Goal: Task Accomplishment & Management: Use online tool/utility

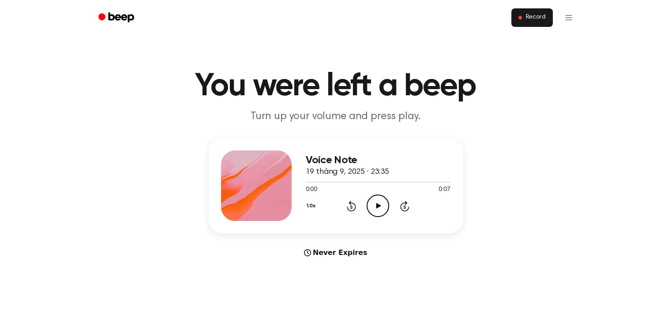
click at [531, 23] on button "Record" at bounding box center [531, 17] width 41 height 19
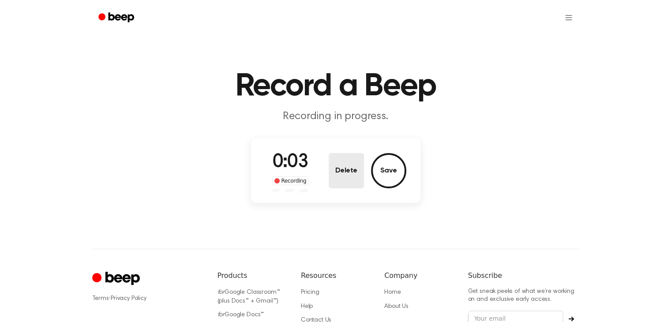
click at [346, 162] on button "Delete" at bounding box center [346, 170] width 35 height 35
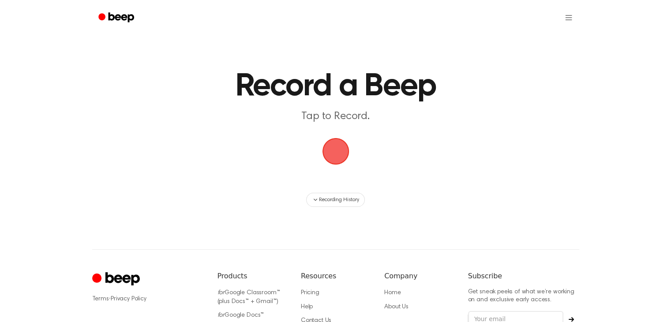
click at [348, 145] on span "button" at bounding box center [335, 151] width 25 height 25
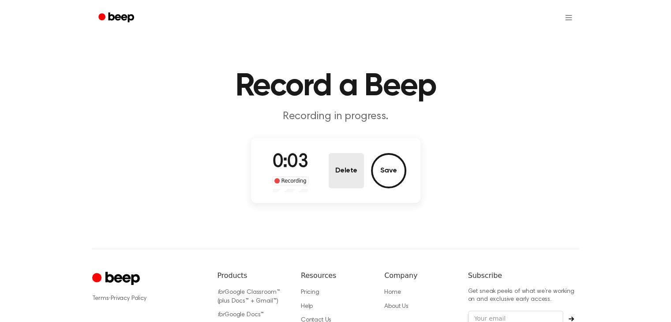
click at [345, 166] on button "Delete" at bounding box center [346, 170] width 35 height 35
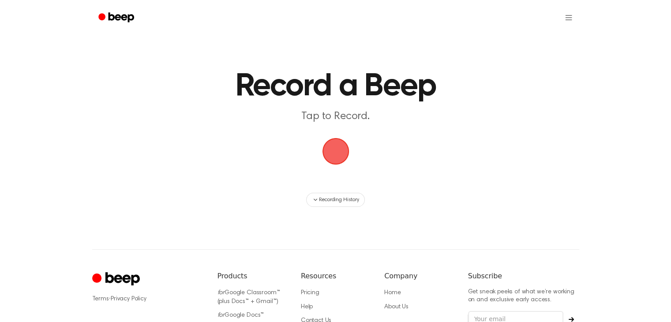
click at [344, 152] on span "button" at bounding box center [335, 151] width 25 height 25
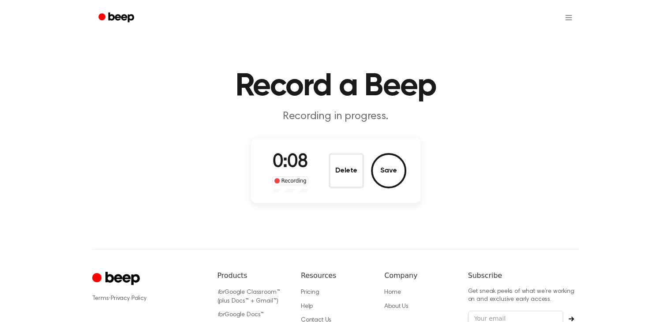
click at [352, 154] on button "Delete" at bounding box center [346, 170] width 35 height 35
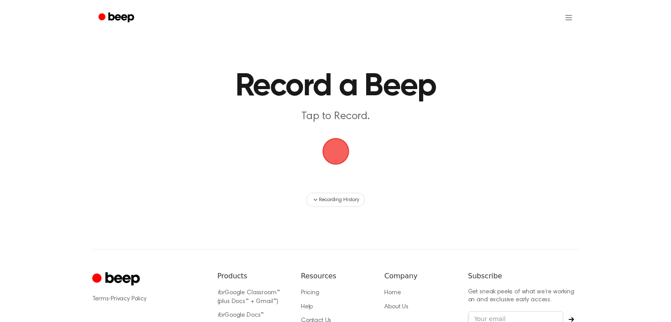
click at [332, 153] on span "button" at bounding box center [335, 151] width 27 height 27
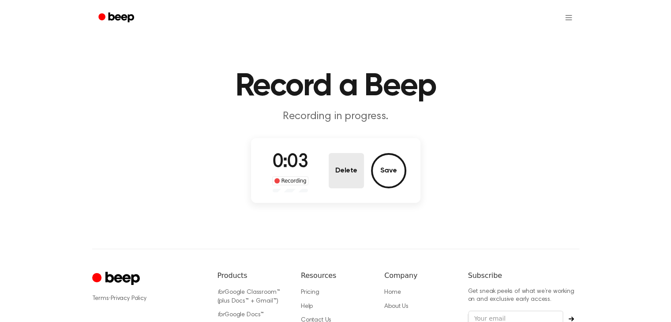
click at [339, 177] on button "Delete" at bounding box center [346, 170] width 35 height 35
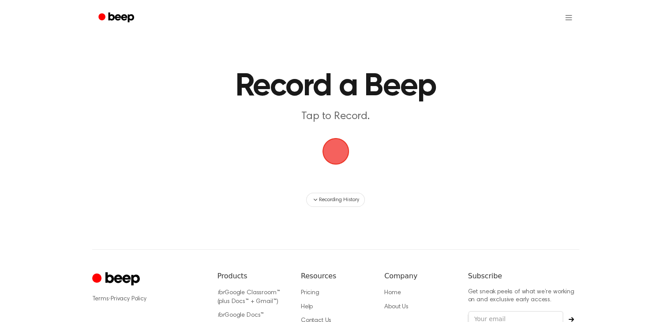
click at [344, 147] on span "button" at bounding box center [335, 151] width 27 height 27
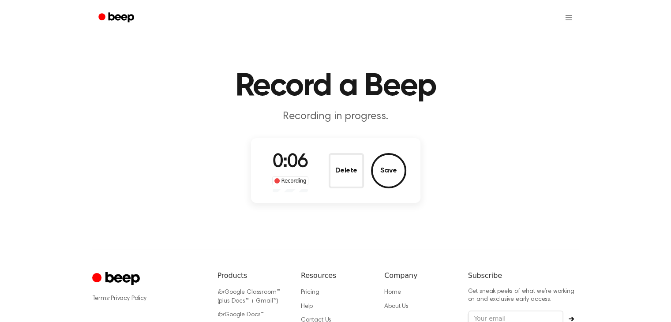
drag, startPoint x: 347, startPoint y: 180, endPoint x: 348, endPoint y: 167, distance: 12.8
click at [347, 180] on button "Delete" at bounding box center [346, 170] width 35 height 35
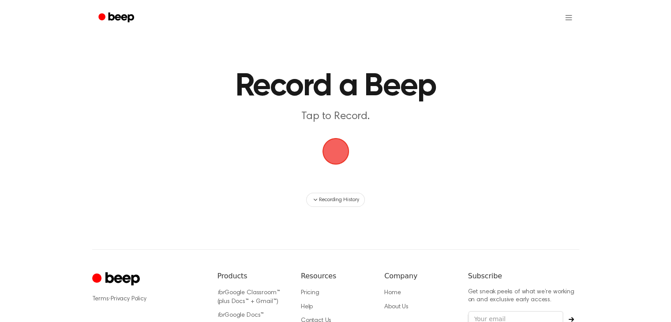
click at [348, 148] on span "button" at bounding box center [335, 151] width 25 height 25
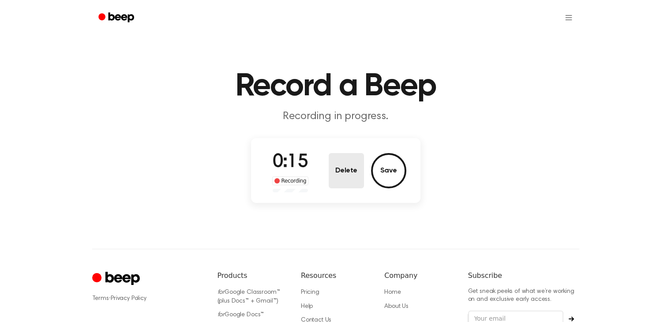
click at [345, 168] on button "Delete" at bounding box center [346, 170] width 35 height 35
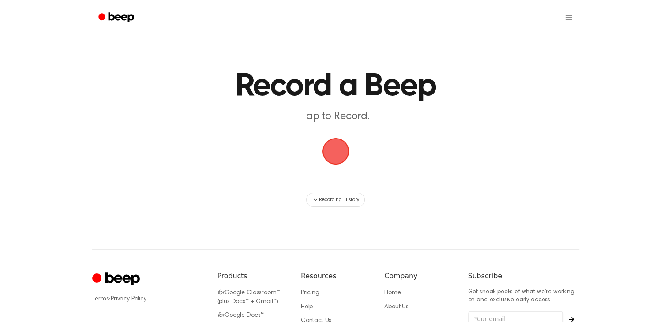
click at [338, 147] on span "button" at bounding box center [335, 151] width 25 height 25
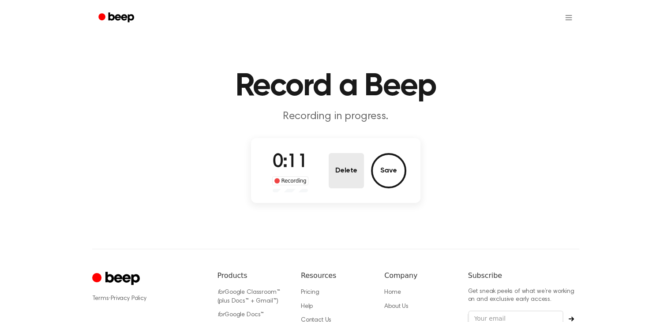
click at [339, 158] on button "Delete" at bounding box center [346, 170] width 35 height 35
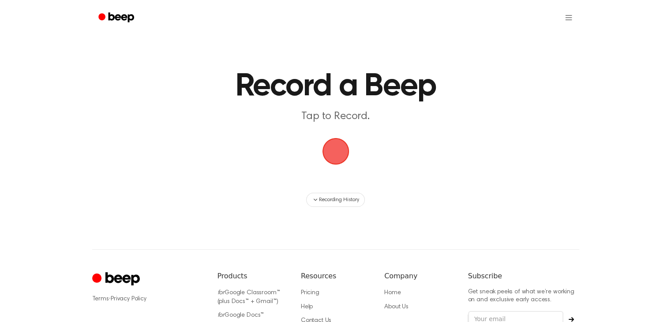
click at [334, 146] on span "button" at bounding box center [335, 151] width 25 height 25
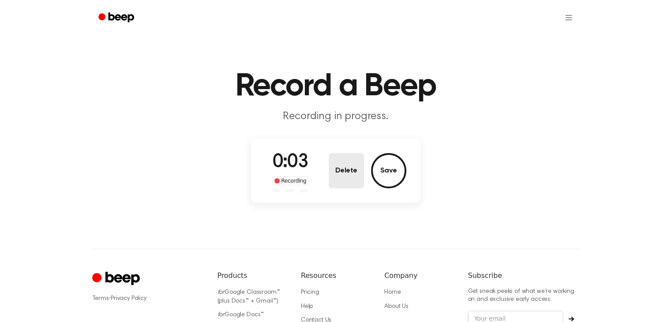
click at [349, 170] on button "Delete" at bounding box center [346, 170] width 35 height 35
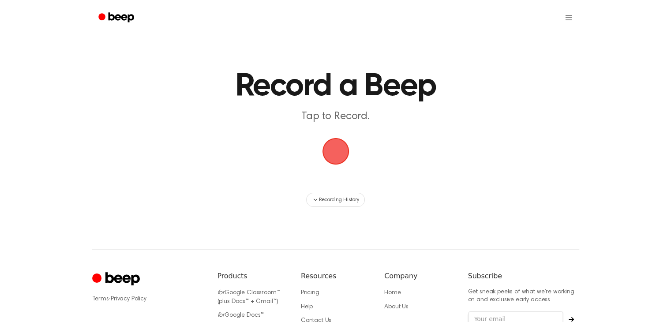
click at [329, 141] on span "button" at bounding box center [335, 151] width 27 height 27
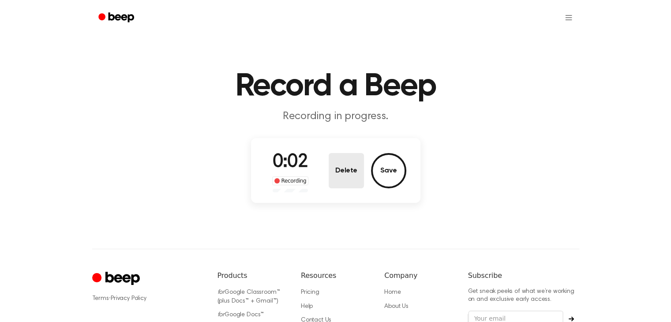
click at [356, 173] on button "Delete" at bounding box center [346, 170] width 35 height 35
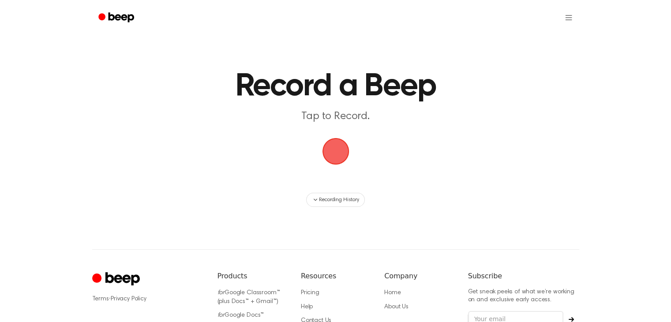
click at [328, 147] on span "button" at bounding box center [335, 151] width 27 height 27
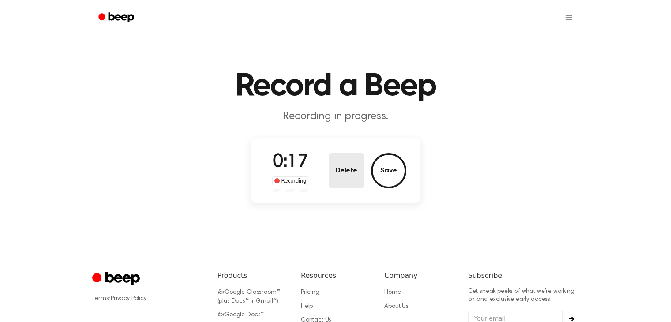
click at [346, 165] on button "Delete" at bounding box center [346, 170] width 35 height 35
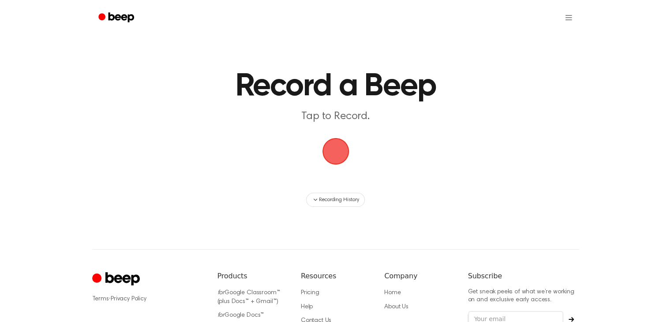
click at [328, 152] on span "button" at bounding box center [335, 151] width 25 height 25
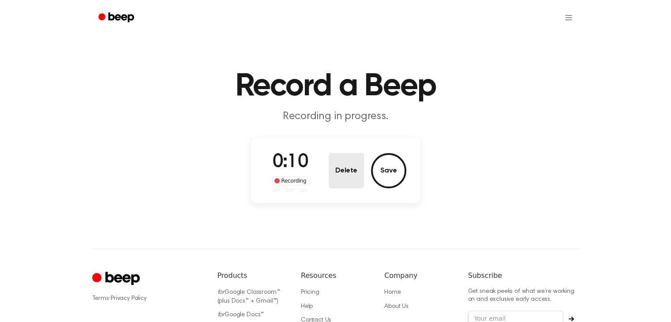
click at [339, 163] on button "Delete" at bounding box center [346, 170] width 35 height 35
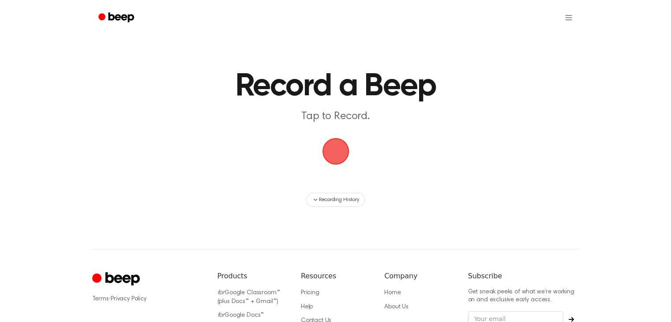
click at [330, 152] on span "button" at bounding box center [335, 151] width 25 height 25
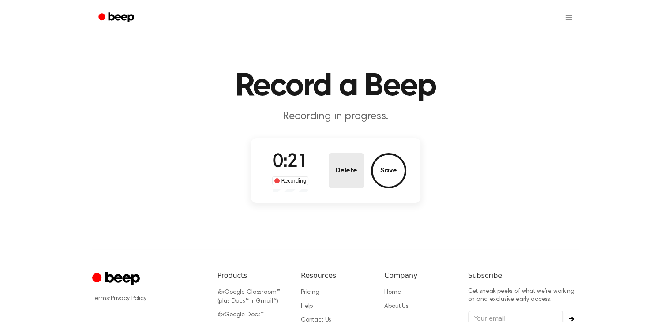
click at [337, 158] on button "Delete" at bounding box center [346, 170] width 35 height 35
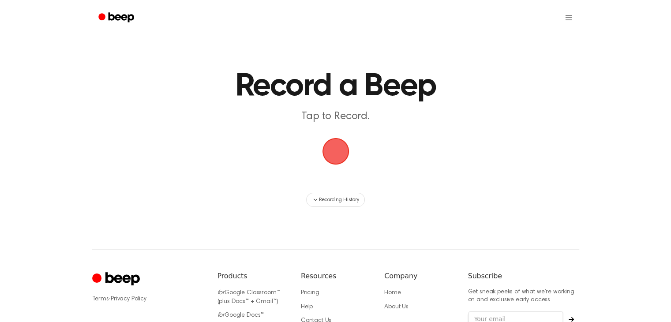
click at [333, 152] on span "button" at bounding box center [335, 151] width 27 height 27
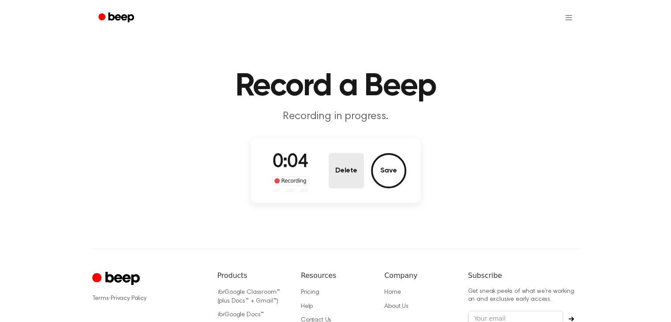
click at [335, 154] on div "0:04 Recording Delete Save" at bounding box center [335, 171] width 141 height 44
click at [335, 150] on div "0:04 Recording Delete Save" at bounding box center [335, 171] width 141 height 44
click at [341, 166] on button "Delete" at bounding box center [346, 170] width 35 height 35
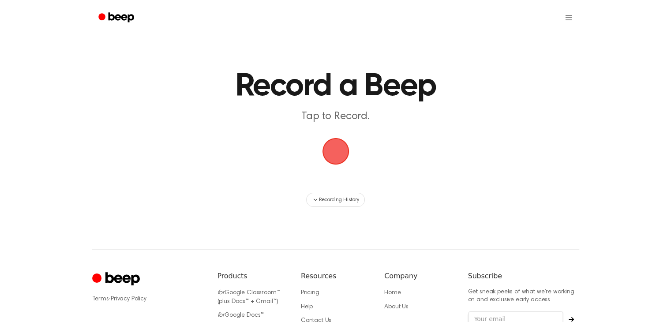
click at [337, 152] on span "button" at bounding box center [335, 151] width 29 height 29
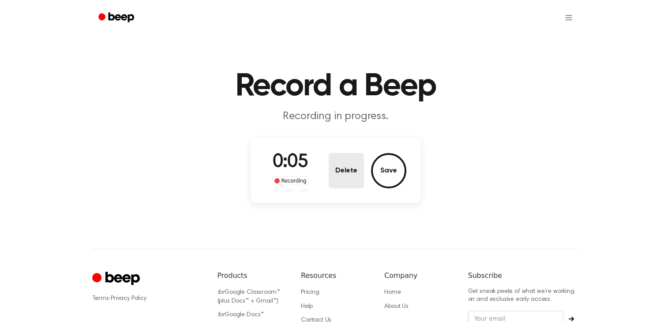
click at [337, 162] on button "Delete" at bounding box center [346, 170] width 35 height 35
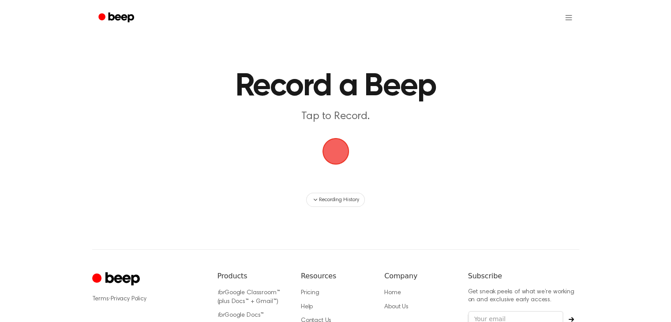
click at [337, 146] on span "button" at bounding box center [335, 151] width 27 height 27
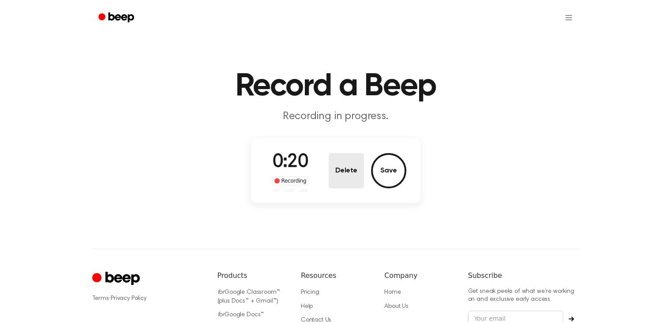
click at [352, 177] on button "Delete" at bounding box center [346, 170] width 35 height 35
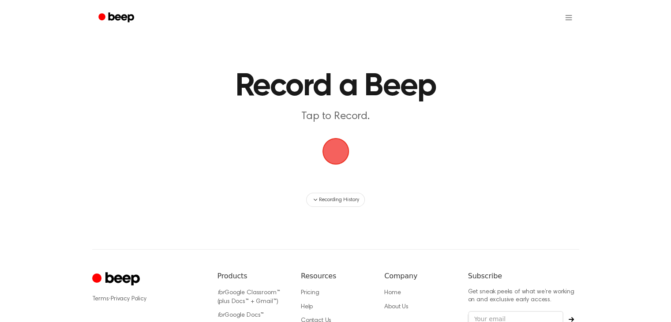
click at [339, 158] on span "button" at bounding box center [335, 151] width 25 height 25
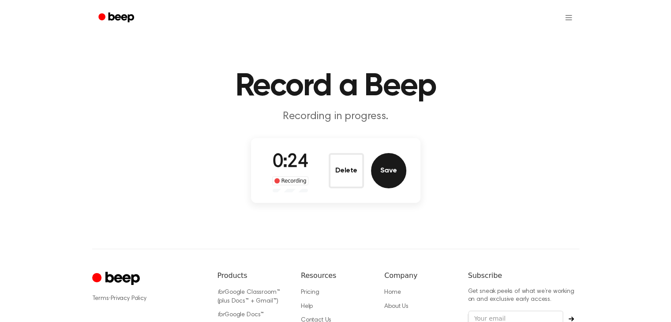
click at [389, 157] on button "Save" at bounding box center [388, 170] width 35 height 35
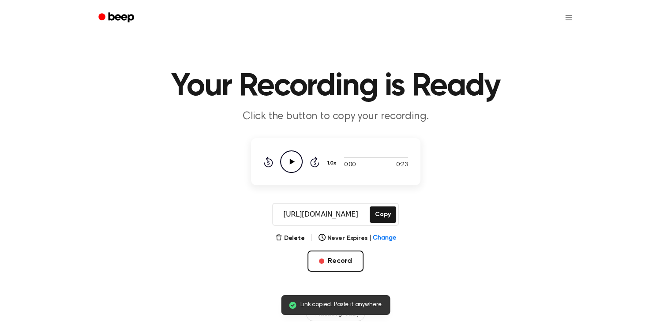
click at [297, 161] on icon "Play Audio" at bounding box center [291, 161] width 22 height 22
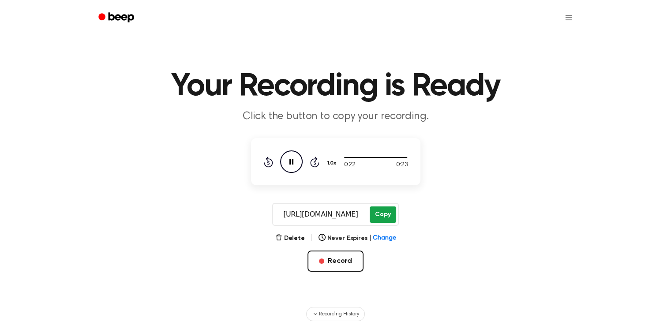
click at [385, 214] on button "Copy" at bounding box center [383, 214] width 26 height 16
click at [337, 259] on button "Record" at bounding box center [335, 261] width 56 height 21
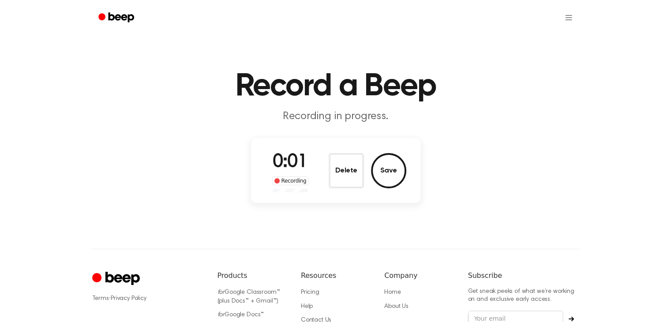
click at [339, 173] on button "Delete" at bounding box center [346, 170] width 35 height 35
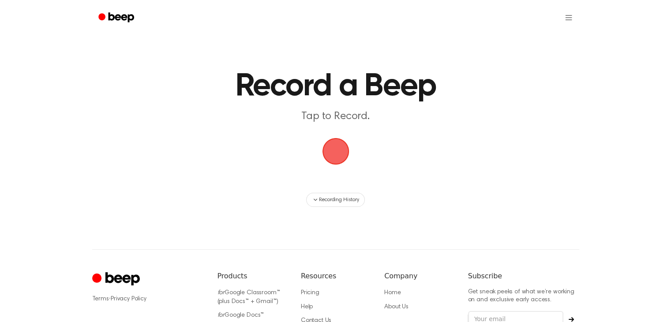
click at [336, 152] on span "button" at bounding box center [335, 151] width 25 height 25
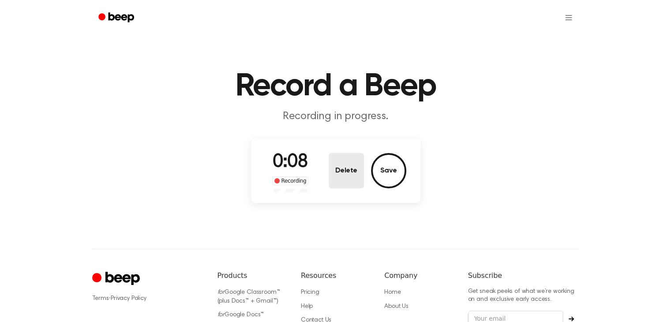
click at [337, 167] on button "Delete" at bounding box center [346, 170] width 35 height 35
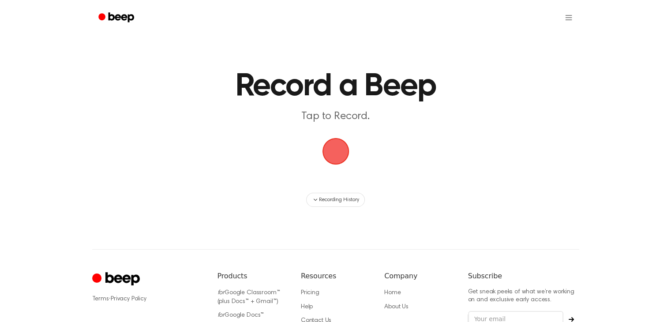
click at [332, 149] on span "button" at bounding box center [335, 151] width 27 height 27
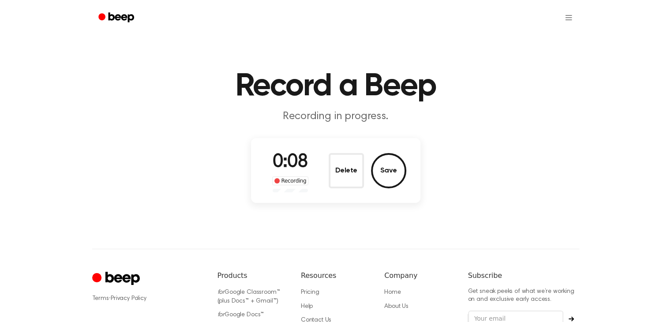
click at [342, 172] on button "Delete" at bounding box center [346, 170] width 35 height 35
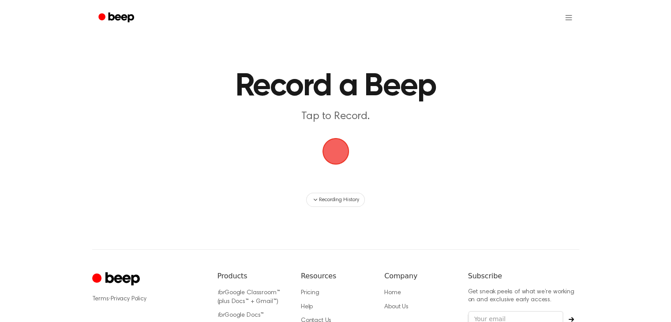
click at [338, 148] on span "button" at bounding box center [335, 151] width 27 height 27
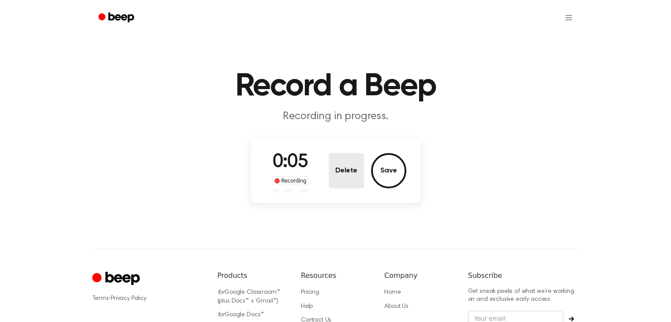
click at [326, 168] on div "0:05 Recording Delete Save" at bounding box center [335, 171] width 141 height 44
click at [354, 172] on button "Delete" at bounding box center [346, 170] width 35 height 35
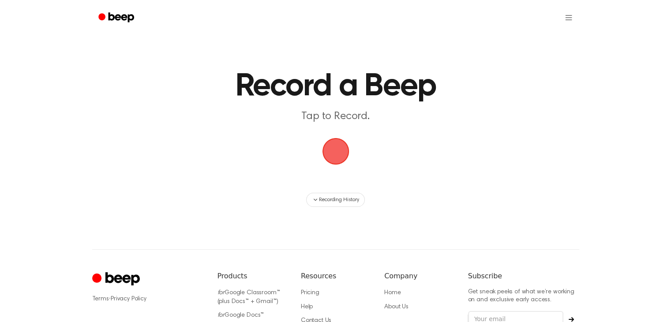
click at [334, 154] on span "button" at bounding box center [335, 151] width 25 height 25
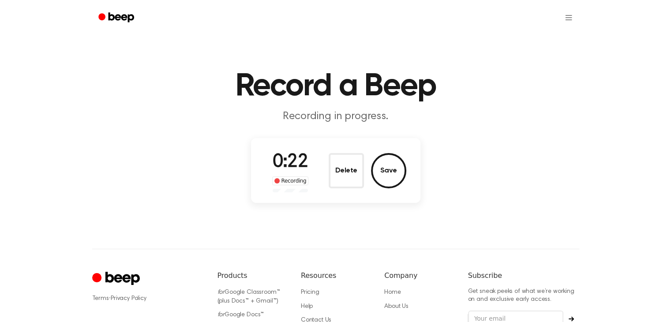
click at [333, 155] on button "Delete" at bounding box center [346, 170] width 35 height 35
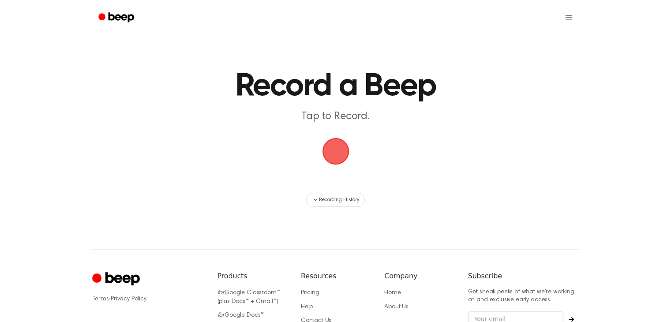
click at [335, 159] on span "button" at bounding box center [335, 151] width 27 height 27
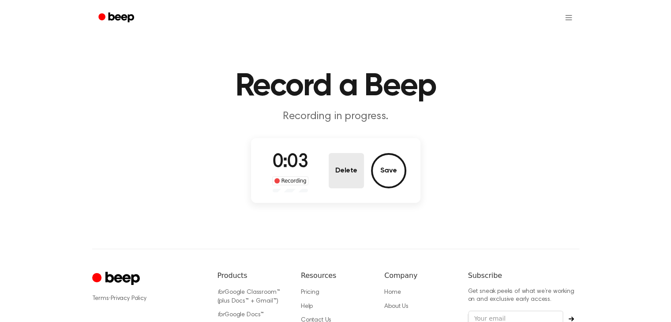
click at [335, 159] on button "Delete" at bounding box center [346, 170] width 35 height 35
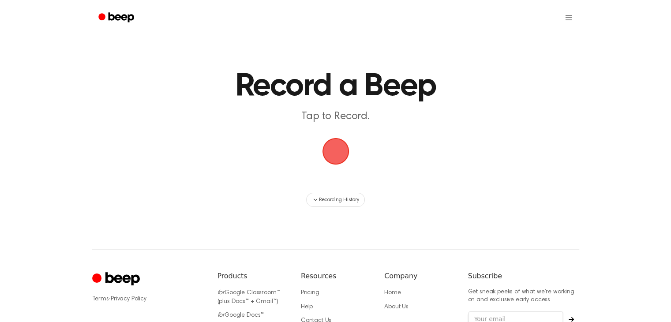
click at [335, 150] on span "button" at bounding box center [335, 151] width 27 height 27
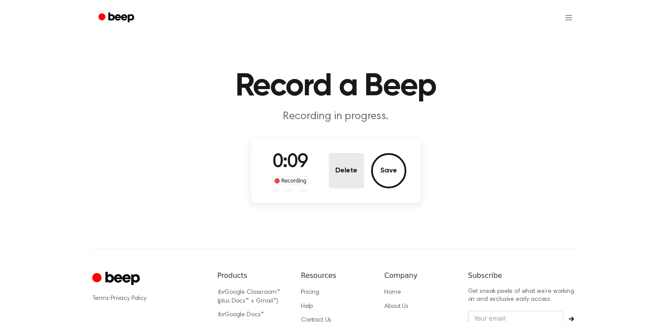
click at [339, 178] on button "Delete" at bounding box center [346, 170] width 35 height 35
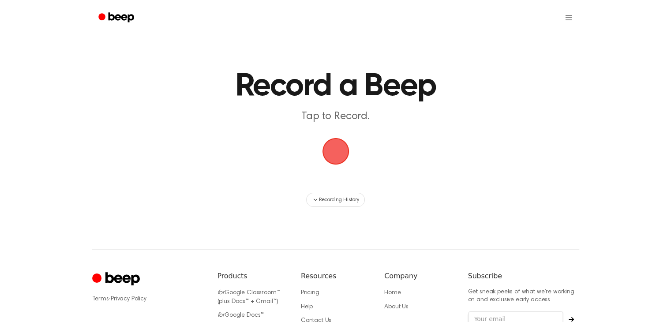
click at [338, 146] on span "button" at bounding box center [335, 151] width 25 height 25
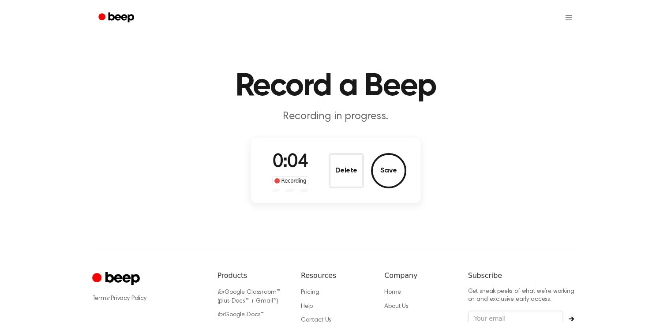
click at [324, 176] on div "0:04 Recording Delete Save" at bounding box center [335, 171] width 141 height 44
click at [328, 161] on div "0:05 Recording Delete Save" at bounding box center [335, 171] width 141 height 44
click at [339, 163] on button "Delete" at bounding box center [346, 170] width 35 height 35
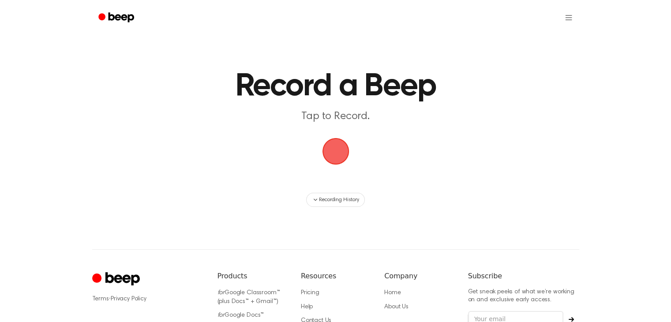
click at [330, 143] on span "button" at bounding box center [335, 151] width 25 height 25
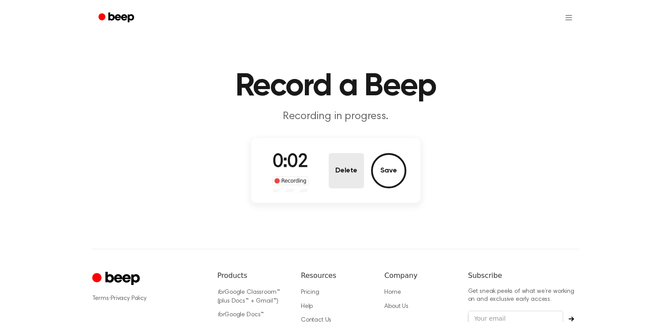
click at [334, 165] on button "Delete" at bounding box center [346, 170] width 35 height 35
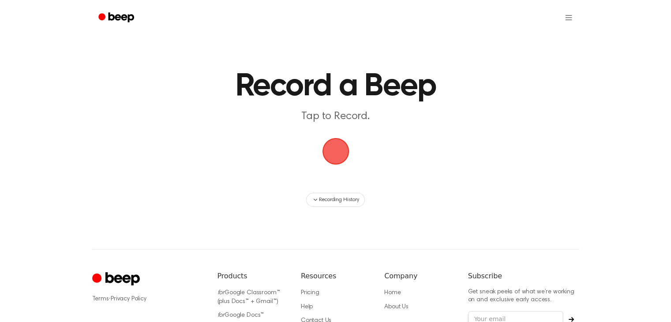
click at [330, 150] on span "button" at bounding box center [335, 151] width 27 height 27
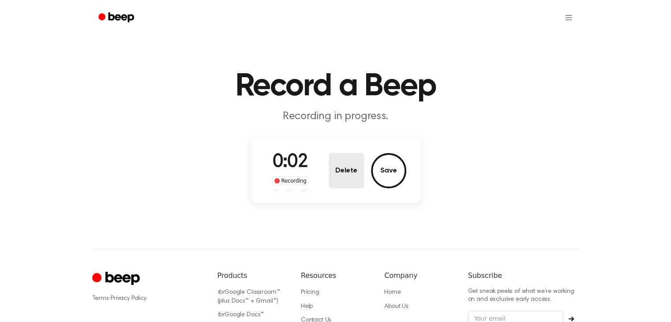
click at [340, 164] on button "Delete" at bounding box center [346, 170] width 35 height 35
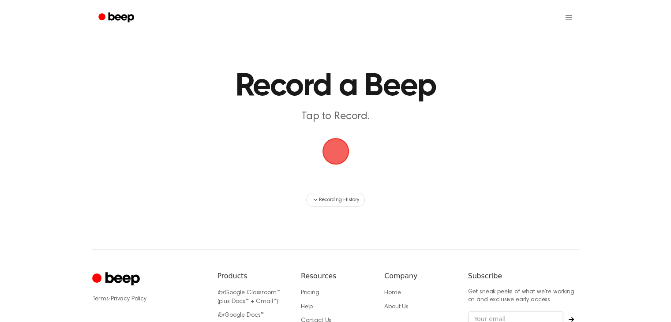
click at [340, 146] on span "button" at bounding box center [335, 151] width 25 height 25
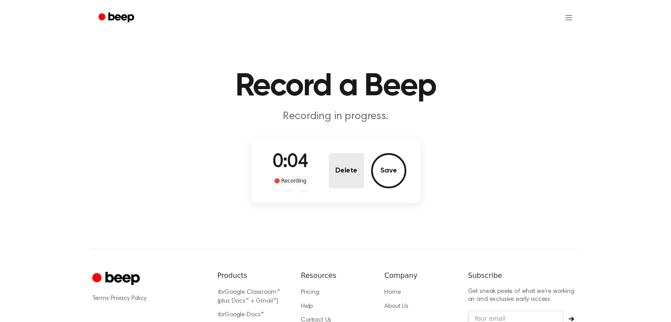
click at [336, 175] on button "Delete" at bounding box center [346, 170] width 35 height 35
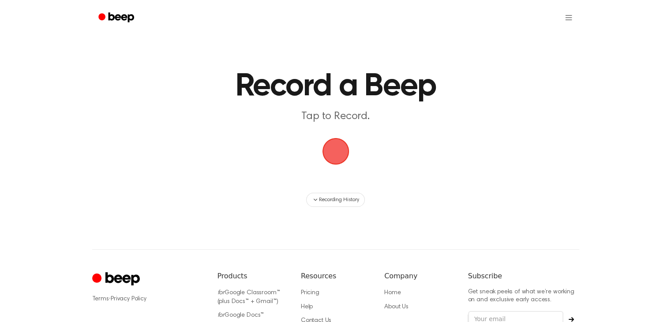
click at [344, 154] on span "button" at bounding box center [335, 151] width 25 height 25
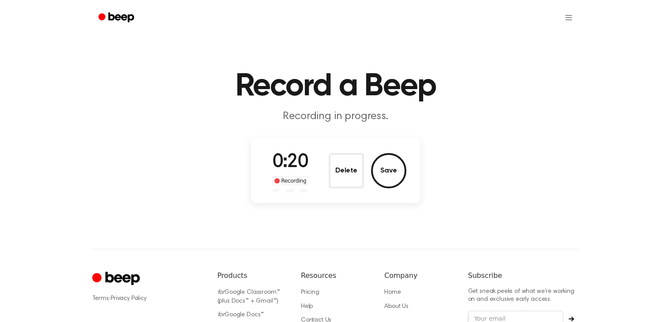
click at [345, 151] on div "0:20 Recording Delete Save" at bounding box center [335, 171] width 141 height 44
click at [342, 165] on button "Delete" at bounding box center [346, 170] width 35 height 35
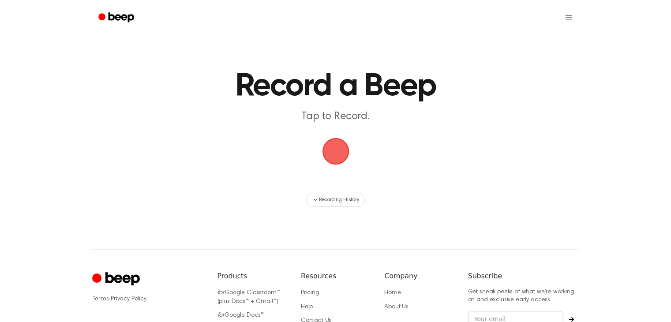
click at [338, 154] on span "button" at bounding box center [335, 151] width 27 height 27
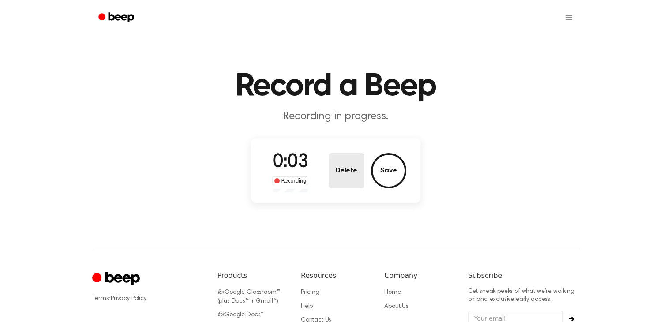
click at [335, 166] on button "Delete" at bounding box center [346, 170] width 35 height 35
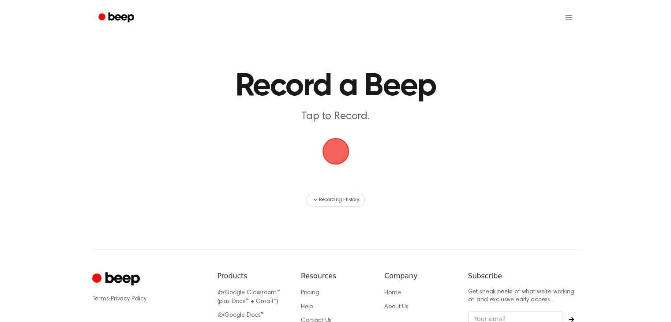
click at [338, 152] on span "button" at bounding box center [335, 151] width 25 height 25
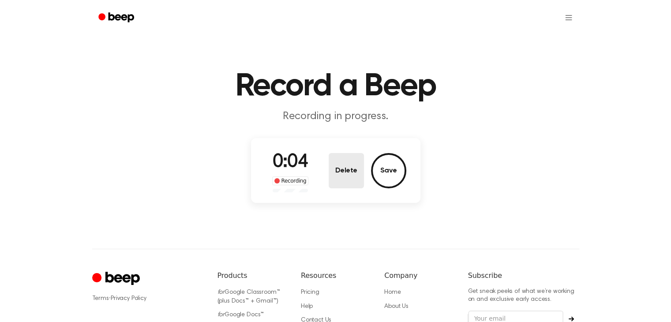
click at [329, 181] on button "Delete" at bounding box center [346, 170] width 35 height 35
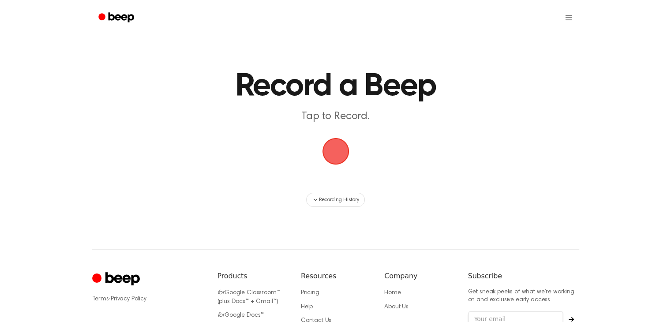
drag, startPoint x: 351, startPoint y: 154, endPoint x: 347, endPoint y: 156, distance: 4.6
click at [348, 156] on span "button" at bounding box center [335, 151] width 25 height 25
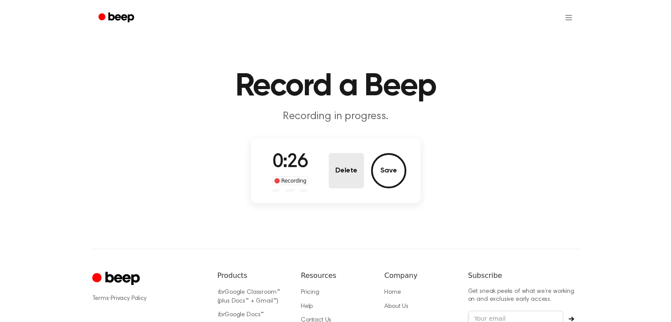
click at [345, 161] on button "Delete" at bounding box center [346, 170] width 35 height 35
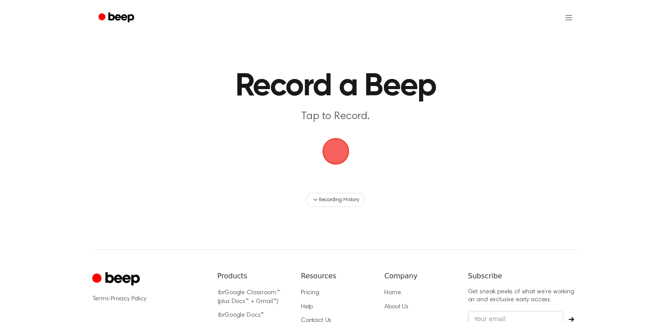
click at [337, 151] on span "button" at bounding box center [335, 151] width 25 height 25
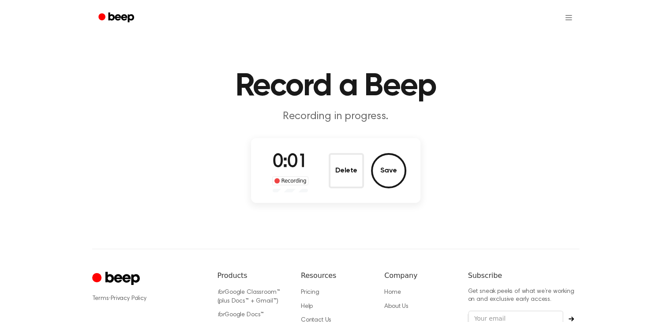
click at [336, 151] on div "0:01 Recording Delete Save" at bounding box center [335, 171] width 141 height 44
click at [347, 173] on button "Delete" at bounding box center [346, 170] width 35 height 35
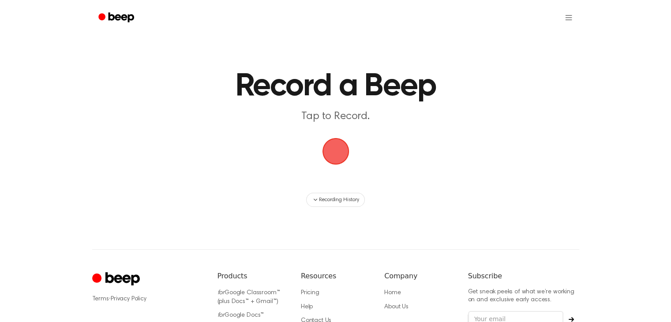
click at [341, 156] on span "button" at bounding box center [335, 151] width 27 height 27
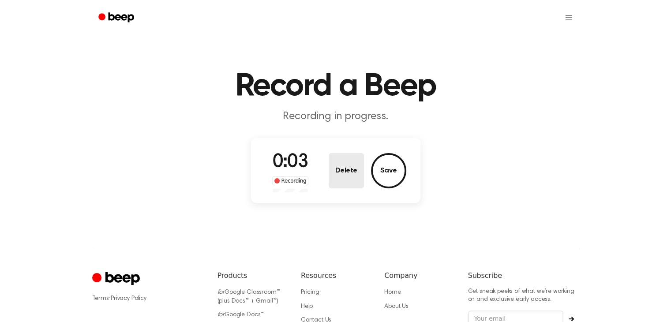
click at [347, 168] on button "Delete" at bounding box center [346, 170] width 35 height 35
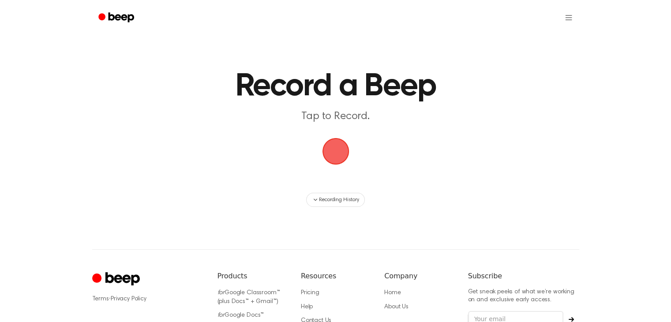
click at [329, 150] on span "button" at bounding box center [335, 151] width 25 height 25
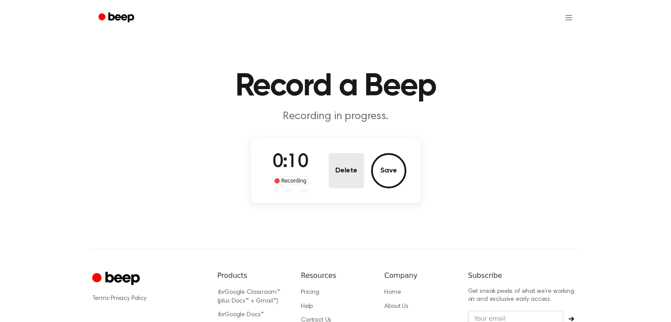
click at [339, 165] on button "Delete" at bounding box center [346, 170] width 35 height 35
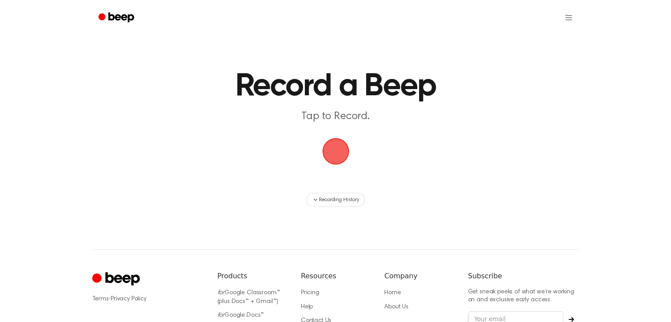
click at [328, 144] on span "button" at bounding box center [335, 151] width 25 height 25
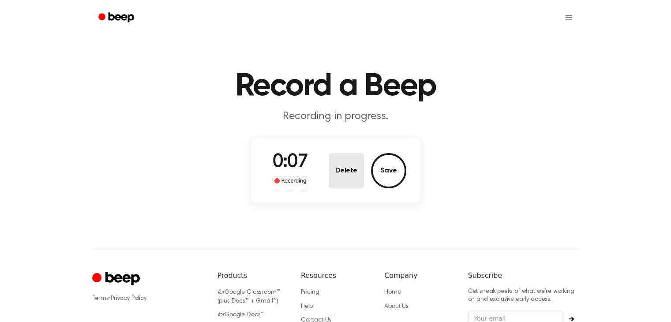
click at [360, 175] on button "Delete" at bounding box center [346, 170] width 35 height 35
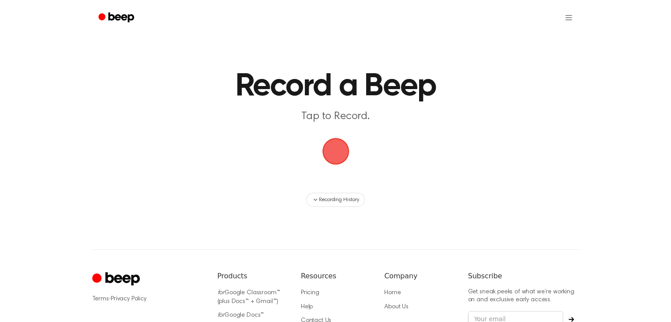
click at [326, 142] on span "button" at bounding box center [335, 151] width 27 height 27
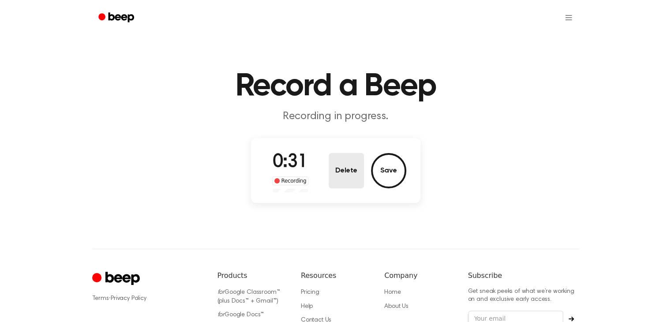
click at [344, 165] on button "Delete" at bounding box center [346, 170] width 35 height 35
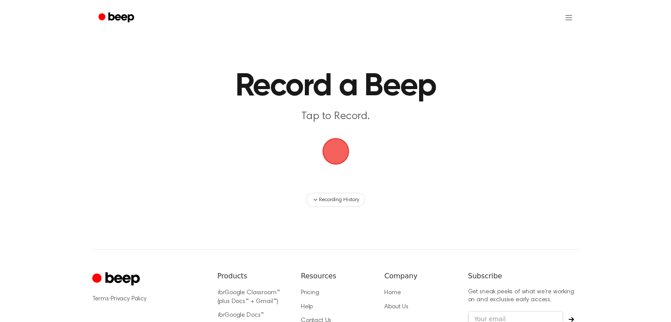
click at [334, 143] on span "button" at bounding box center [335, 151] width 25 height 25
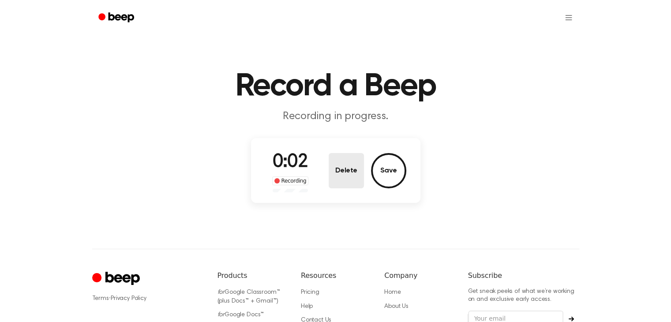
click at [335, 165] on button "Delete" at bounding box center [346, 170] width 35 height 35
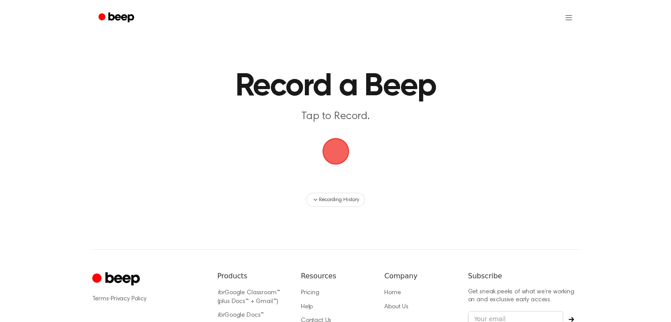
click at [324, 148] on span "button" at bounding box center [335, 151] width 25 height 25
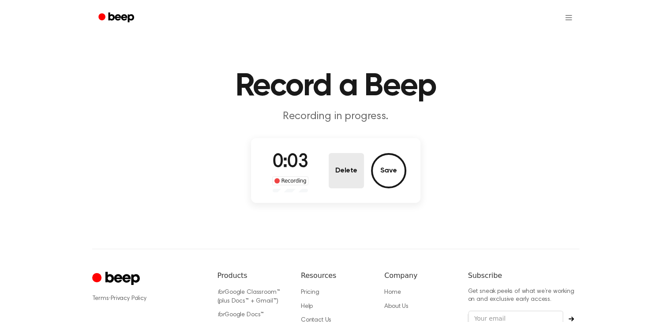
click at [350, 180] on button "Delete" at bounding box center [346, 170] width 35 height 35
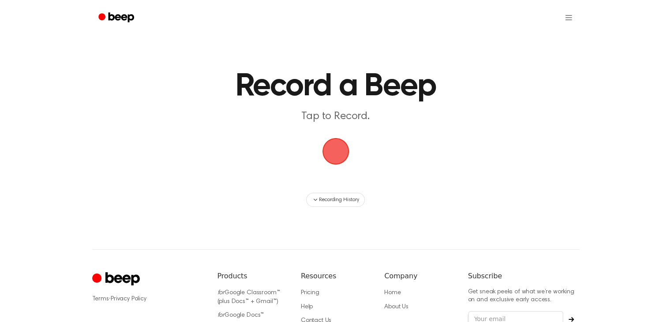
click at [347, 159] on span "button" at bounding box center [335, 151] width 25 height 25
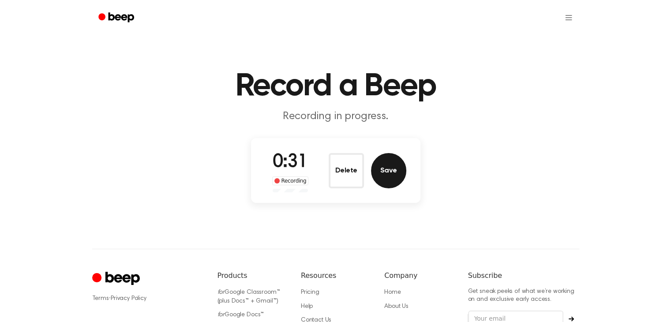
click at [393, 180] on button "Save" at bounding box center [388, 170] width 35 height 35
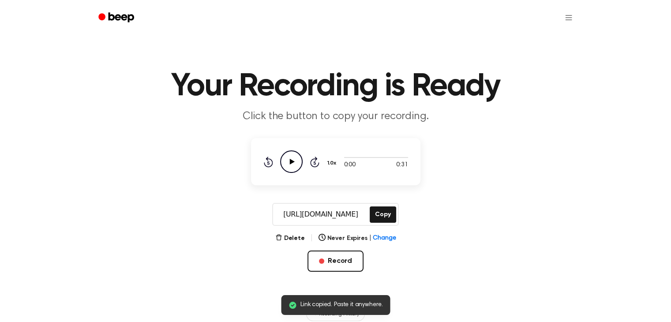
click at [290, 167] on icon "Play Audio" at bounding box center [291, 161] width 22 height 22
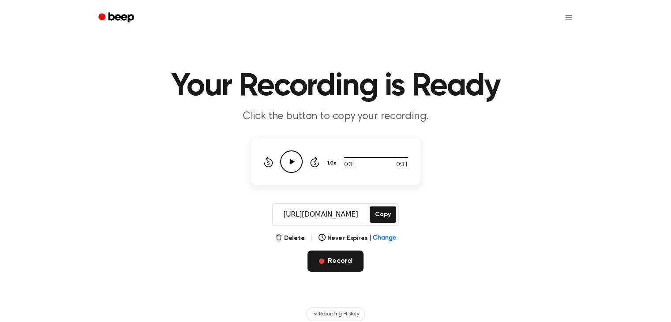
click at [333, 262] on button "Record" at bounding box center [335, 261] width 56 height 21
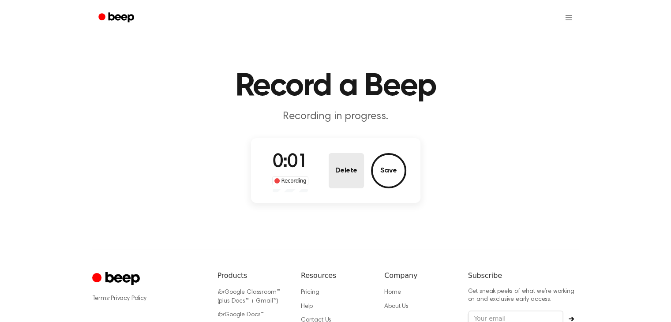
click at [347, 169] on button "Delete" at bounding box center [346, 170] width 35 height 35
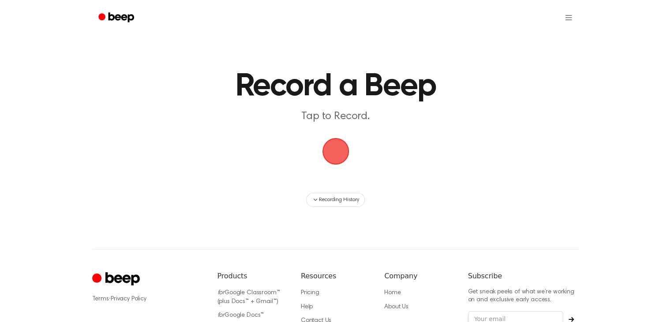
click at [348, 154] on span "button" at bounding box center [335, 151] width 25 height 25
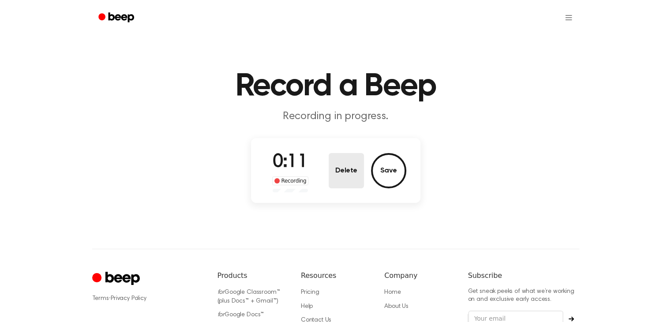
click at [361, 160] on button "Delete" at bounding box center [346, 170] width 35 height 35
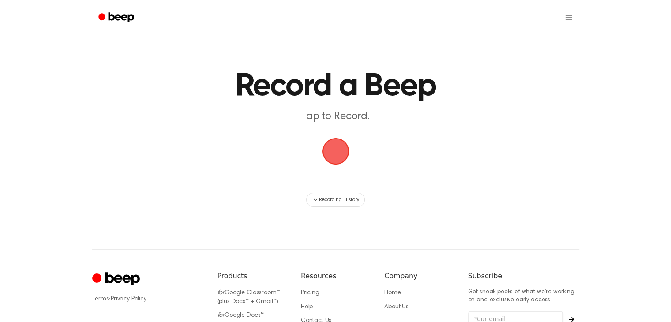
click at [341, 159] on span "button" at bounding box center [335, 151] width 27 height 27
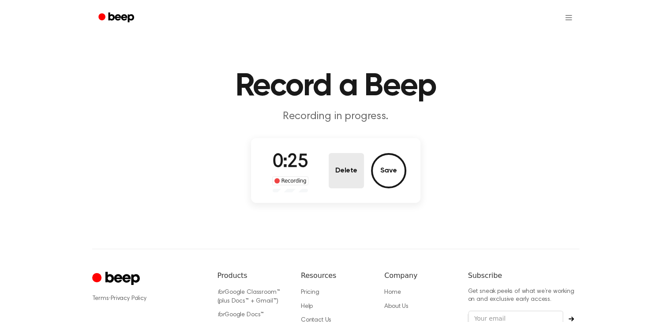
click at [341, 161] on button "Delete" at bounding box center [346, 170] width 35 height 35
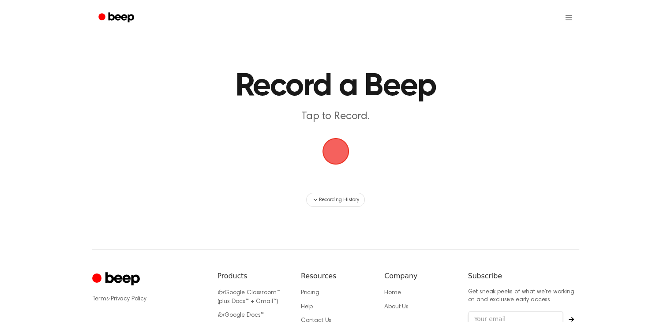
click at [332, 156] on span "button" at bounding box center [335, 151] width 25 height 25
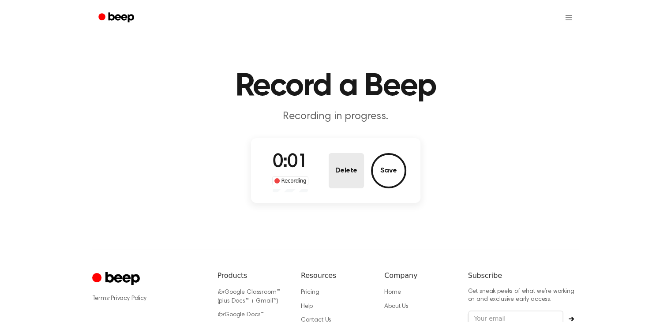
click at [342, 168] on button "Delete" at bounding box center [346, 170] width 35 height 35
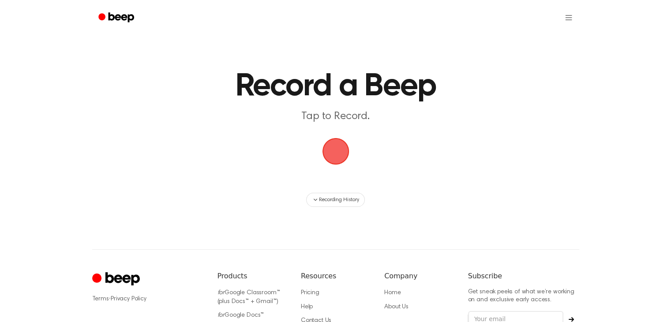
click at [325, 136] on span "button" at bounding box center [335, 151] width 33 height 33
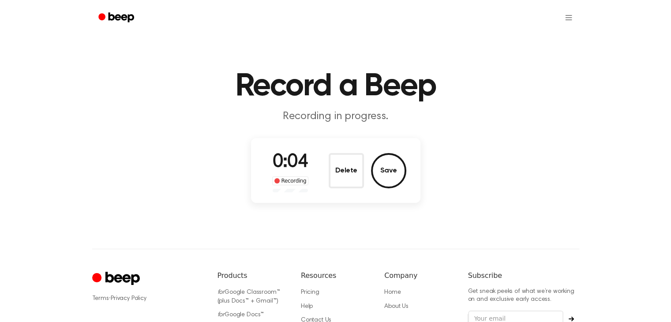
click at [345, 175] on button "Delete" at bounding box center [346, 170] width 35 height 35
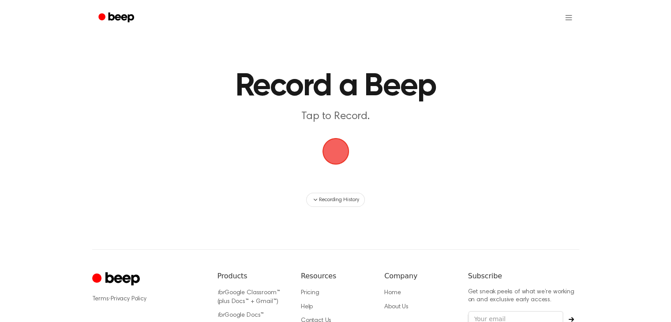
click at [323, 144] on span "button" at bounding box center [335, 151] width 25 height 25
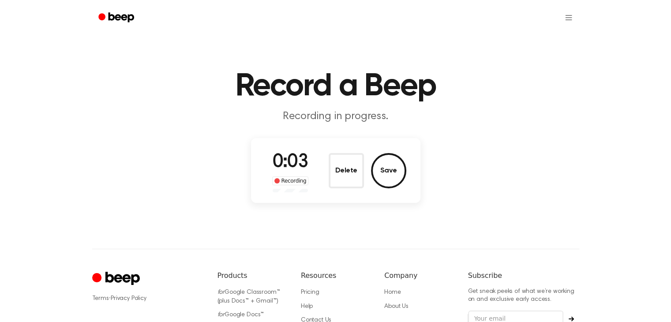
click at [354, 170] on button "Delete" at bounding box center [346, 170] width 35 height 35
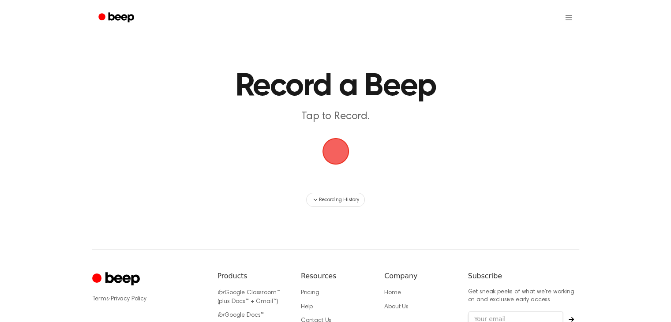
click at [348, 143] on span "button" at bounding box center [335, 151] width 25 height 25
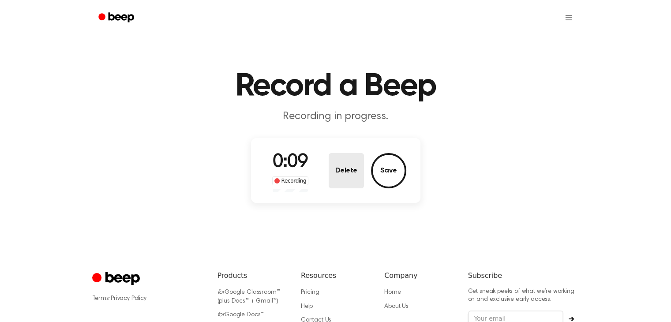
click at [355, 174] on button "Delete" at bounding box center [346, 170] width 35 height 35
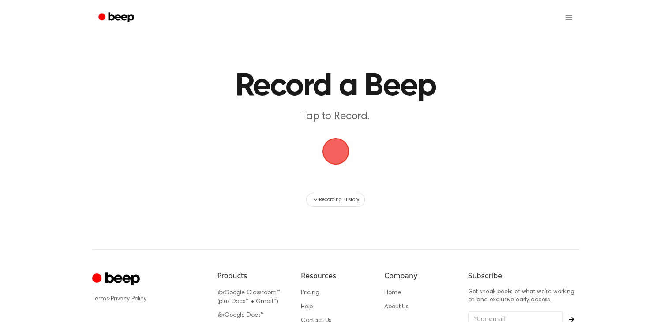
click at [337, 145] on span "button" at bounding box center [335, 151] width 25 height 25
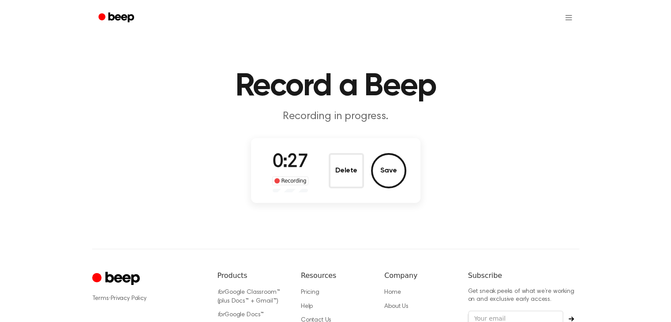
drag, startPoint x: 339, startPoint y: 144, endPoint x: 341, endPoint y: 150, distance: 6.4
click at [339, 147] on div "0:27 Recording Delete Save" at bounding box center [335, 170] width 169 height 65
click at [344, 159] on button "Delete" at bounding box center [346, 170] width 35 height 35
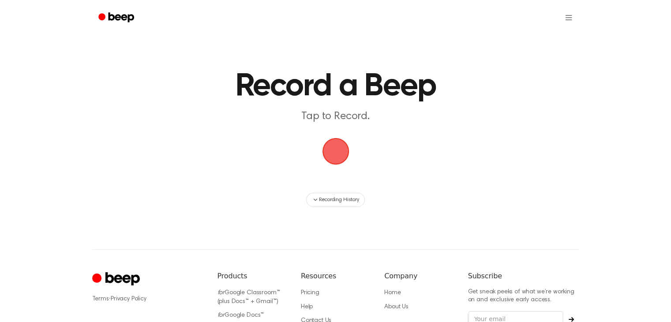
click at [338, 149] on span "button" at bounding box center [335, 151] width 25 height 25
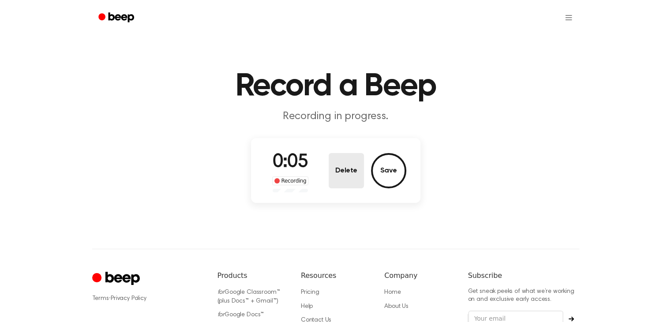
click at [345, 158] on button "Delete" at bounding box center [346, 170] width 35 height 35
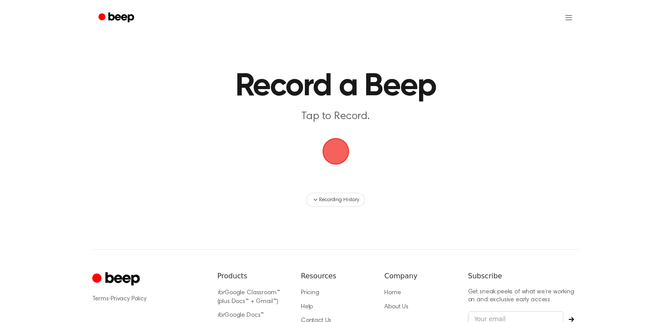
click at [341, 156] on span "button" at bounding box center [335, 151] width 25 height 25
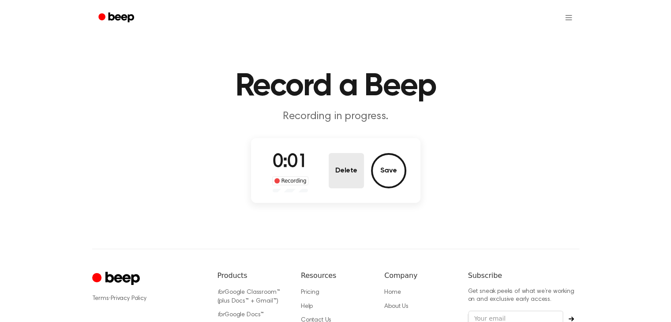
click at [341, 156] on button "Delete" at bounding box center [346, 170] width 35 height 35
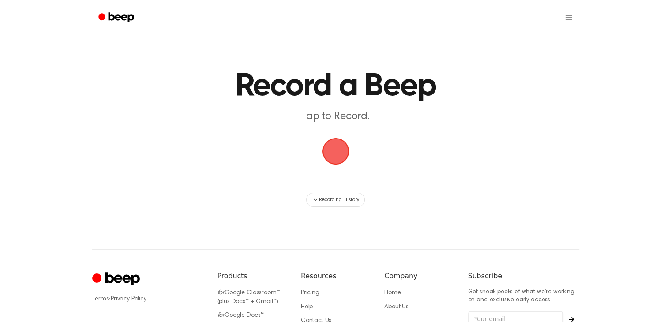
click at [341, 156] on span "button" at bounding box center [335, 151] width 27 height 27
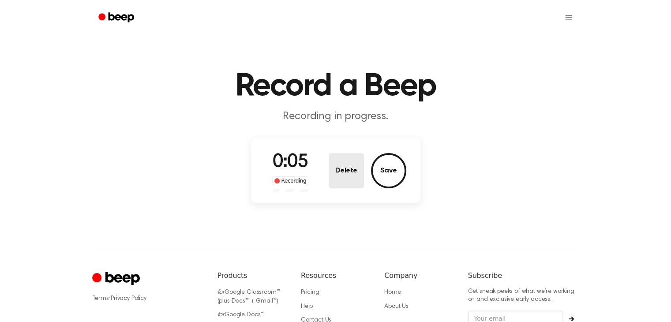
click at [357, 165] on button "Delete" at bounding box center [346, 170] width 35 height 35
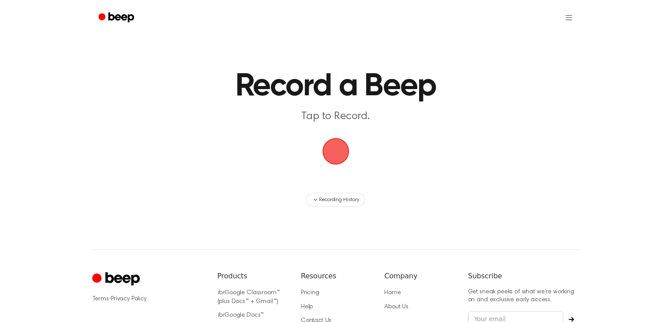
click at [330, 152] on span "button" at bounding box center [335, 151] width 25 height 25
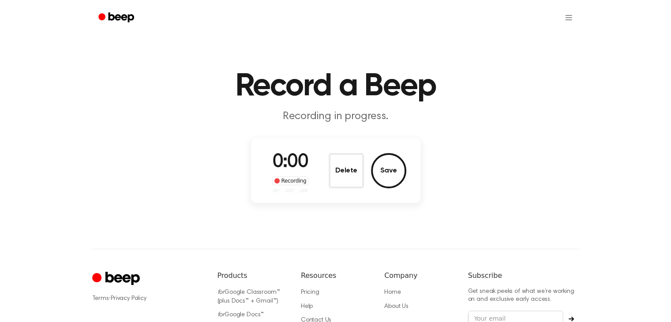
click at [332, 150] on div "0:00 Recording Delete Save" at bounding box center [335, 171] width 141 height 44
click at [338, 166] on button "Delete" at bounding box center [346, 170] width 35 height 35
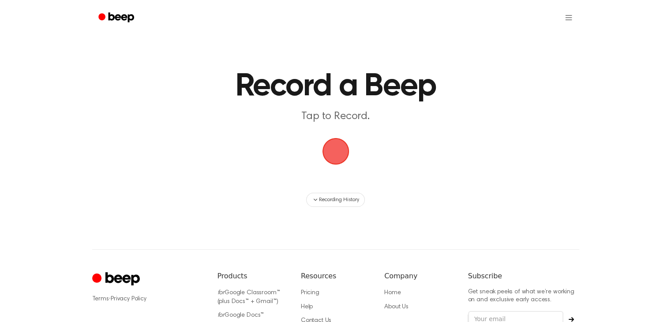
click at [338, 152] on span "button" at bounding box center [335, 151] width 25 height 25
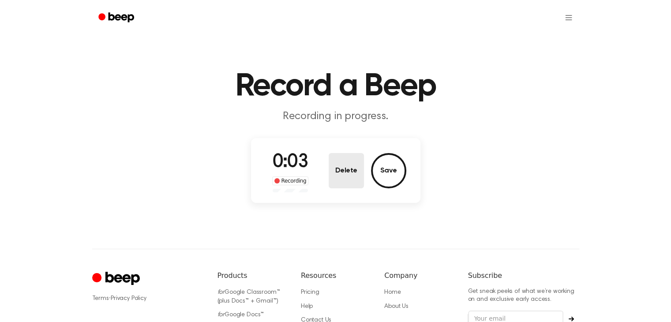
click at [335, 156] on button "Delete" at bounding box center [346, 170] width 35 height 35
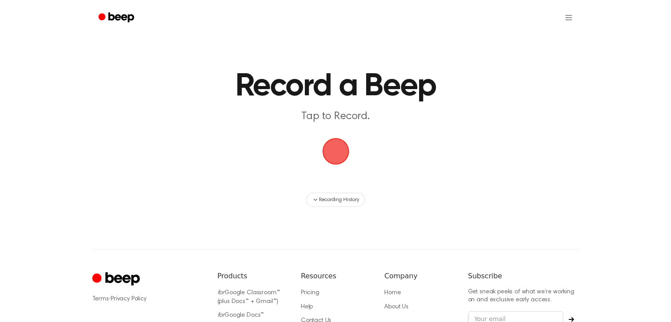
click at [340, 157] on span "button" at bounding box center [335, 151] width 25 height 25
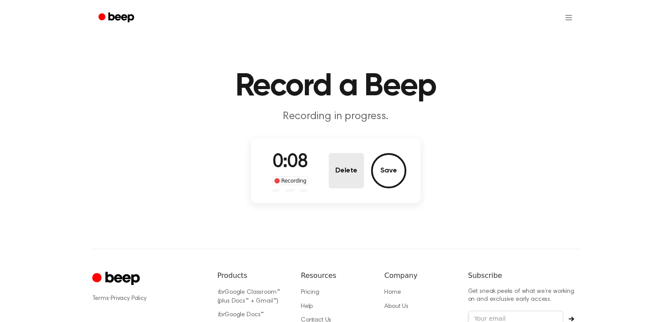
click at [348, 154] on button "Delete" at bounding box center [346, 170] width 35 height 35
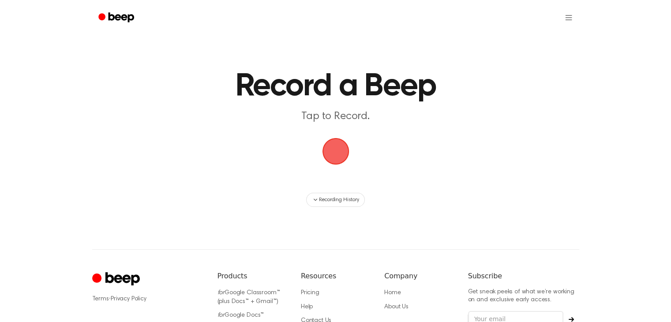
click at [341, 156] on span "button" at bounding box center [335, 151] width 27 height 27
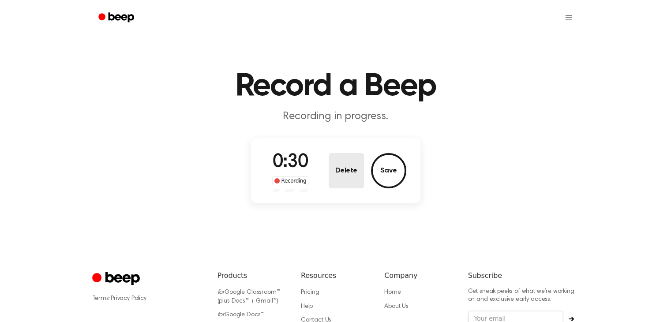
click at [344, 160] on button "Delete" at bounding box center [346, 170] width 35 height 35
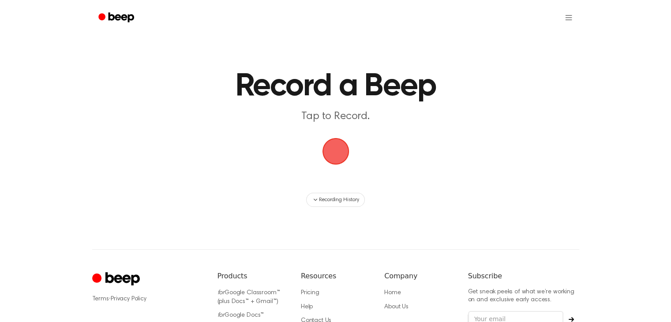
click at [334, 146] on span "button" at bounding box center [335, 151] width 27 height 27
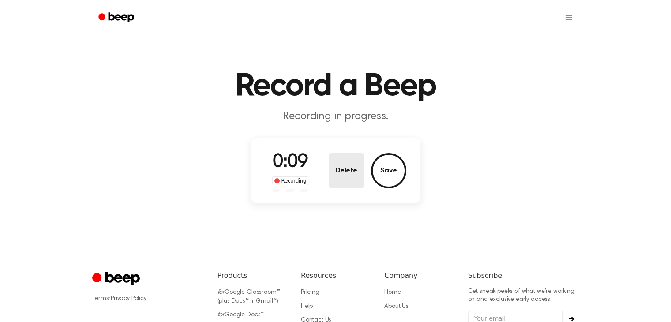
click at [353, 168] on button "Delete" at bounding box center [346, 170] width 35 height 35
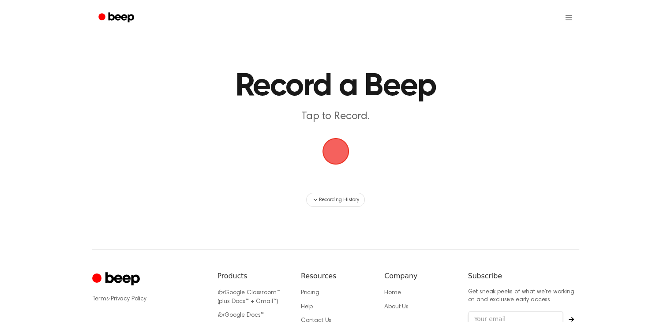
click at [333, 155] on span "button" at bounding box center [335, 151] width 27 height 27
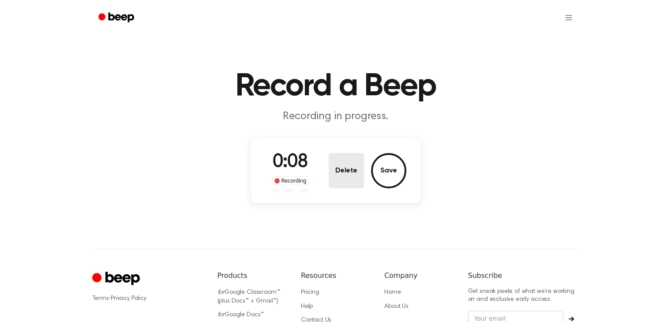
click at [332, 163] on button "Delete" at bounding box center [346, 170] width 35 height 35
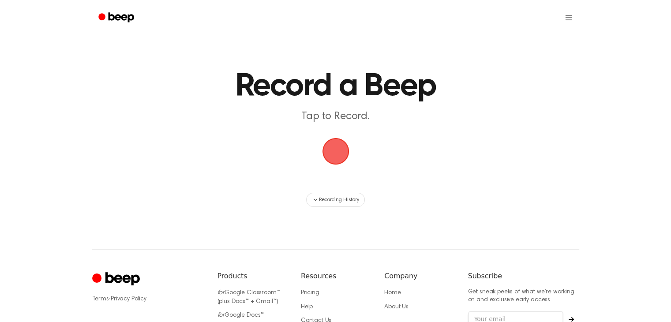
click at [335, 153] on span "button" at bounding box center [335, 151] width 25 height 25
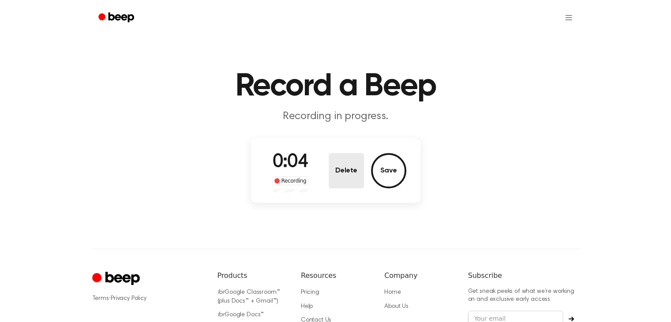
click at [345, 170] on button "Delete" at bounding box center [346, 170] width 35 height 35
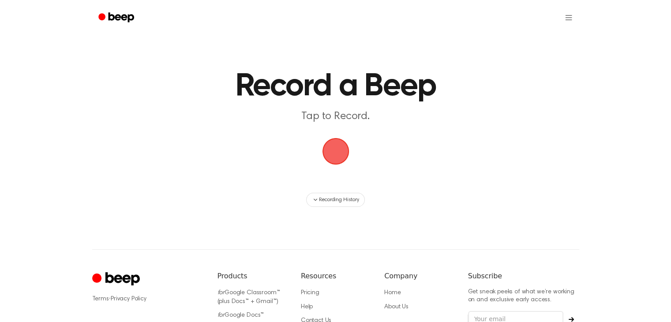
click at [338, 158] on span "button" at bounding box center [335, 151] width 33 height 33
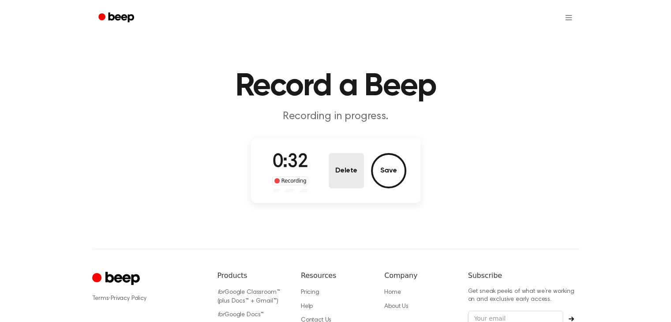
click at [338, 158] on button "Delete" at bounding box center [346, 170] width 35 height 35
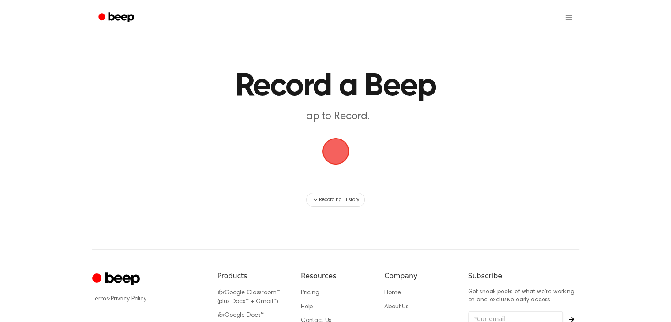
click at [344, 158] on span "button" at bounding box center [335, 151] width 27 height 27
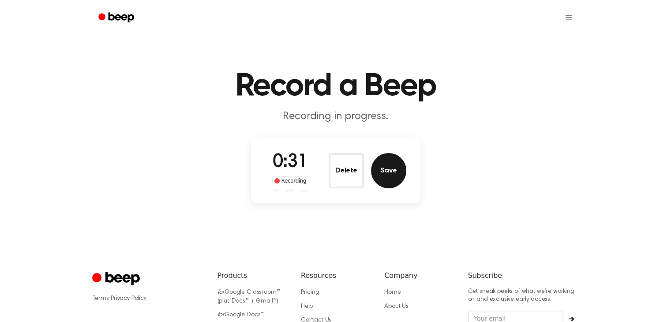
click at [399, 170] on button "Save" at bounding box center [388, 170] width 35 height 35
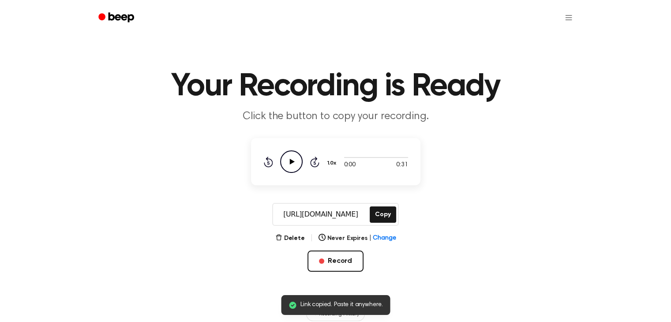
click at [308, 165] on div "Rewind 5 seconds Play Audio Skip 5 seconds" at bounding box center [291, 161] width 56 height 22
click at [298, 165] on icon "Play Audio" at bounding box center [291, 161] width 22 height 22
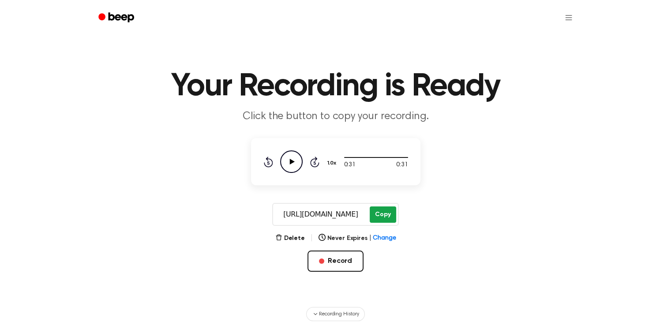
click at [382, 214] on button "Copy" at bounding box center [383, 214] width 26 height 16
click at [379, 218] on button "Copy" at bounding box center [383, 214] width 26 height 16
click at [341, 255] on button "Record" at bounding box center [335, 261] width 56 height 21
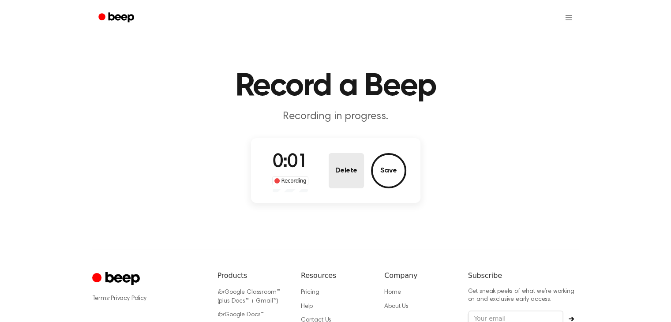
click at [340, 170] on button "Delete" at bounding box center [346, 170] width 35 height 35
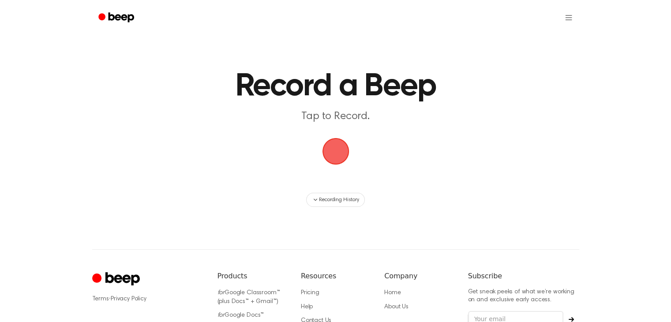
click at [335, 154] on span "button" at bounding box center [335, 151] width 27 height 27
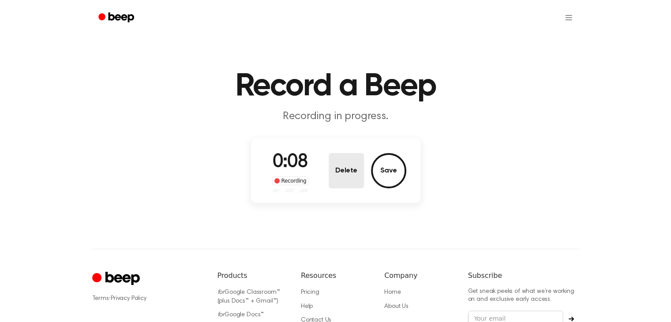
click at [334, 168] on button "Delete" at bounding box center [346, 170] width 35 height 35
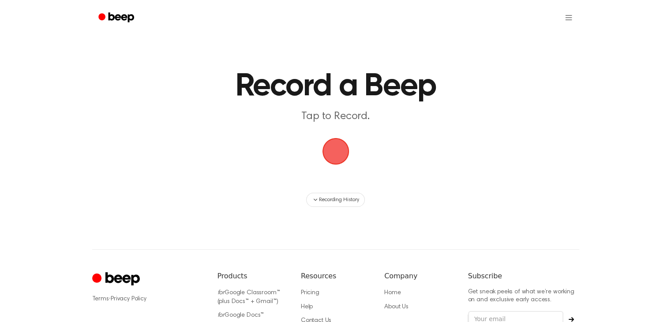
click at [341, 162] on span "button" at bounding box center [335, 151] width 25 height 25
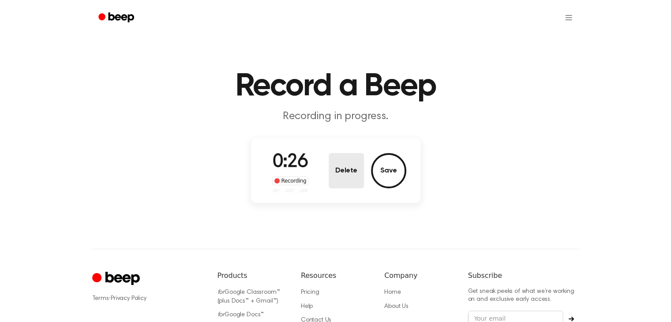
click at [336, 171] on button "Delete" at bounding box center [346, 170] width 35 height 35
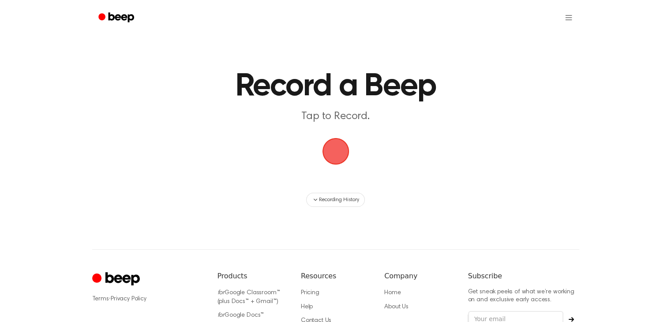
click at [340, 152] on span "button" at bounding box center [335, 151] width 25 height 25
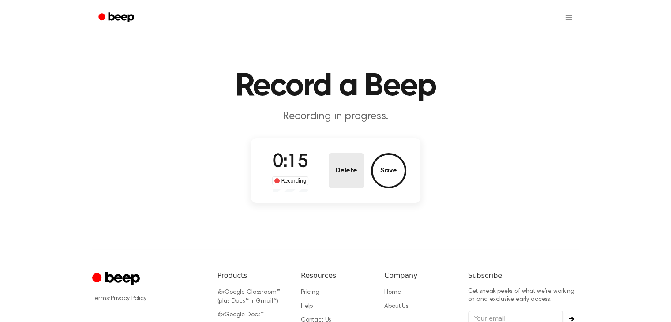
click at [347, 176] on button "Delete" at bounding box center [346, 170] width 35 height 35
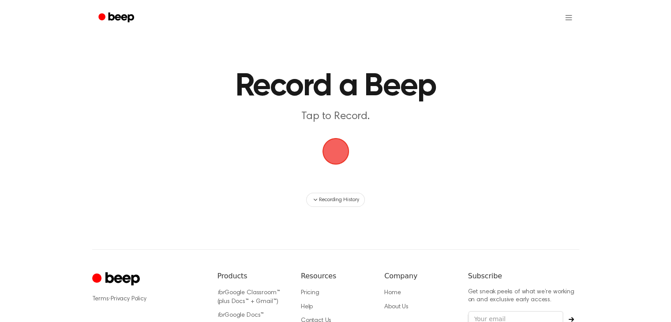
click at [326, 159] on span "button" at bounding box center [335, 151] width 25 height 25
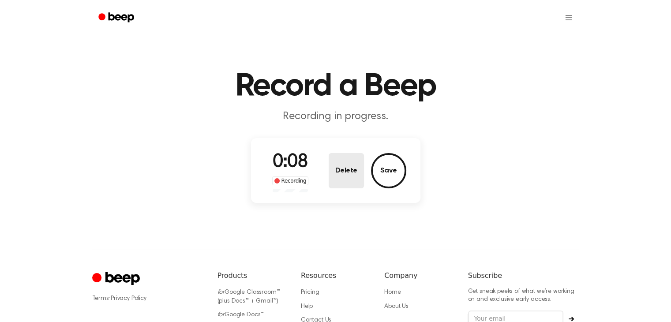
click at [349, 163] on button "Delete" at bounding box center [346, 170] width 35 height 35
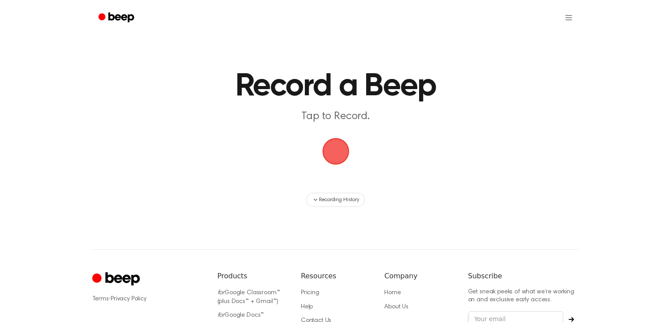
click at [339, 149] on span "button" at bounding box center [335, 151] width 25 height 25
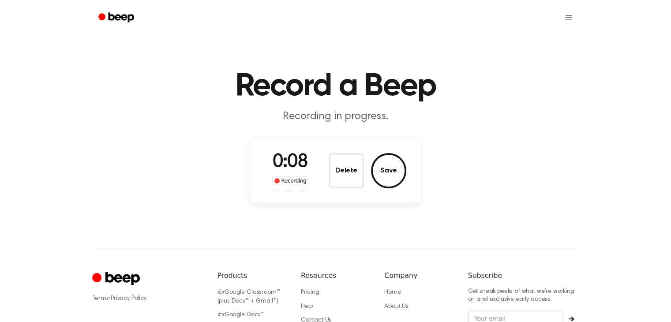
click at [344, 168] on button "Delete" at bounding box center [346, 170] width 35 height 35
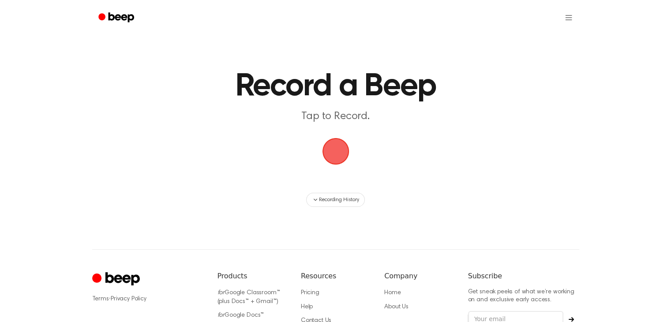
click at [348, 157] on span "button" at bounding box center [335, 151] width 25 height 25
click at [344, 152] on span "button" at bounding box center [335, 151] width 25 height 25
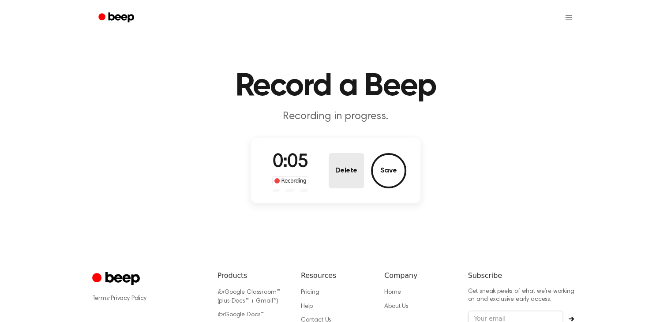
click at [350, 163] on button "Delete" at bounding box center [346, 170] width 35 height 35
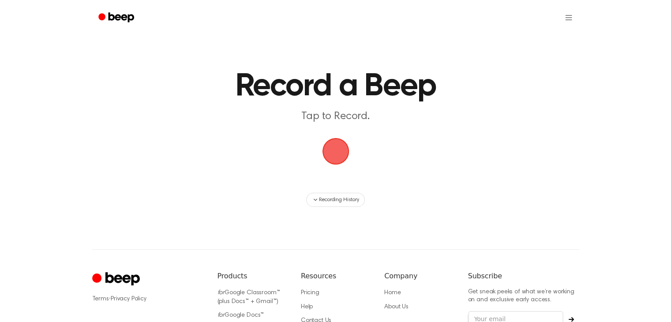
click at [330, 154] on span "button" at bounding box center [335, 151] width 25 height 25
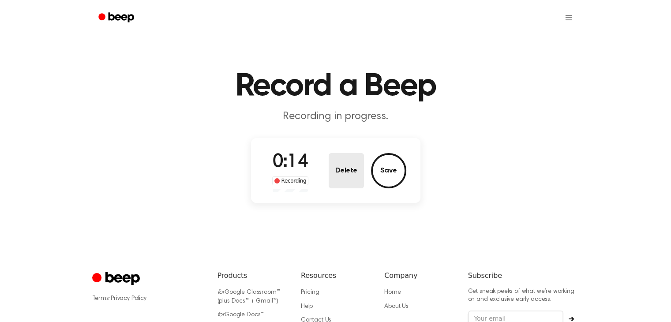
click at [357, 174] on button "Delete" at bounding box center [346, 170] width 35 height 35
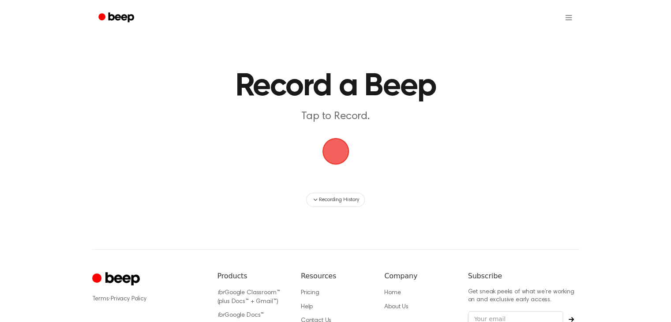
click at [348, 160] on span "button" at bounding box center [335, 151] width 25 height 25
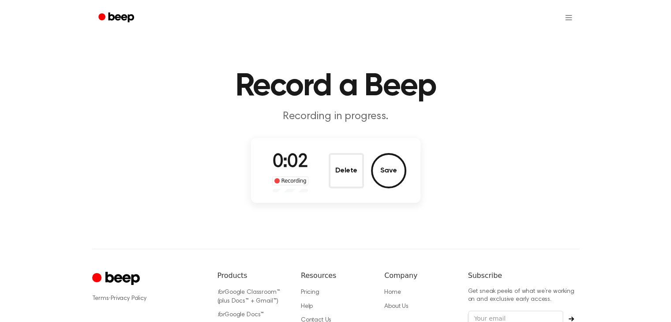
drag, startPoint x: 349, startPoint y: 159, endPoint x: 348, endPoint y: 166, distance: 7.2
click at [349, 165] on button "Delete" at bounding box center [346, 170] width 35 height 35
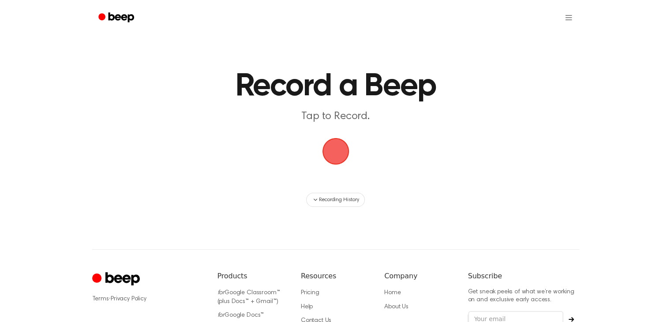
click at [336, 148] on span "button" at bounding box center [335, 151] width 25 height 25
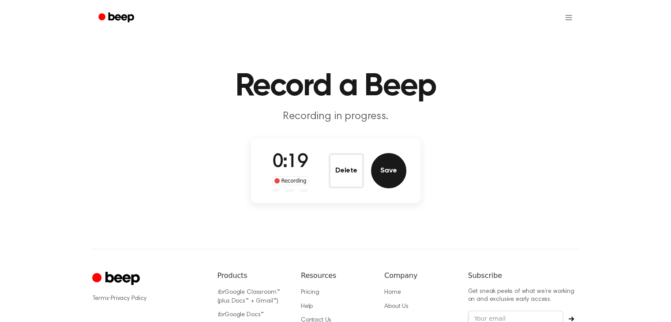
click at [398, 169] on button "Save" at bounding box center [388, 170] width 35 height 35
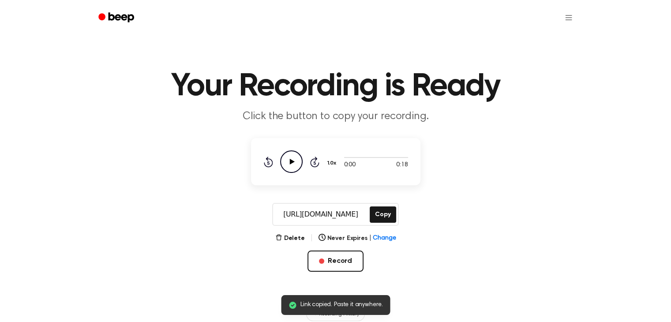
click at [290, 163] on icon "Play Audio" at bounding box center [291, 161] width 22 height 22
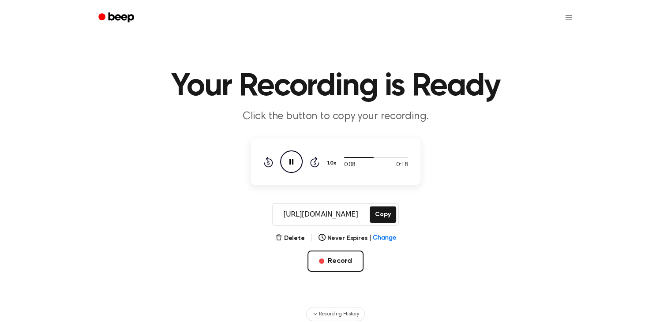
click at [291, 160] on icon "Pause Audio" at bounding box center [291, 161] width 22 height 22
click at [337, 254] on button "Record" at bounding box center [335, 261] width 56 height 21
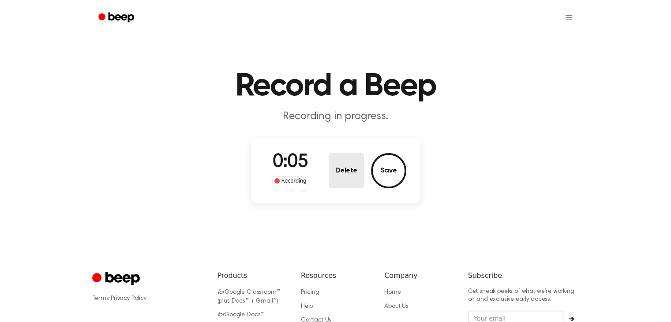
click at [345, 162] on button "Delete" at bounding box center [346, 170] width 35 height 35
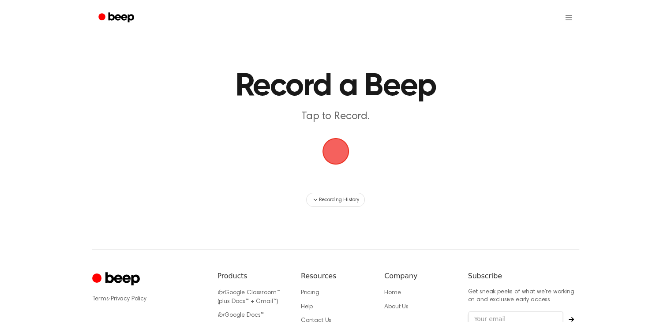
click at [338, 154] on span "button" at bounding box center [335, 151] width 25 height 25
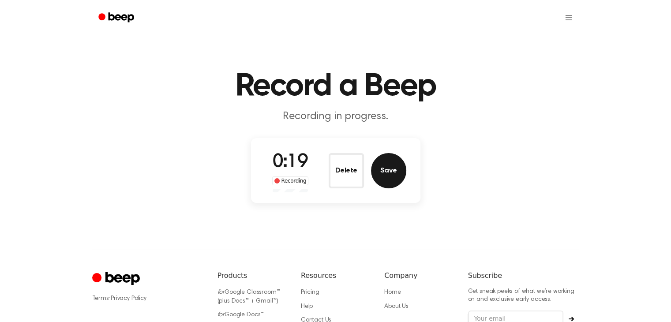
click at [401, 174] on button "Save" at bounding box center [388, 170] width 35 height 35
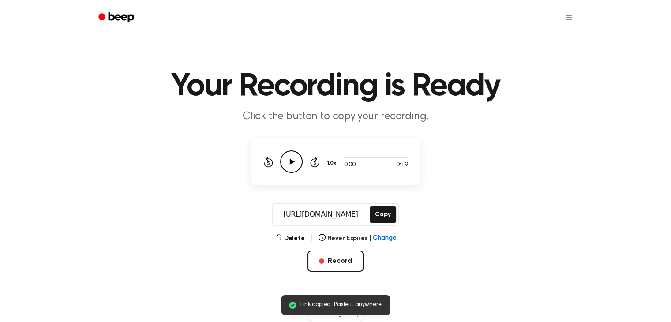
click at [297, 161] on icon "Play Audio" at bounding box center [291, 161] width 22 height 22
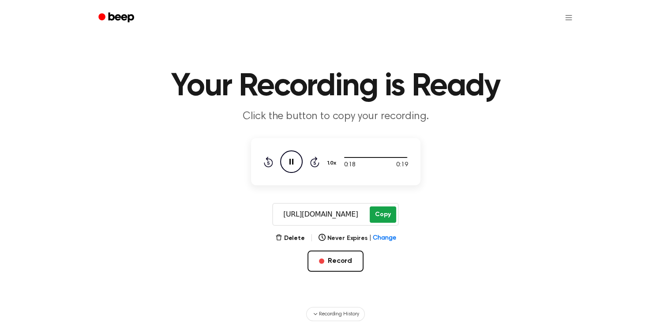
click at [375, 216] on button "Copy" at bounding box center [383, 214] width 26 height 16
click at [290, 164] on icon at bounding box center [291, 162] width 5 height 6
click at [319, 257] on button "Record" at bounding box center [335, 261] width 56 height 21
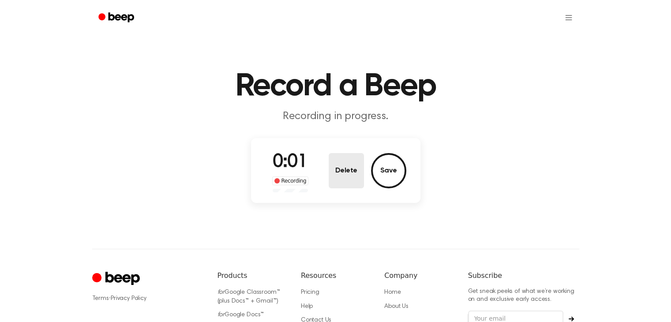
click at [356, 177] on button "Delete" at bounding box center [346, 170] width 35 height 35
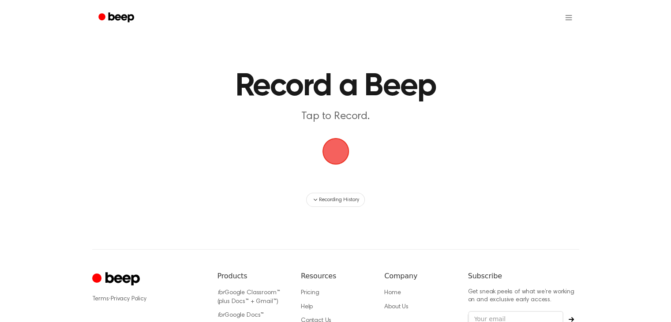
click at [345, 163] on span "button" at bounding box center [335, 151] width 25 height 25
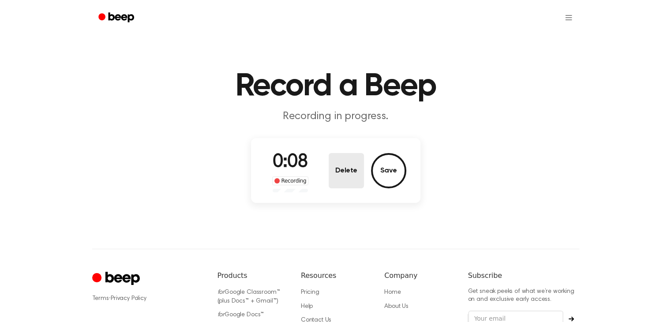
click at [358, 155] on button "Delete" at bounding box center [346, 170] width 35 height 35
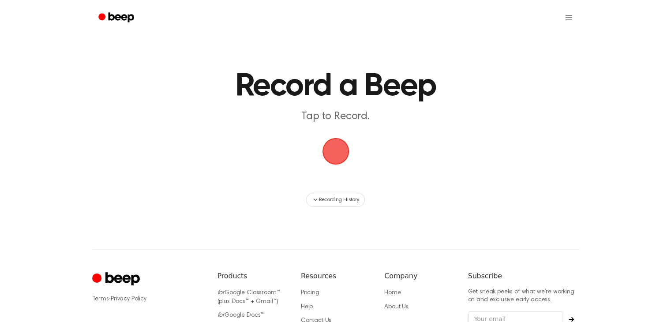
click at [339, 156] on span "button" at bounding box center [335, 151] width 25 height 25
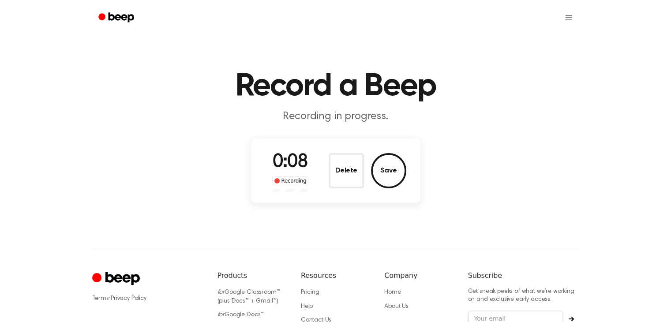
drag, startPoint x: 339, startPoint y: 156, endPoint x: 368, endPoint y: 131, distance: 38.8
click at [339, 156] on button "Delete" at bounding box center [346, 170] width 35 height 35
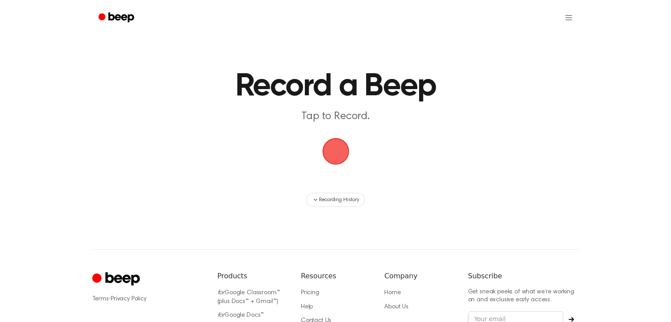
click at [337, 153] on span "button" at bounding box center [335, 151] width 25 height 25
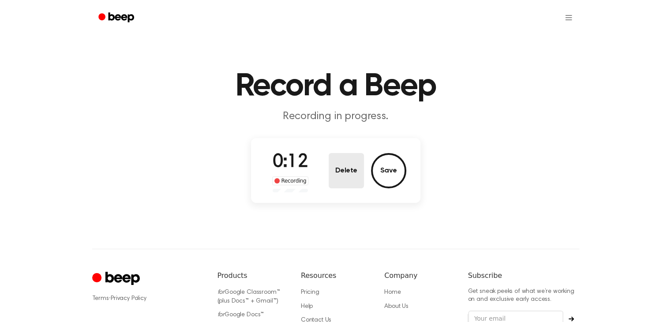
click at [355, 176] on button "Delete" at bounding box center [346, 170] width 35 height 35
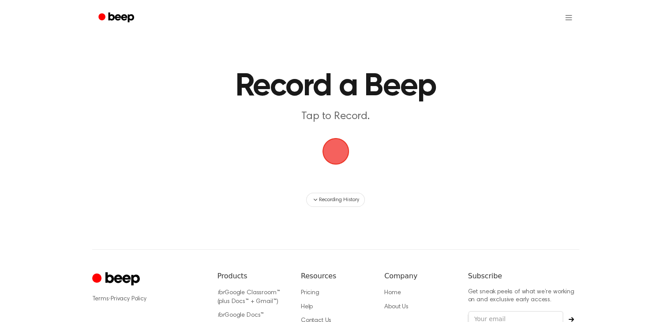
click at [333, 152] on span "button" at bounding box center [335, 151] width 25 height 25
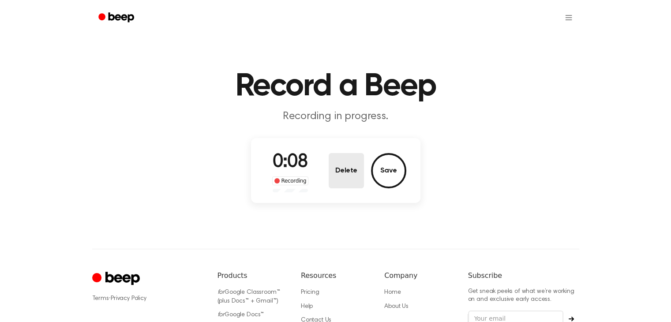
click at [344, 183] on button "Delete" at bounding box center [346, 170] width 35 height 35
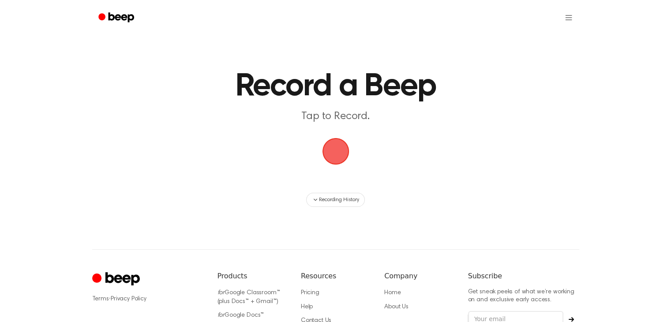
click at [339, 146] on span "button" at bounding box center [335, 151] width 25 height 25
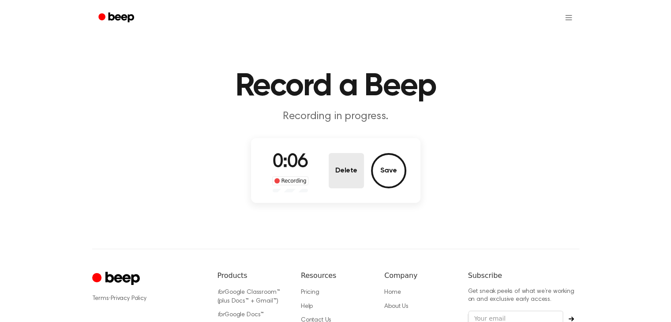
click at [361, 154] on button "Delete" at bounding box center [346, 170] width 35 height 35
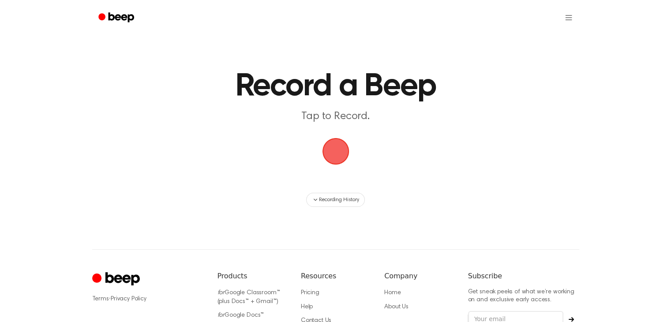
click at [334, 139] on span "button" at bounding box center [335, 151] width 25 height 25
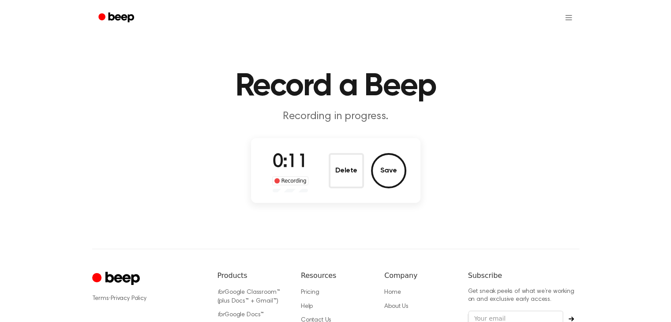
click at [325, 165] on div "0:11 Recording Delete Save" at bounding box center [335, 171] width 141 height 44
click at [326, 166] on div "0:12 Recording Delete Save" at bounding box center [335, 171] width 141 height 44
click at [334, 172] on button "Delete" at bounding box center [346, 170] width 35 height 35
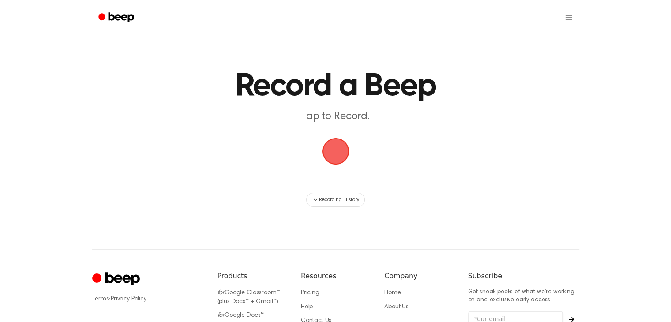
click at [332, 142] on span "button" at bounding box center [335, 151] width 25 height 25
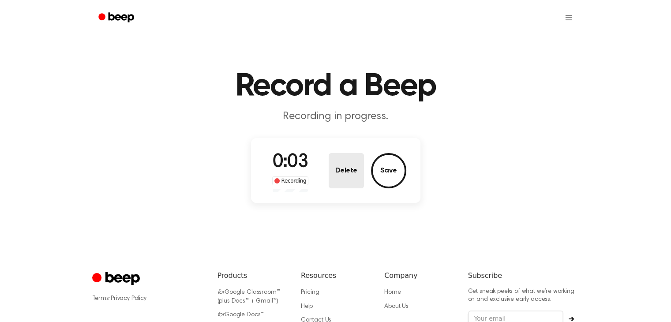
drag, startPoint x: 351, startPoint y: 186, endPoint x: 358, endPoint y: 157, distance: 29.4
click at [352, 186] on button "Delete" at bounding box center [346, 170] width 35 height 35
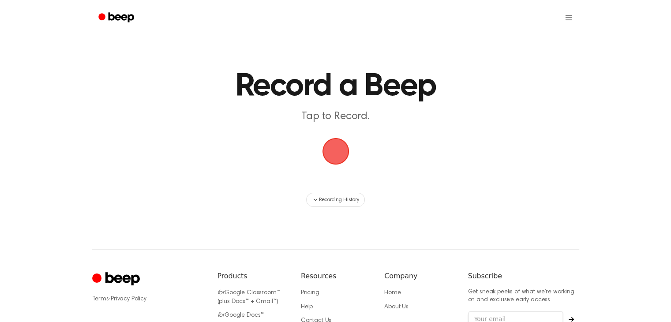
click at [349, 150] on span "button" at bounding box center [335, 151] width 27 height 27
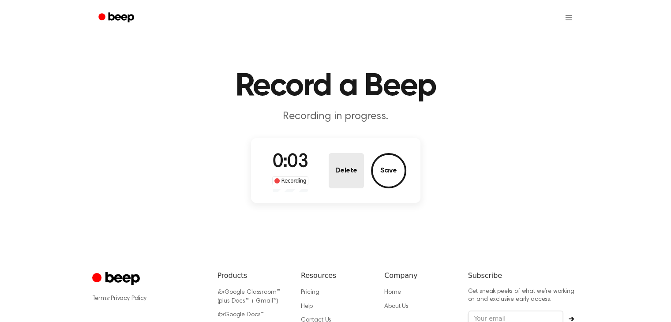
click at [349, 159] on button "Delete" at bounding box center [346, 170] width 35 height 35
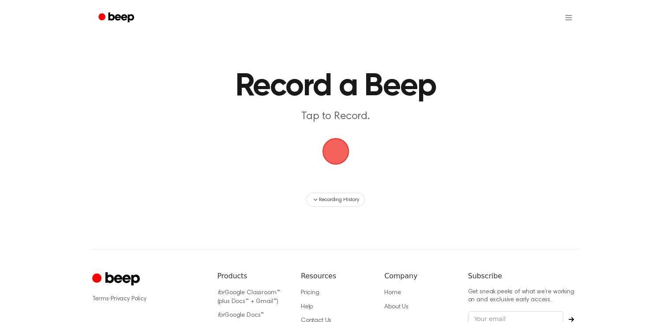
click at [345, 156] on span "button" at bounding box center [335, 151] width 25 height 25
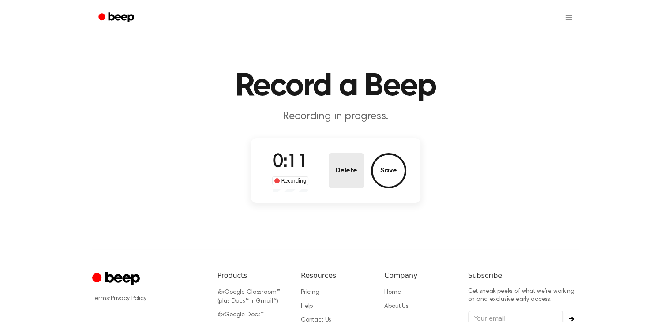
click at [344, 156] on button "Delete" at bounding box center [346, 170] width 35 height 35
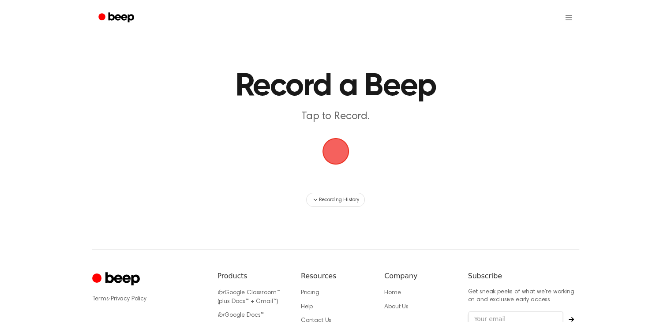
click at [330, 145] on span "button" at bounding box center [335, 151] width 25 height 25
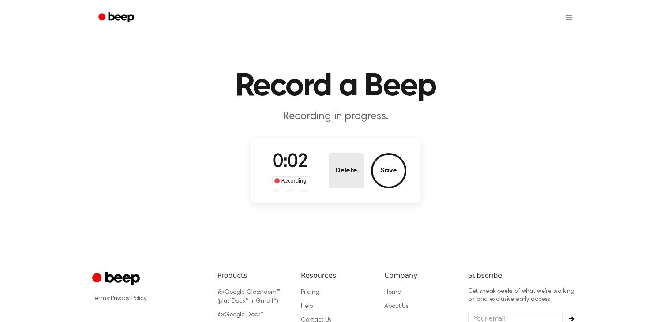
click at [334, 161] on button "Delete" at bounding box center [346, 170] width 35 height 35
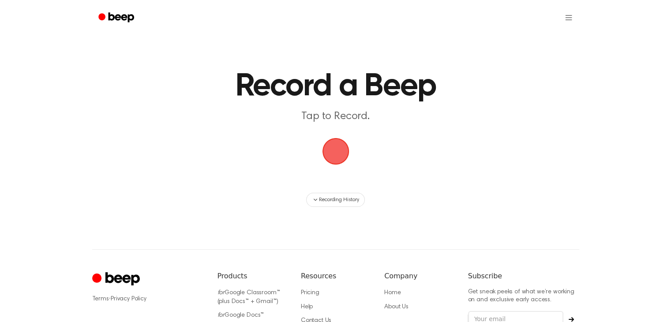
click at [323, 149] on span "button" at bounding box center [335, 151] width 25 height 25
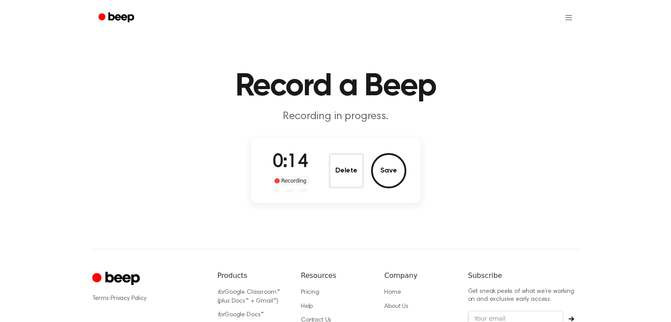
click at [321, 159] on div "0:14 Recording Delete Save" at bounding box center [335, 171] width 141 height 44
click at [329, 160] on button "Delete" at bounding box center [346, 170] width 35 height 35
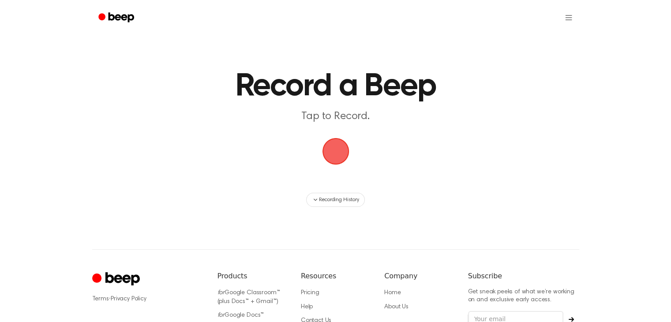
click at [339, 157] on span "button" at bounding box center [335, 151] width 25 height 25
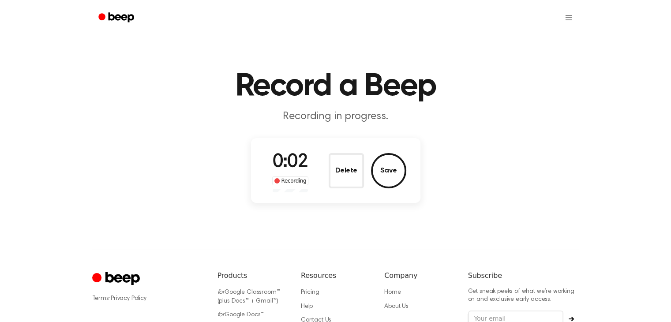
click at [328, 163] on div "0:02 Recording Delete Save" at bounding box center [335, 171] width 141 height 44
click at [334, 158] on button "Delete" at bounding box center [346, 170] width 35 height 35
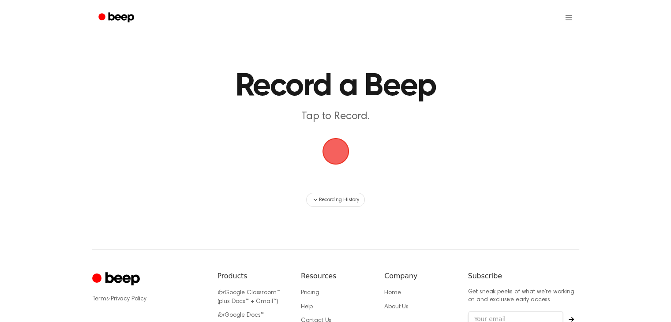
click at [334, 158] on span "button" at bounding box center [335, 151] width 25 height 25
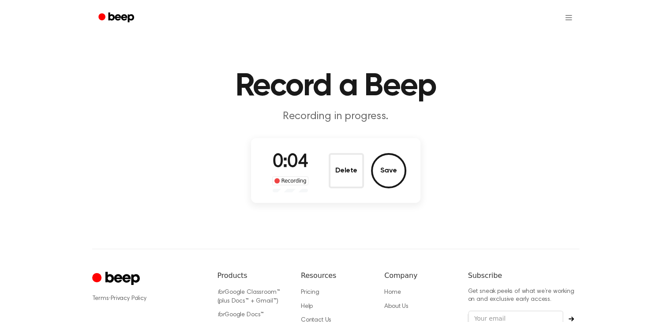
click at [328, 169] on div "0:04 Recording Delete Save" at bounding box center [335, 171] width 141 height 44
click at [345, 165] on button "Delete" at bounding box center [346, 170] width 35 height 35
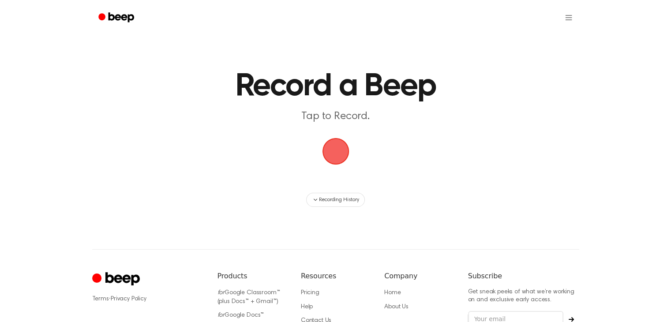
click at [337, 156] on span "button" at bounding box center [335, 151] width 25 height 25
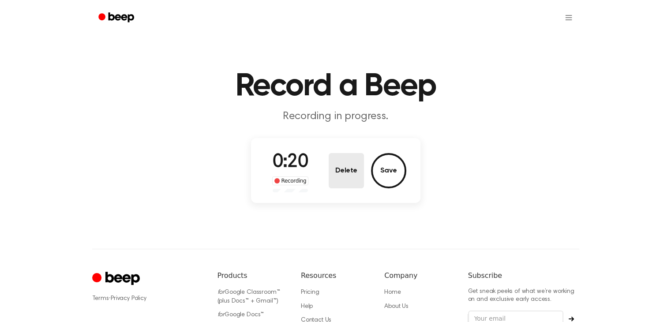
click at [346, 158] on button "Delete" at bounding box center [346, 170] width 35 height 35
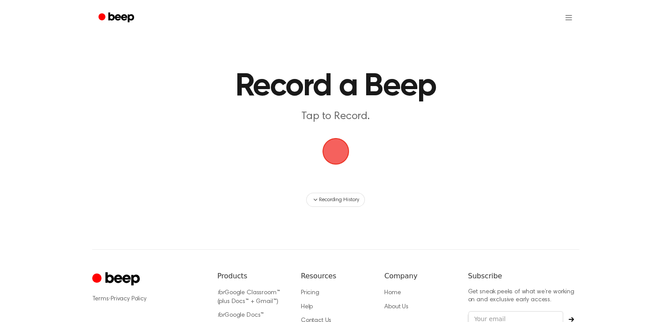
click at [329, 144] on span "button" at bounding box center [335, 151] width 25 height 25
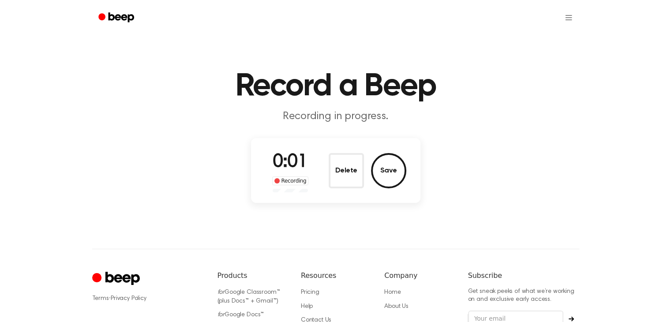
click at [323, 161] on div "0:01 Recording Delete Save" at bounding box center [335, 171] width 141 height 44
click at [337, 164] on button "Delete" at bounding box center [346, 170] width 35 height 35
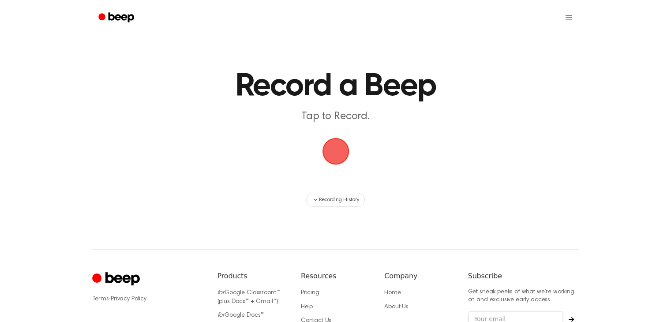
click at [329, 154] on span "button" at bounding box center [335, 151] width 25 height 25
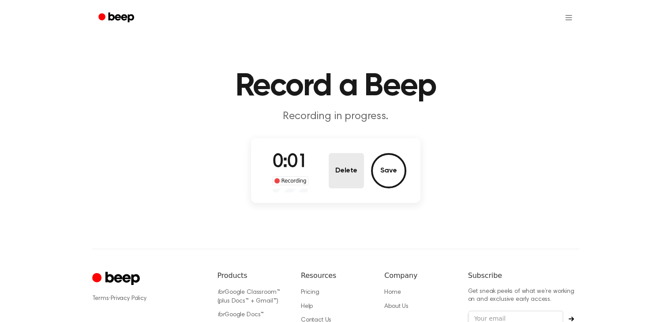
click at [342, 168] on button "Delete" at bounding box center [346, 170] width 35 height 35
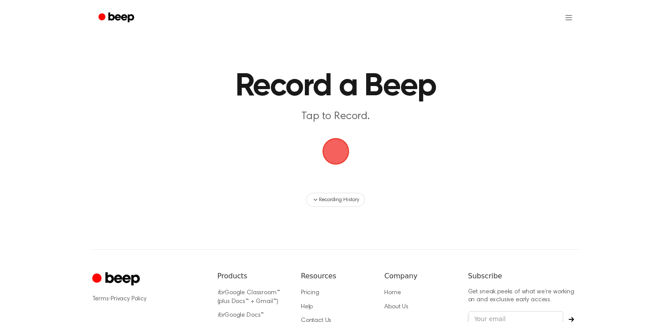
click at [344, 151] on span "button" at bounding box center [335, 151] width 25 height 25
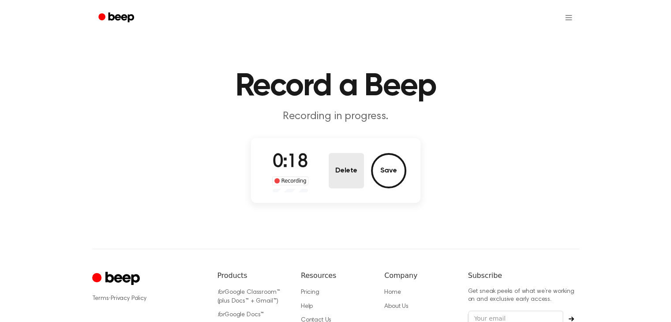
click at [356, 163] on button "Delete" at bounding box center [346, 170] width 35 height 35
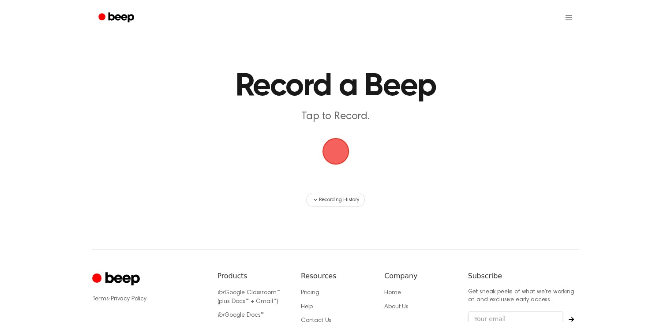
click at [346, 146] on span "button" at bounding box center [335, 151] width 25 height 25
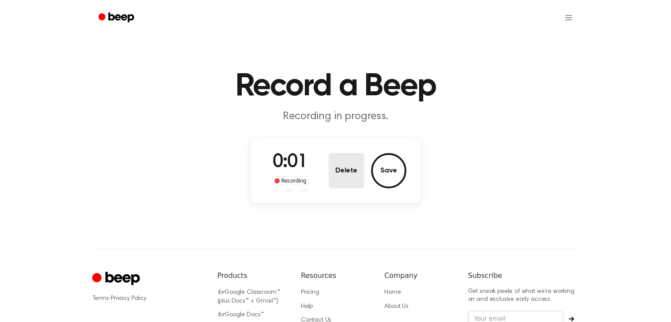
click at [350, 157] on button "Delete" at bounding box center [346, 170] width 35 height 35
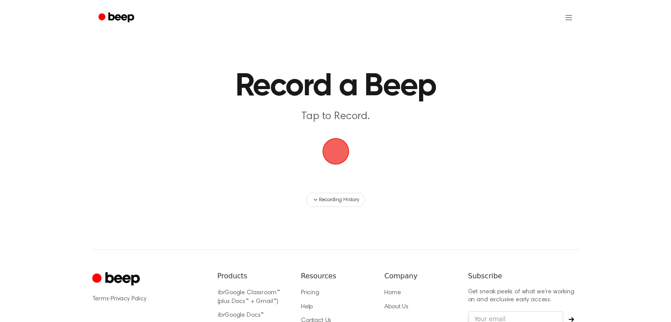
click at [347, 150] on span "button" at bounding box center [335, 151] width 25 height 25
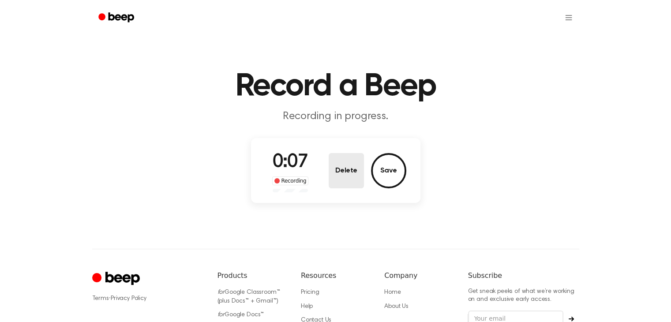
click at [335, 174] on button "Delete" at bounding box center [346, 170] width 35 height 35
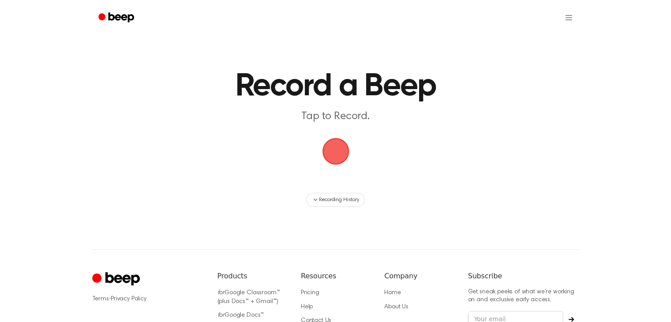
click at [341, 149] on span "button" at bounding box center [335, 151] width 25 height 25
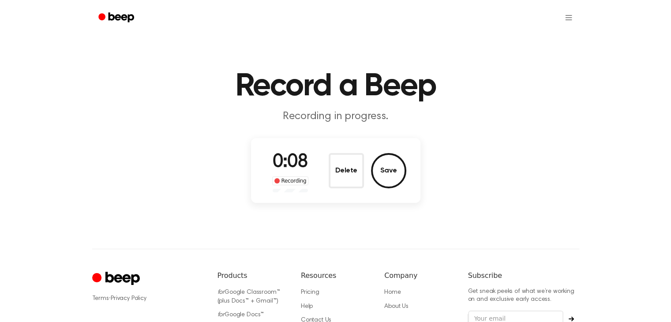
click at [366, 173] on div "Delete Save" at bounding box center [368, 170] width 78 height 35
click at [355, 172] on button "Delete" at bounding box center [346, 170] width 35 height 35
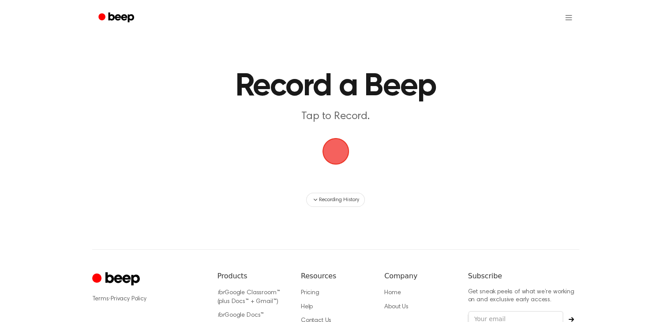
click at [344, 139] on span "button" at bounding box center [335, 151] width 25 height 25
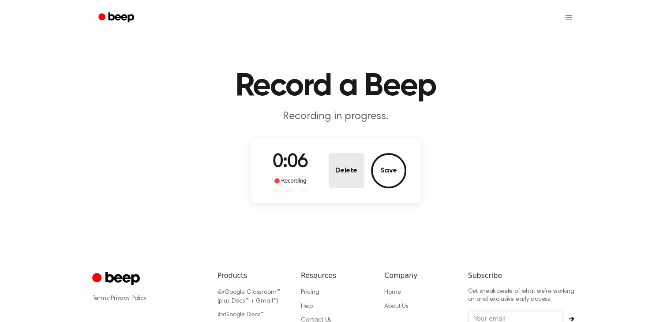
click at [355, 160] on button "Delete" at bounding box center [346, 170] width 35 height 35
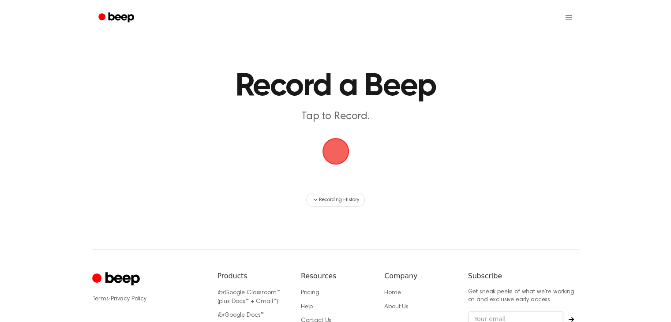
click at [325, 148] on span "button" at bounding box center [335, 151] width 25 height 25
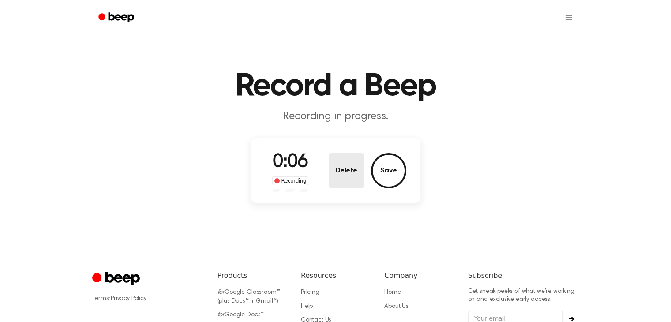
click at [352, 170] on button "Delete" at bounding box center [346, 170] width 35 height 35
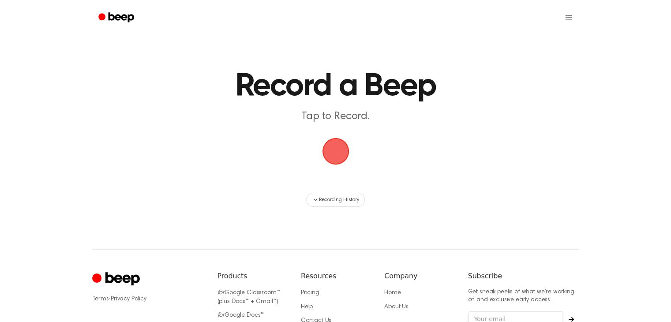
click at [341, 151] on span "button" at bounding box center [335, 151] width 27 height 27
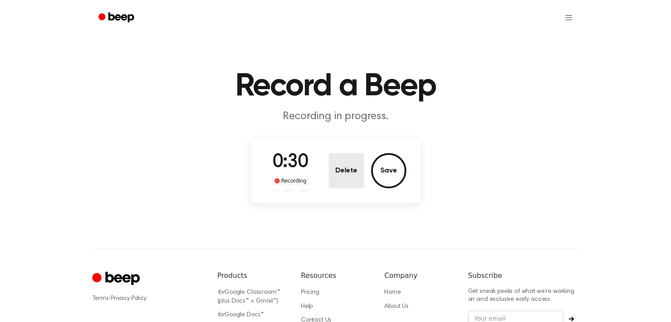
click at [353, 170] on button "Delete" at bounding box center [346, 170] width 35 height 35
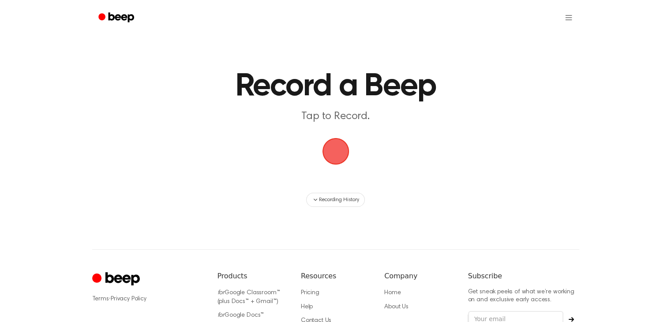
click at [395, 129] on main "Record a Beep Tap to Record. Recording History" at bounding box center [335, 103] width 671 height 207
click at [336, 146] on span "button" at bounding box center [335, 151] width 25 height 25
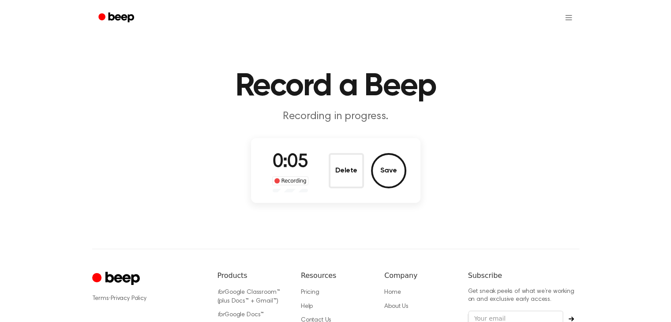
click at [318, 187] on div "0:05 Recording Delete Save" at bounding box center [335, 171] width 141 height 44
click at [331, 166] on button "Delete" at bounding box center [346, 170] width 35 height 35
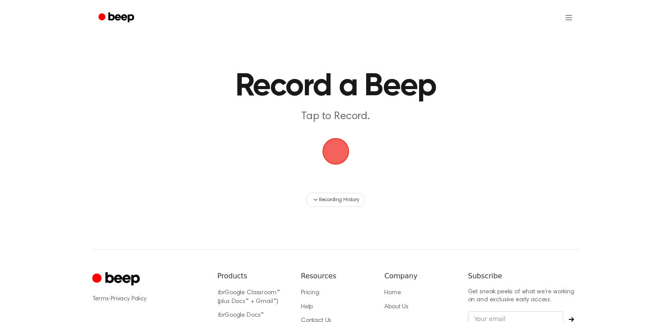
click at [333, 164] on span "button" at bounding box center [335, 151] width 25 height 25
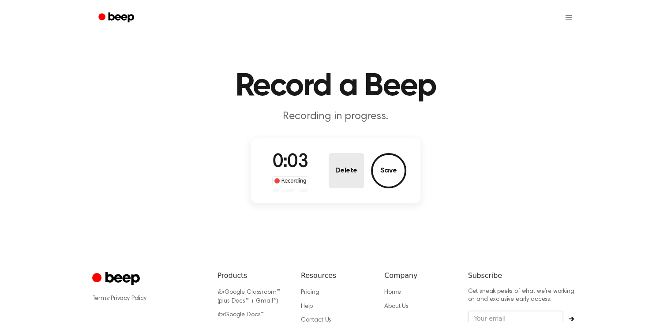
click at [333, 166] on button "Delete" at bounding box center [346, 170] width 35 height 35
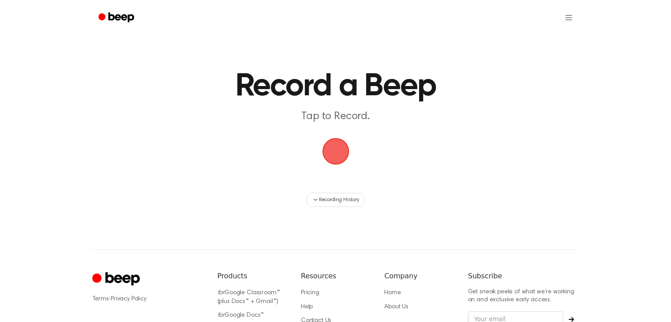
click at [323, 139] on span "button" at bounding box center [335, 151] width 25 height 25
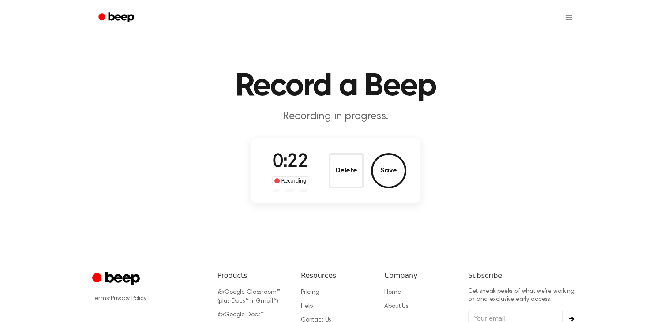
click at [364, 163] on div "Delete Save" at bounding box center [368, 170] width 78 height 35
click at [351, 164] on button "Delete" at bounding box center [346, 170] width 35 height 35
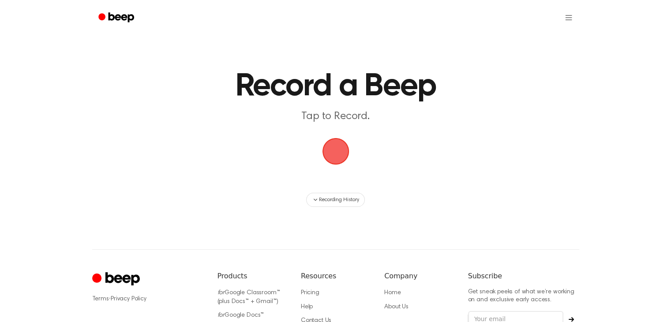
click at [330, 133] on main "Record a Beep Tap to Record. Recording History" at bounding box center [335, 103] width 671 height 207
click at [339, 156] on span "button" at bounding box center [335, 151] width 25 height 25
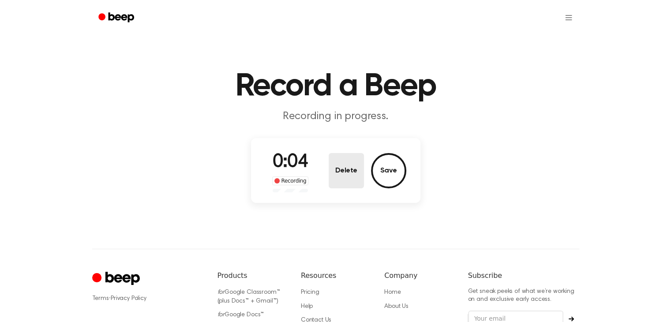
click at [344, 166] on button "Delete" at bounding box center [346, 170] width 35 height 35
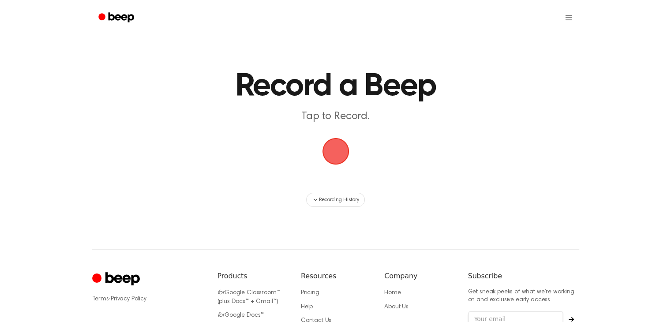
click at [341, 143] on span "button" at bounding box center [335, 151] width 25 height 25
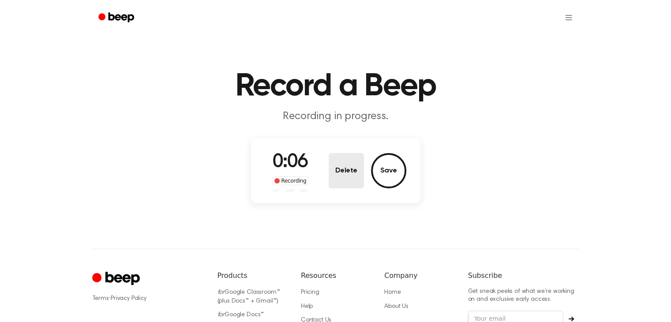
click at [348, 179] on button "Delete" at bounding box center [346, 170] width 35 height 35
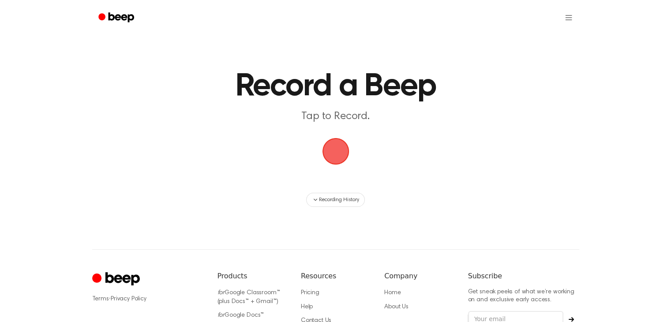
click at [334, 144] on span "button" at bounding box center [335, 151] width 25 height 25
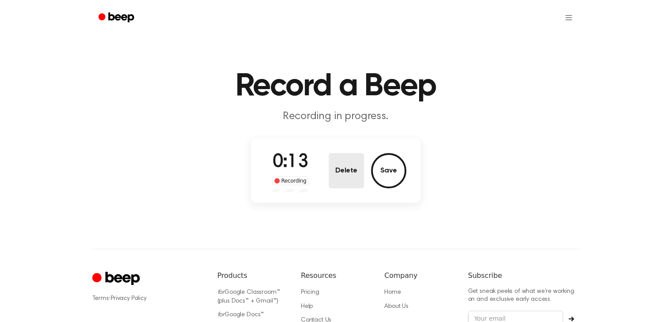
click at [354, 170] on button "Delete" at bounding box center [346, 170] width 35 height 35
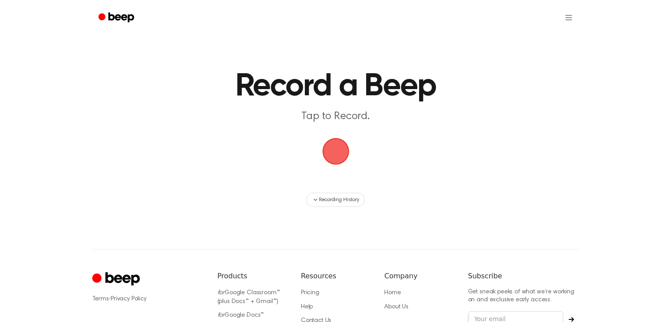
click at [333, 140] on span "button" at bounding box center [335, 151] width 27 height 27
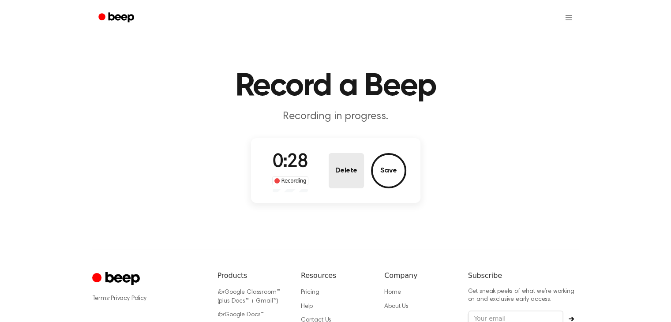
click at [344, 175] on button "Delete" at bounding box center [346, 170] width 35 height 35
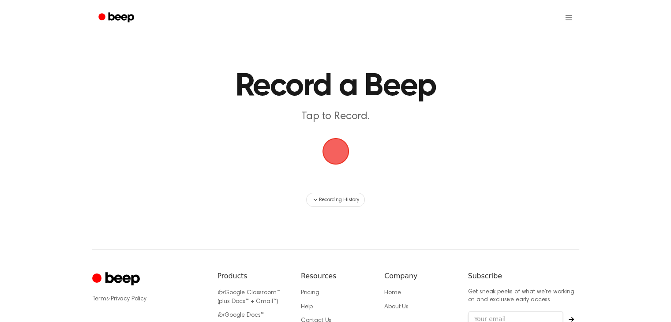
click at [329, 145] on span "button" at bounding box center [335, 151] width 25 height 25
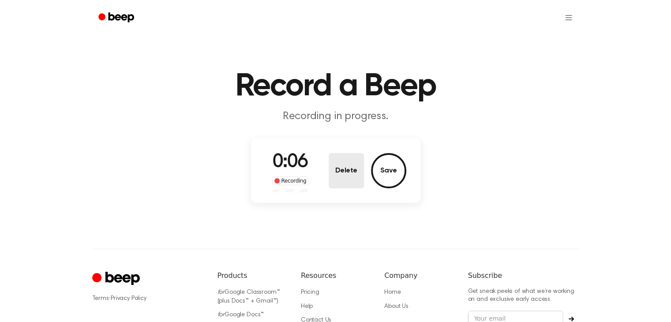
click at [353, 178] on button "Delete" at bounding box center [346, 170] width 35 height 35
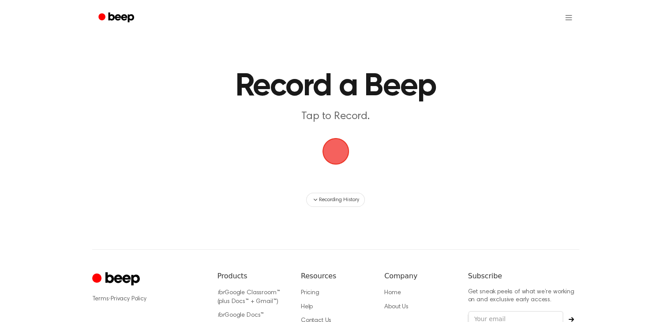
click at [341, 164] on span "button" at bounding box center [335, 151] width 25 height 25
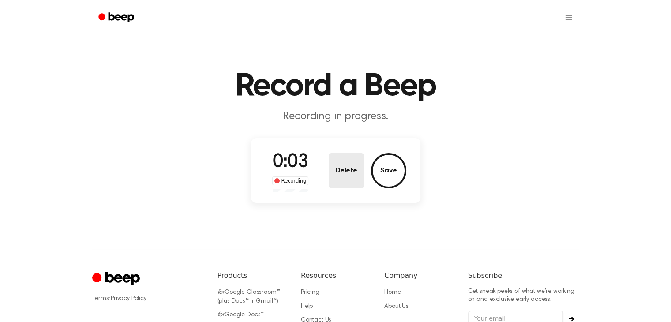
click at [351, 164] on button "Delete" at bounding box center [346, 170] width 35 height 35
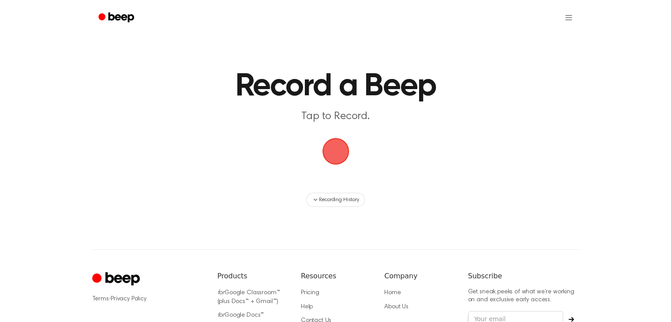
click at [337, 143] on span "button" at bounding box center [335, 151] width 25 height 25
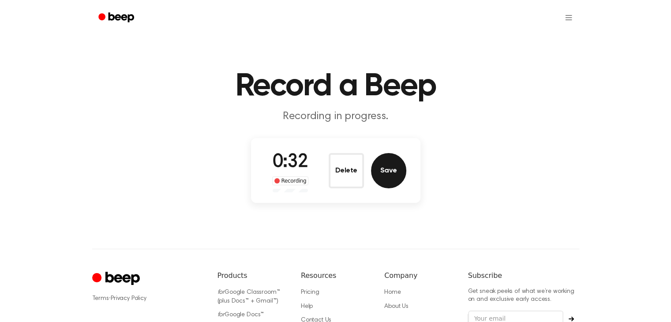
click at [382, 165] on button "Save" at bounding box center [388, 170] width 35 height 35
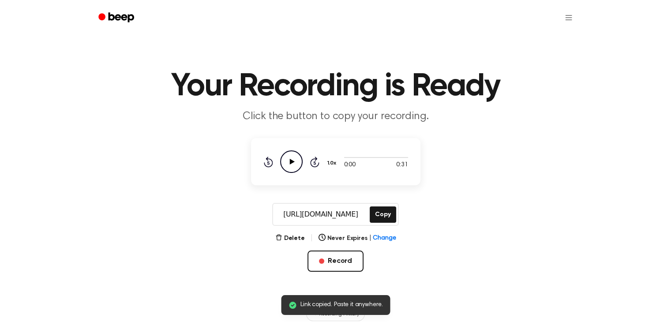
click at [298, 159] on icon "Play Audio" at bounding box center [291, 161] width 22 height 22
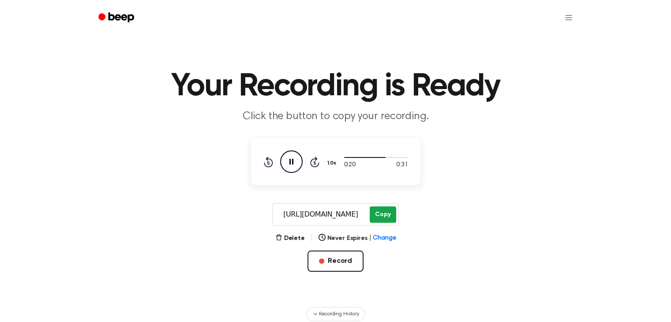
click at [375, 214] on button "Copy" at bounding box center [383, 214] width 26 height 16
click at [331, 260] on button "Record" at bounding box center [335, 261] width 56 height 21
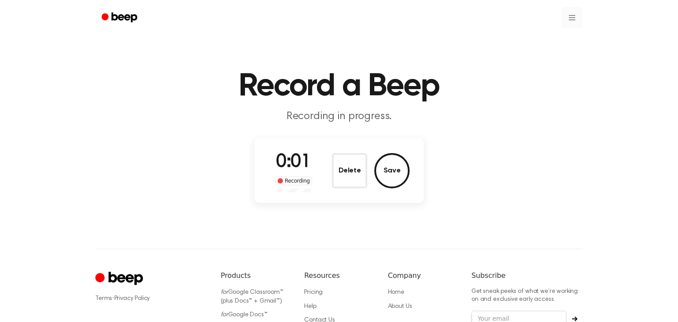
click at [568, 15] on html "Record a Beep Recording in progress. 0:01 Recording Delete Save ⚠️ We are exper…" at bounding box center [339, 208] width 678 height 416
click at [573, 15] on html "Record a Beep Recording in progress. 0:02 Recording Delete Save ⚠️ We are exper…" at bounding box center [339, 208] width 678 height 416
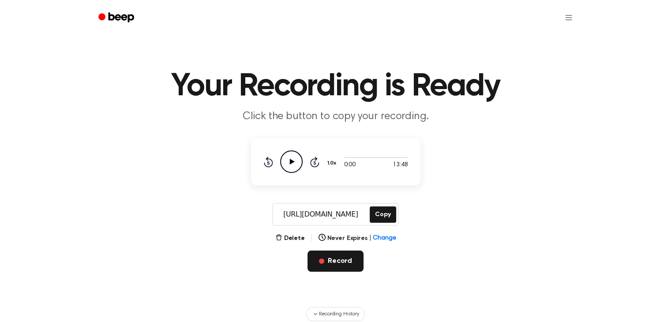
click at [328, 267] on button "Record" at bounding box center [335, 261] width 56 height 21
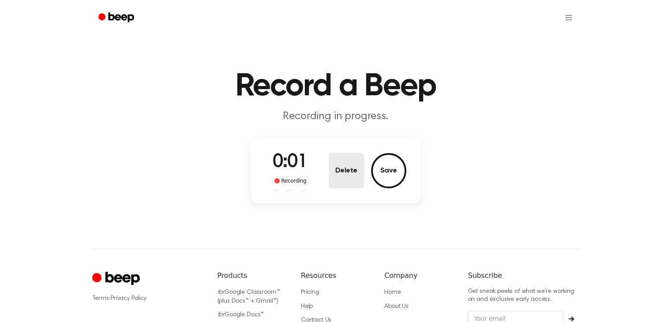
click at [341, 180] on button "Delete" at bounding box center [346, 170] width 35 height 35
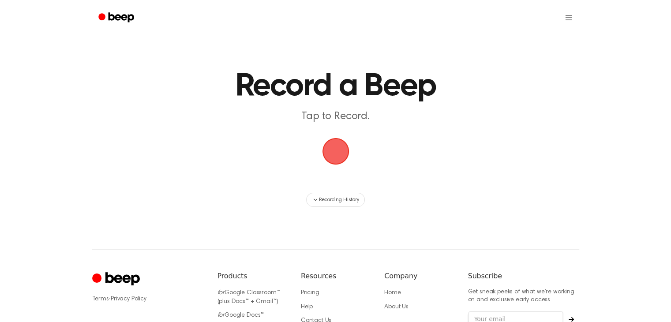
click at [342, 144] on span "button" at bounding box center [335, 151] width 25 height 25
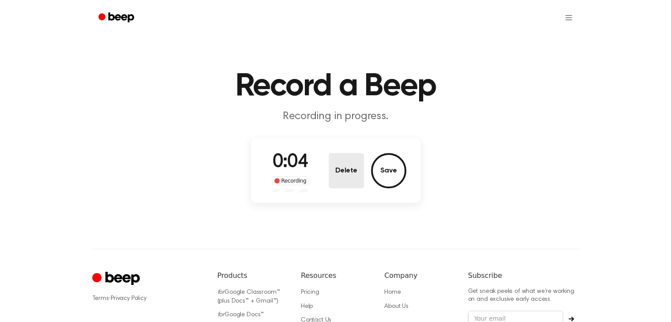
click at [339, 184] on button "Delete" at bounding box center [346, 170] width 35 height 35
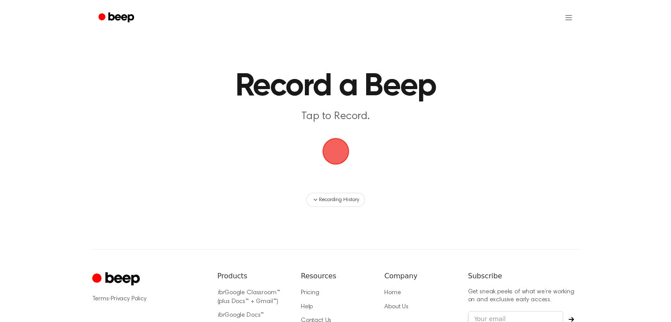
click at [334, 154] on span "button" at bounding box center [335, 151] width 25 height 25
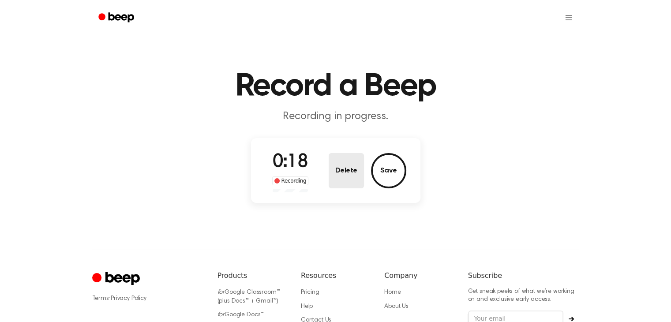
click at [345, 171] on button "Delete" at bounding box center [346, 170] width 35 height 35
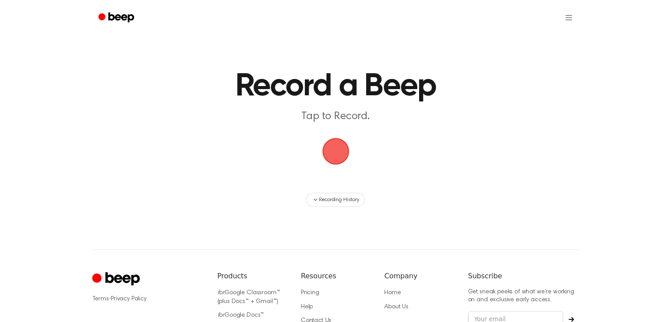
click at [339, 156] on span "button" at bounding box center [335, 151] width 25 height 25
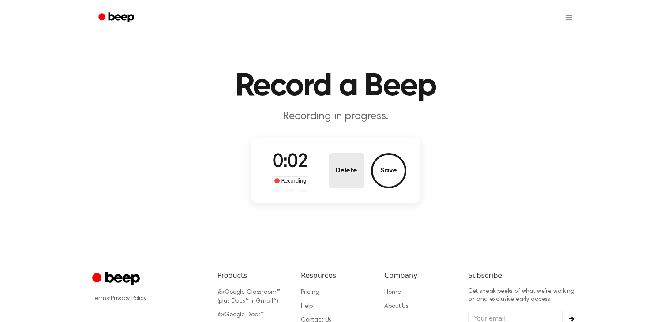
click at [338, 157] on button "Delete" at bounding box center [346, 170] width 35 height 35
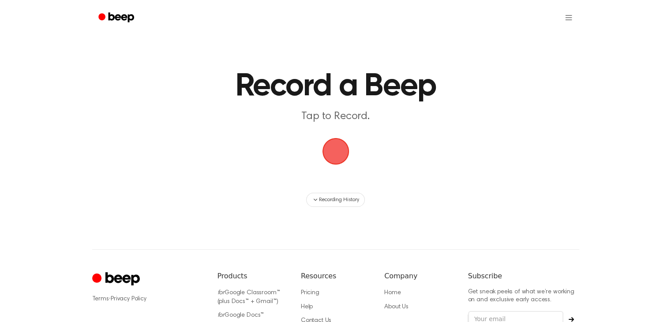
click at [343, 161] on span "button" at bounding box center [335, 151] width 27 height 27
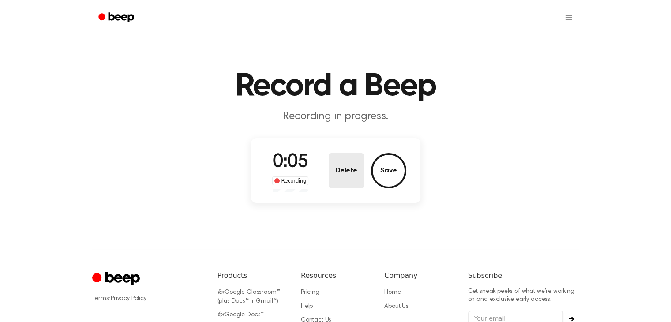
click at [348, 159] on button "Delete" at bounding box center [346, 170] width 35 height 35
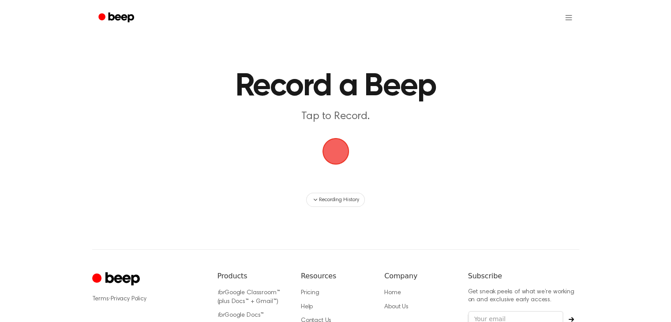
click at [341, 147] on span "button" at bounding box center [335, 151] width 25 height 25
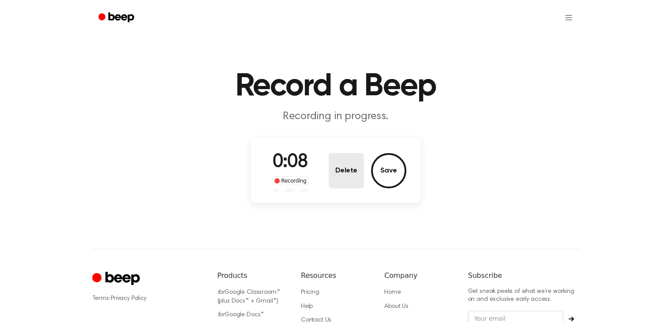
click at [353, 168] on button "Delete" at bounding box center [346, 170] width 35 height 35
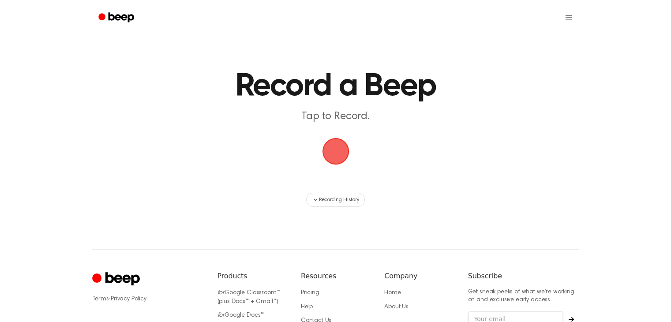
click at [328, 146] on span "button" at bounding box center [335, 151] width 25 height 25
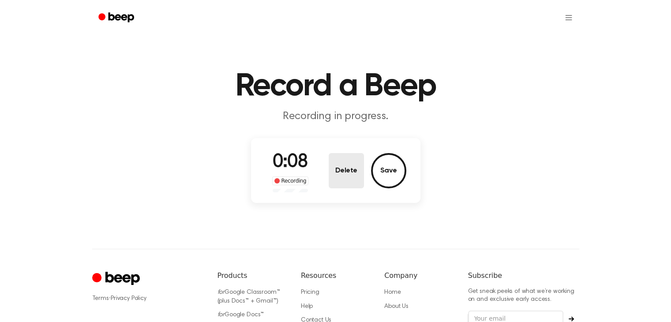
click at [342, 158] on button "Delete" at bounding box center [346, 170] width 35 height 35
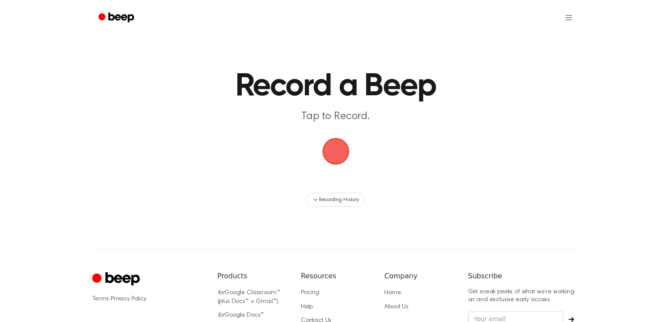
click at [328, 152] on span "button" at bounding box center [335, 151] width 25 height 25
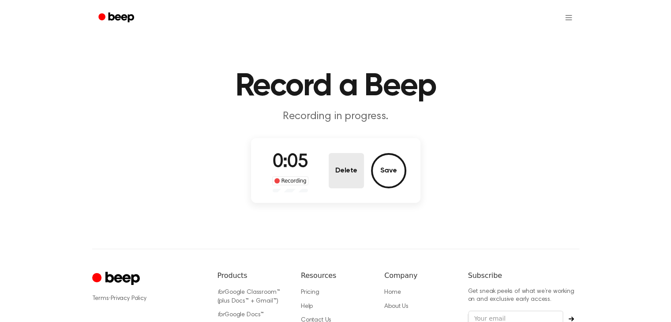
click at [339, 171] on button "Delete" at bounding box center [346, 170] width 35 height 35
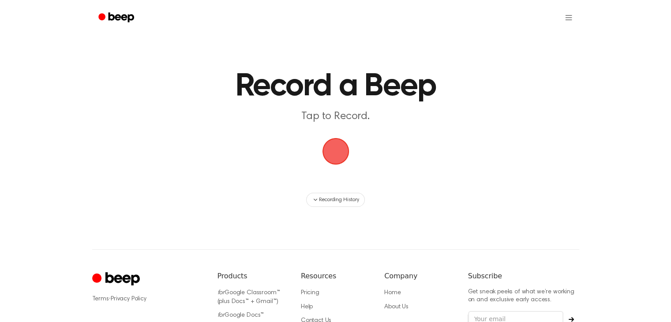
click at [341, 145] on span "button" at bounding box center [335, 151] width 25 height 25
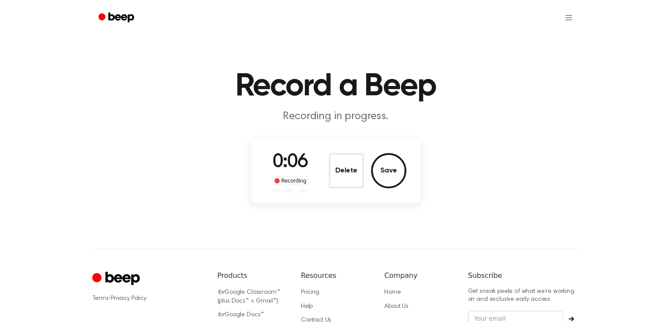
click at [350, 165] on button "Delete" at bounding box center [346, 170] width 35 height 35
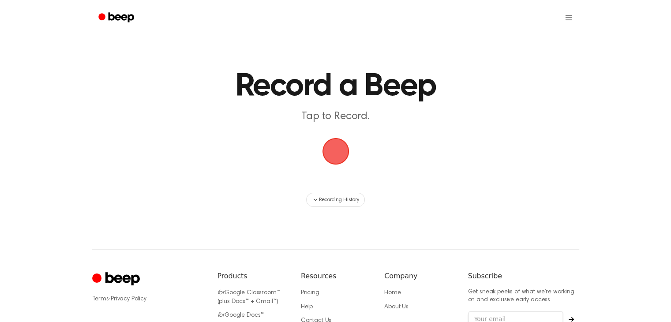
click at [340, 152] on span "button" at bounding box center [335, 151] width 25 height 25
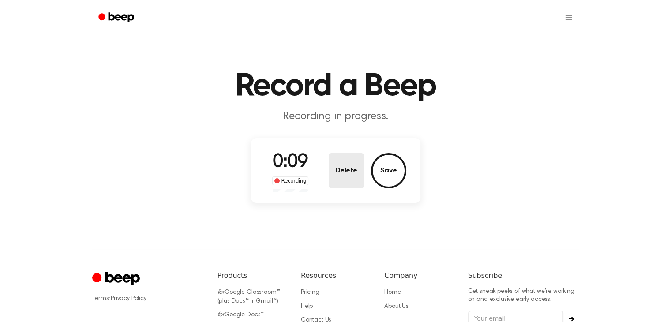
click at [334, 158] on button "Delete" at bounding box center [346, 170] width 35 height 35
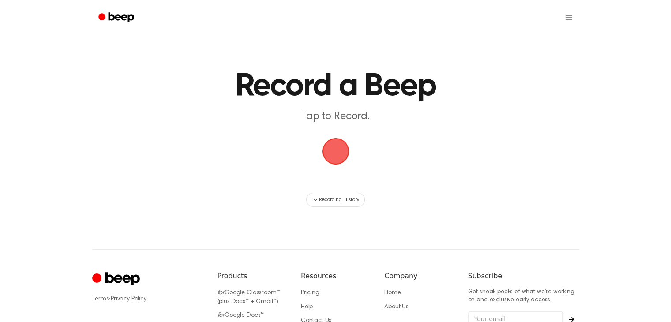
click at [333, 149] on span "button" at bounding box center [335, 151] width 25 height 25
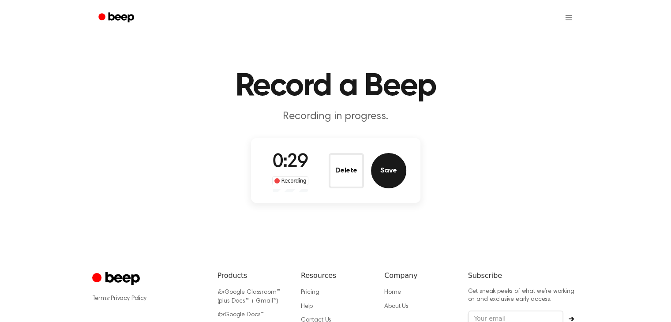
click at [374, 166] on button "Save" at bounding box center [388, 170] width 35 height 35
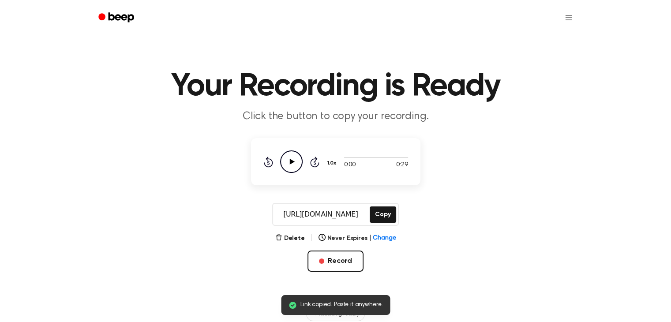
click at [290, 160] on icon at bounding box center [291, 162] width 5 height 6
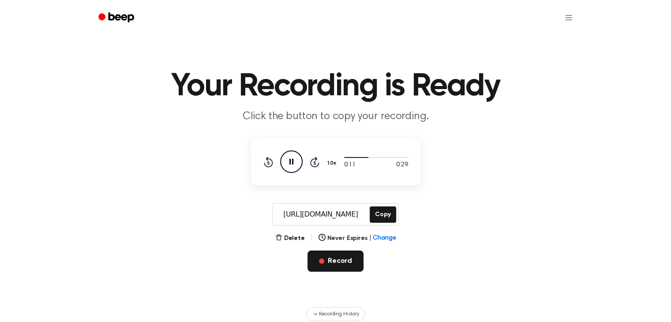
click at [321, 259] on span "button" at bounding box center [321, 261] width 5 height 5
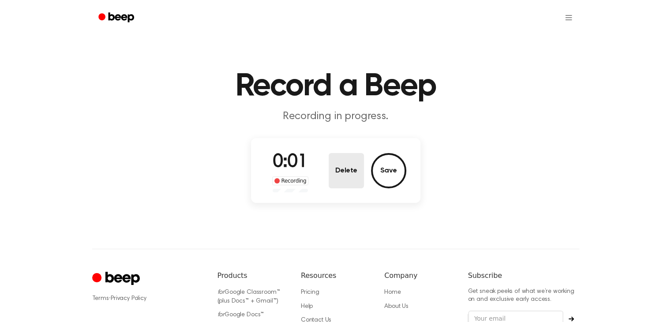
click at [348, 173] on button "Delete" at bounding box center [346, 170] width 35 height 35
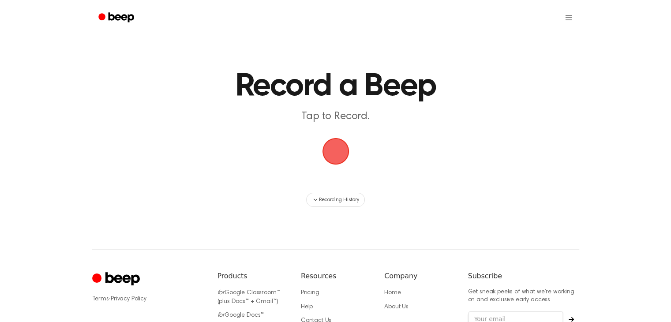
click at [337, 159] on span "button" at bounding box center [335, 151] width 25 height 25
click at [337, 159] on span "button" at bounding box center [335, 151] width 27 height 27
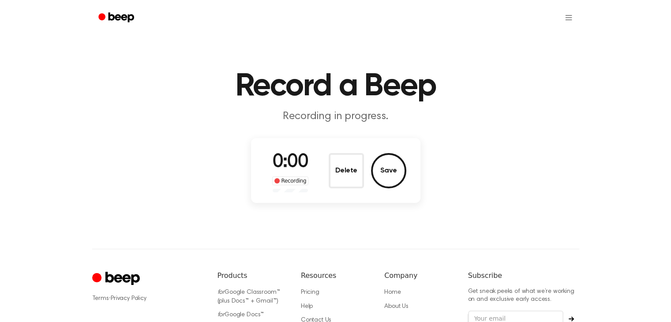
click at [337, 159] on button "Delete" at bounding box center [346, 170] width 35 height 35
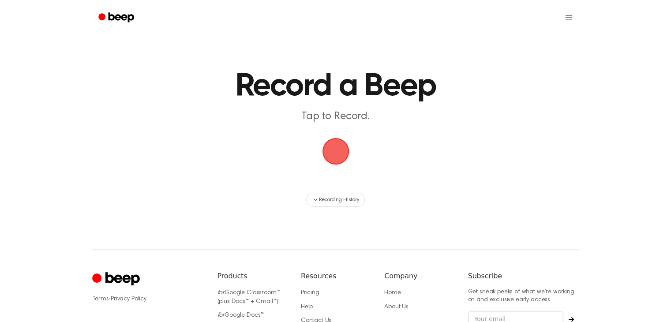
click at [330, 146] on span "button" at bounding box center [335, 151] width 25 height 25
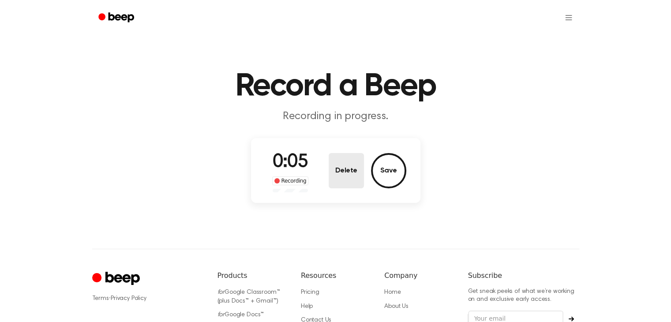
click at [347, 179] on button "Delete" at bounding box center [346, 170] width 35 height 35
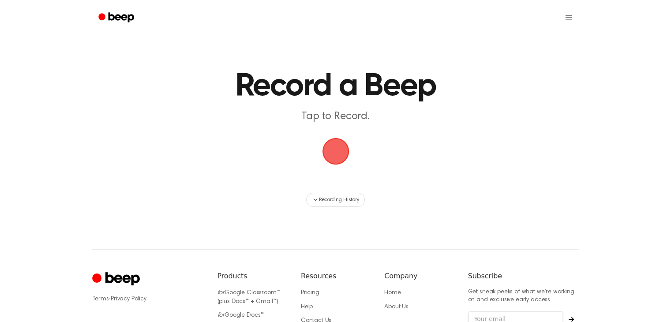
click at [337, 146] on span "button" at bounding box center [335, 151] width 25 height 25
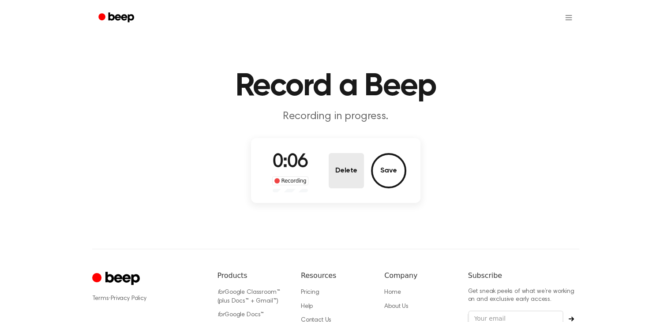
click at [344, 165] on button "Delete" at bounding box center [346, 170] width 35 height 35
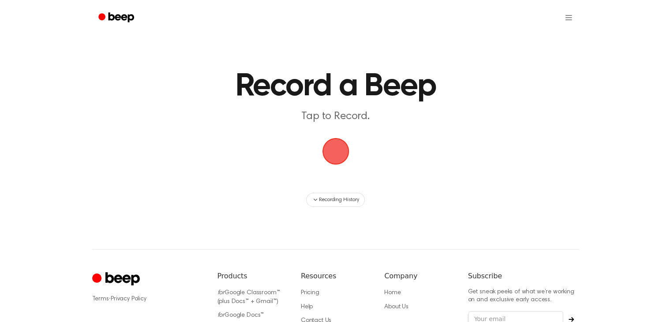
drag, startPoint x: 336, startPoint y: 146, endPoint x: 322, endPoint y: 161, distance: 20.3
click at [329, 149] on span "button" at bounding box center [335, 151] width 25 height 25
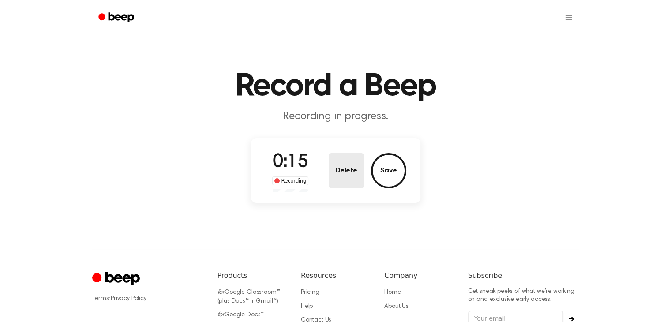
click at [343, 172] on button "Delete" at bounding box center [346, 170] width 35 height 35
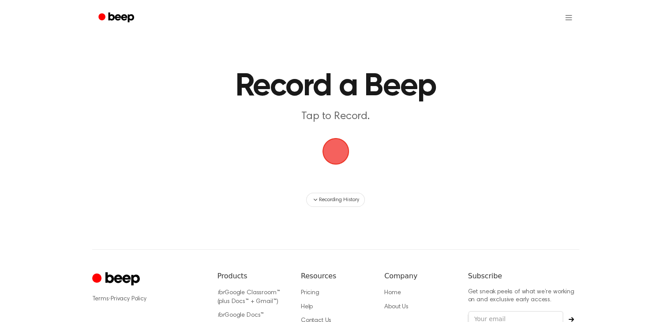
click at [341, 163] on span "button" at bounding box center [335, 151] width 25 height 25
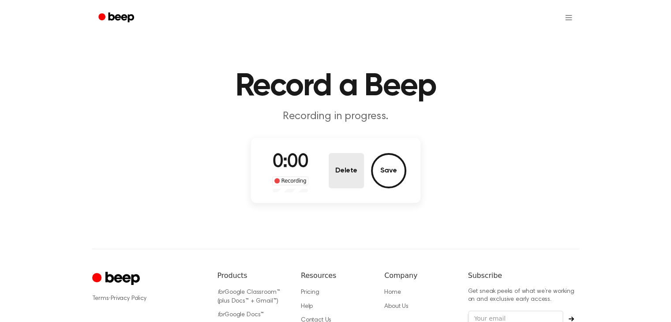
click at [334, 157] on button "Delete" at bounding box center [346, 170] width 35 height 35
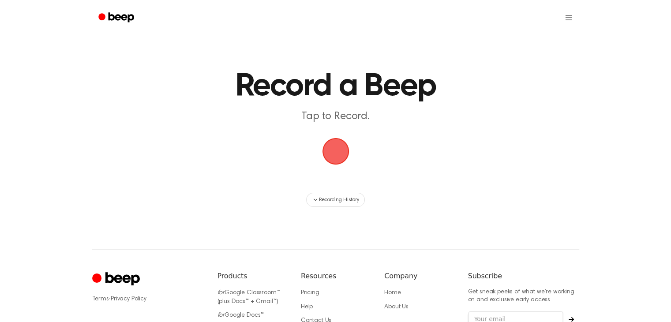
click at [319, 135] on main "Record a Beep Tap to Record. Recording History" at bounding box center [335, 103] width 671 height 207
click at [326, 141] on span "button" at bounding box center [335, 151] width 25 height 25
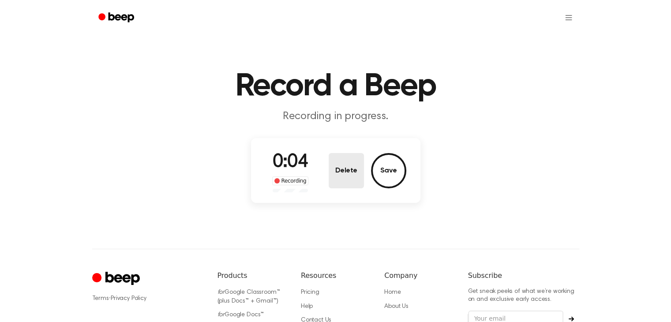
click at [346, 160] on button "Delete" at bounding box center [346, 170] width 35 height 35
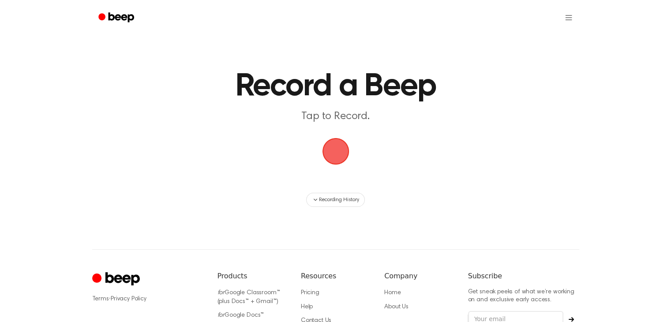
click at [335, 156] on span "button" at bounding box center [335, 151] width 25 height 25
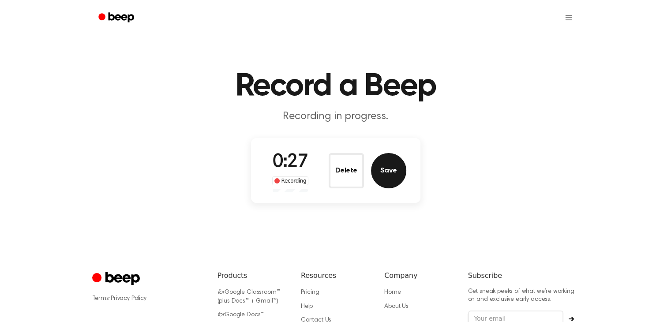
click at [393, 166] on button "Save" at bounding box center [388, 170] width 35 height 35
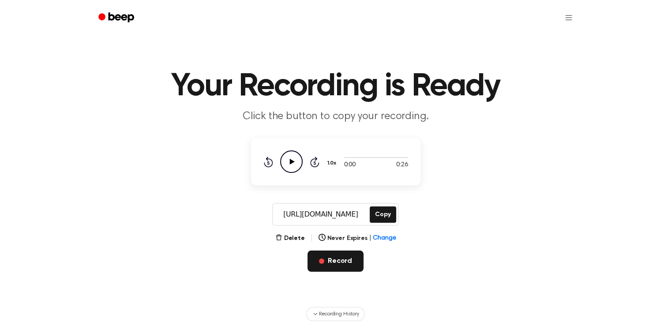
click at [352, 256] on button "Record" at bounding box center [335, 261] width 56 height 21
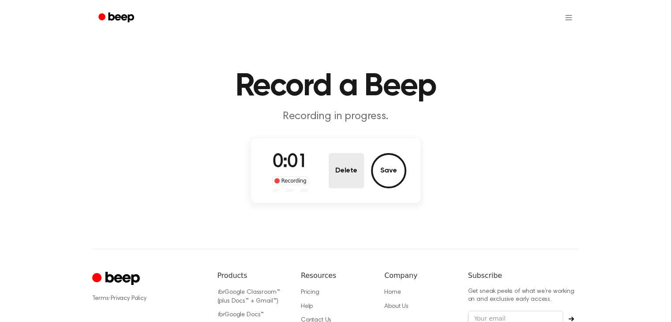
click at [341, 169] on button "Delete" at bounding box center [346, 170] width 35 height 35
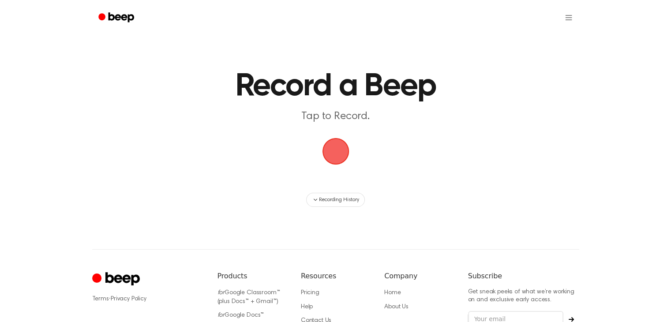
click at [335, 160] on span "button" at bounding box center [335, 151] width 25 height 25
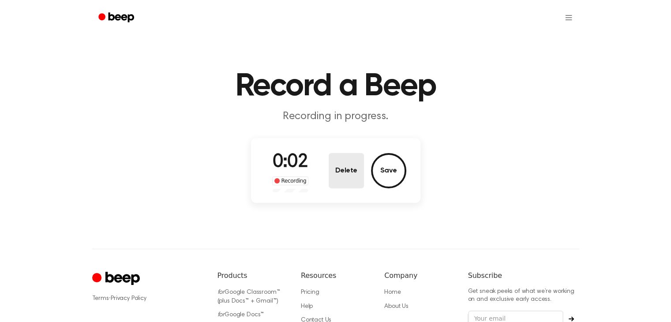
click at [351, 172] on button "Delete" at bounding box center [346, 170] width 35 height 35
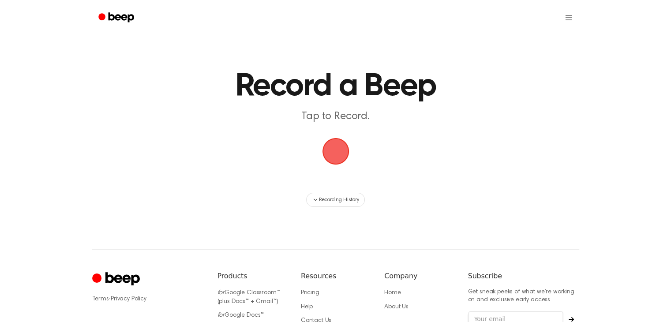
click at [334, 144] on span "button" at bounding box center [335, 151] width 27 height 27
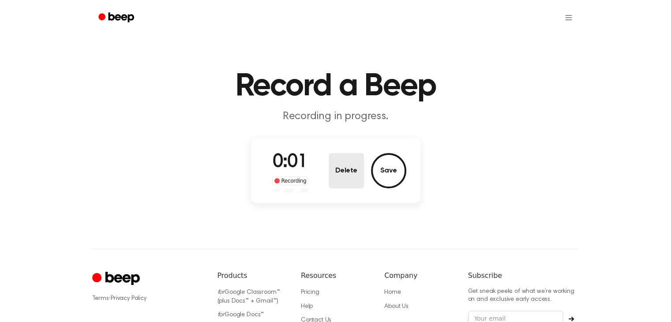
click at [338, 170] on button "Delete" at bounding box center [346, 170] width 35 height 35
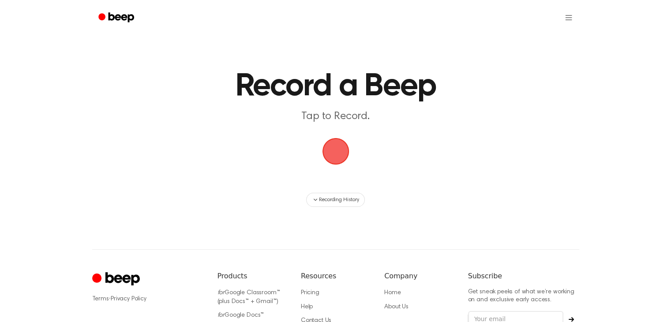
click at [334, 152] on span "button" at bounding box center [335, 151] width 25 height 25
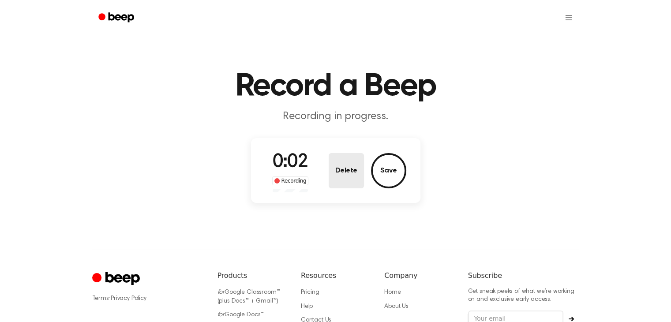
click at [350, 184] on button "Delete" at bounding box center [346, 170] width 35 height 35
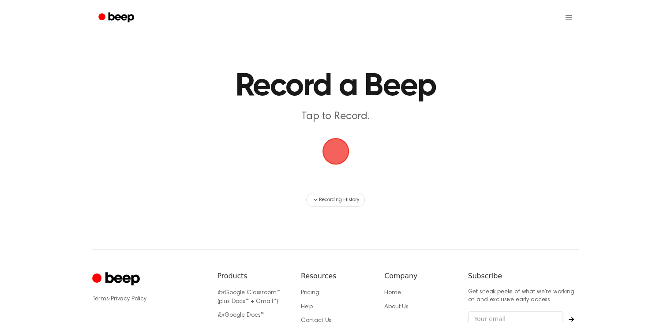
click at [329, 154] on span "button" at bounding box center [335, 151] width 25 height 25
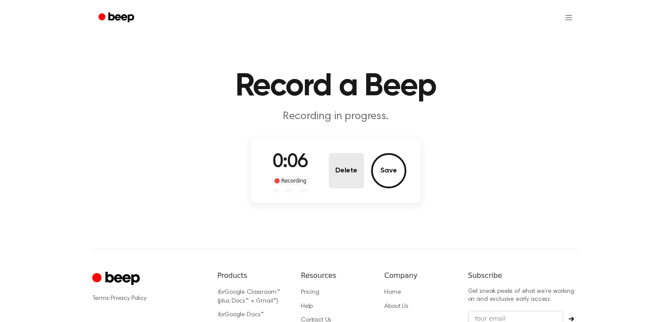
click at [339, 165] on button "Delete" at bounding box center [346, 170] width 35 height 35
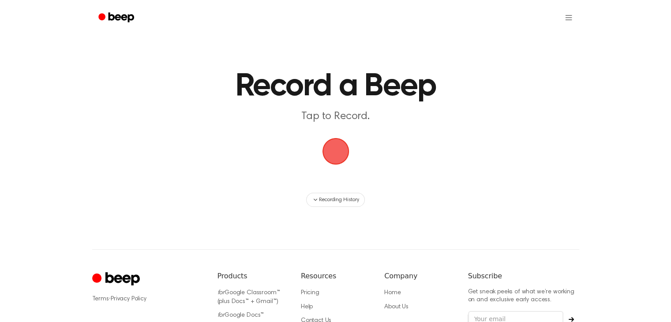
click at [337, 161] on span "button" at bounding box center [335, 151] width 25 height 25
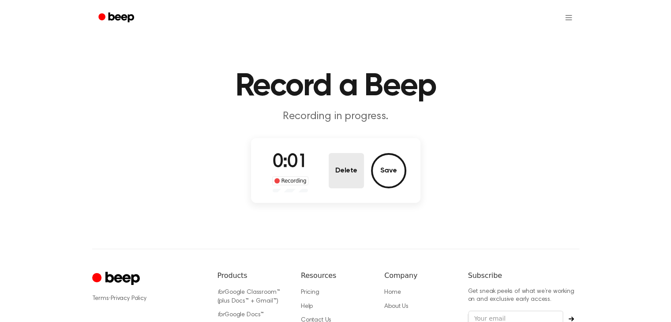
click at [340, 161] on button "Delete" at bounding box center [346, 170] width 35 height 35
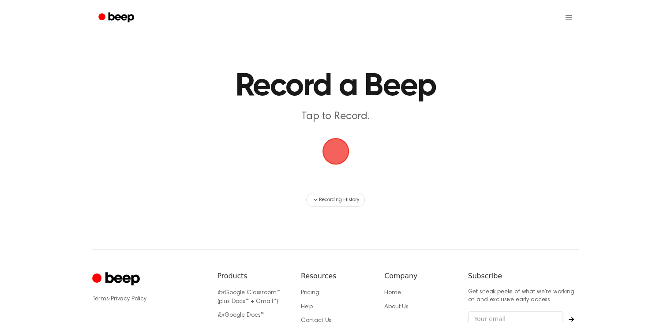
click at [329, 140] on span "button" at bounding box center [335, 151] width 25 height 25
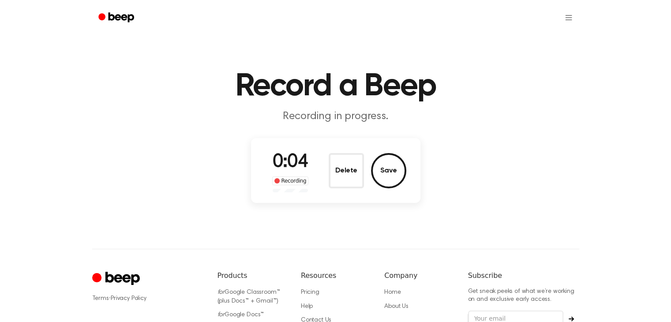
click at [351, 160] on button "Delete" at bounding box center [346, 170] width 35 height 35
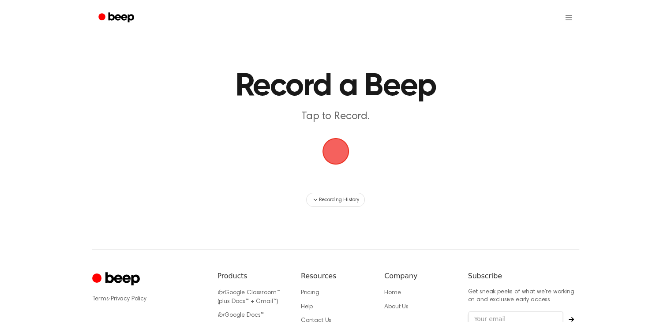
click at [337, 145] on span "button" at bounding box center [335, 151] width 25 height 25
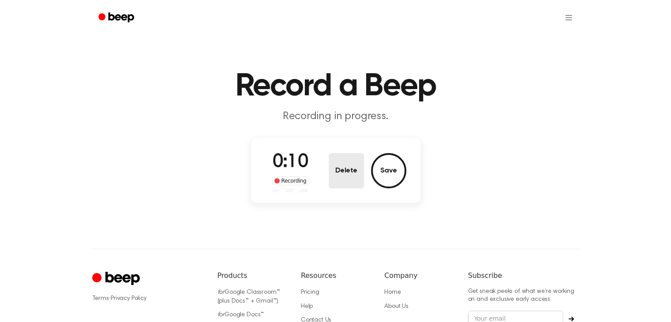
click at [344, 179] on button "Delete" at bounding box center [346, 170] width 35 height 35
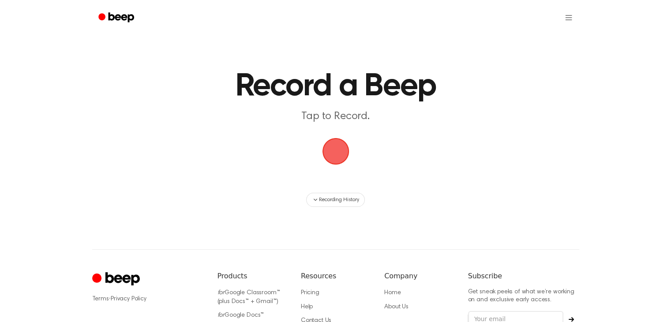
click at [330, 155] on span "button" at bounding box center [335, 151] width 25 height 25
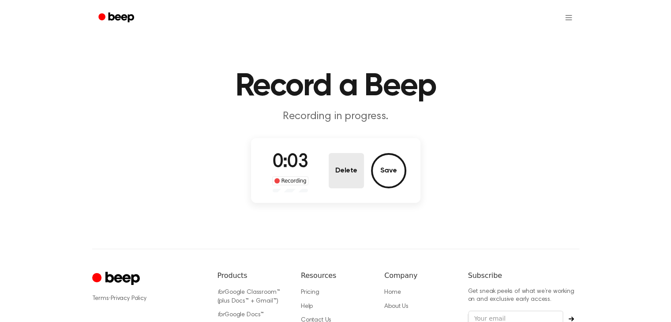
click at [332, 159] on button "Delete" at bounding box center [346, 170] width 35 height 35
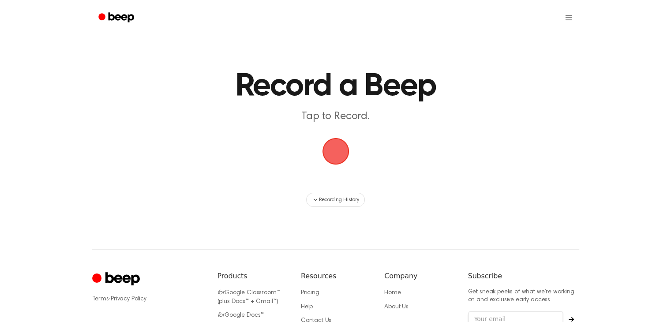
click at [329, 147] on span "button" at bounding box center [335, 151] width 25 height 25
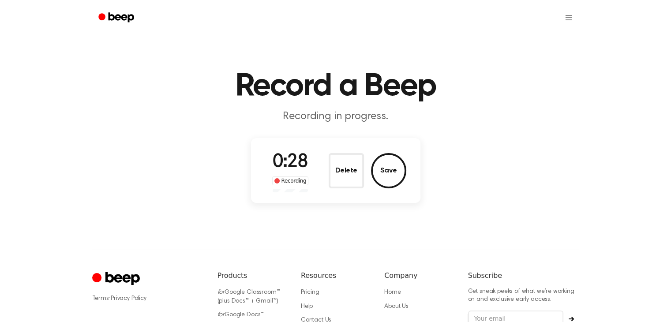
click at [406, 167] on button "Save" at bounding box center [388, 170] width 35 height 35
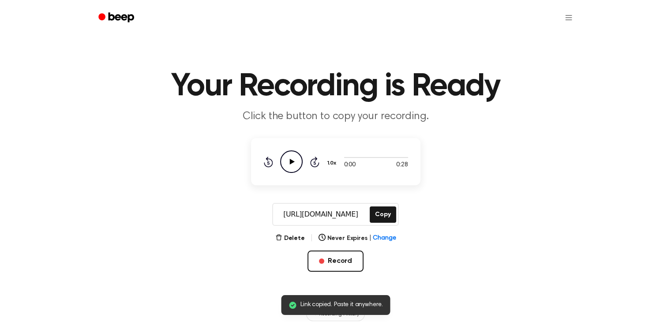
click at [301, 158] on circle at bounding box center [292, 162] width 22 height 22
